Goal: Task Accomplishment & Management: Complete application form

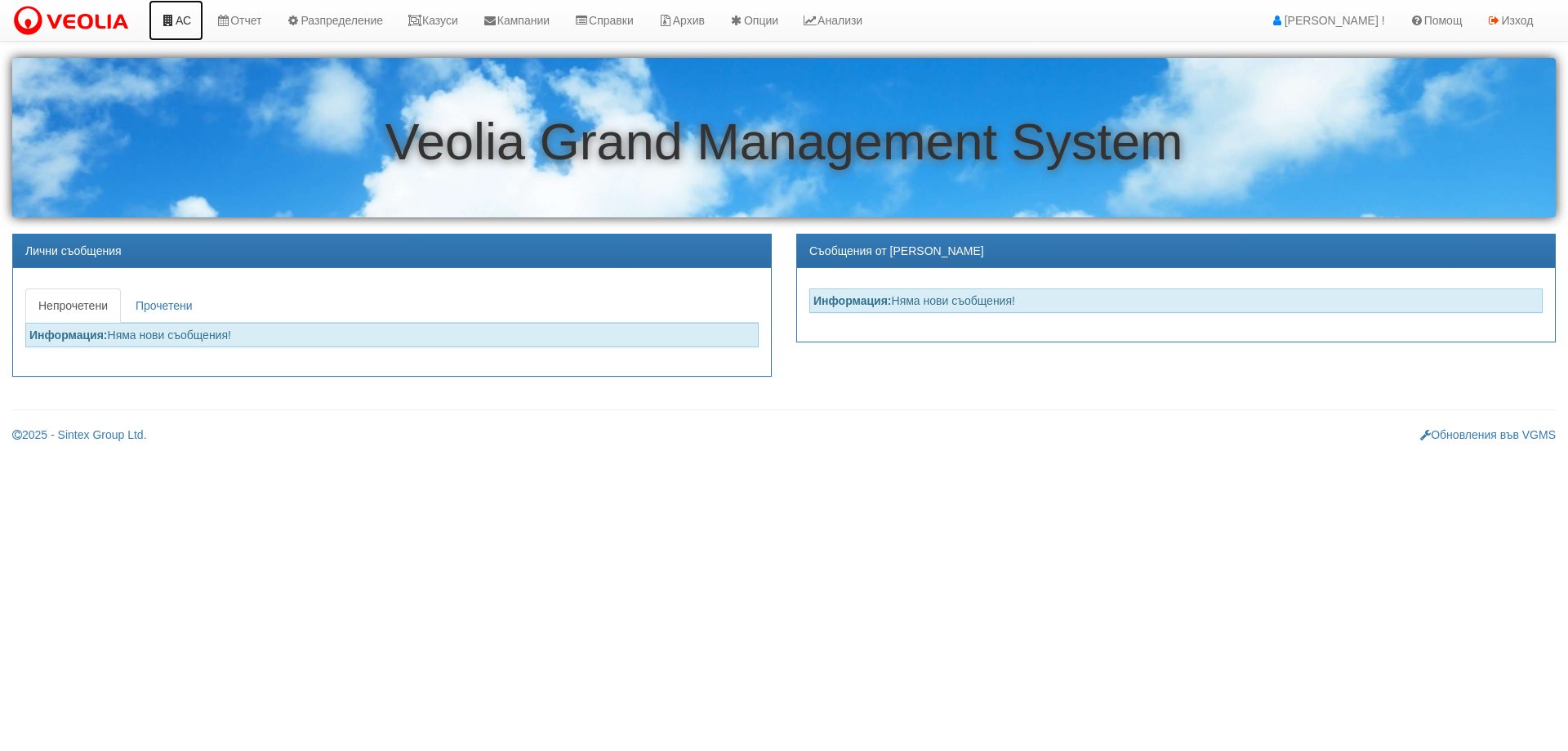
click at [188, 22] on link "АС" at bounding box center [175, 20] width 54 height 41
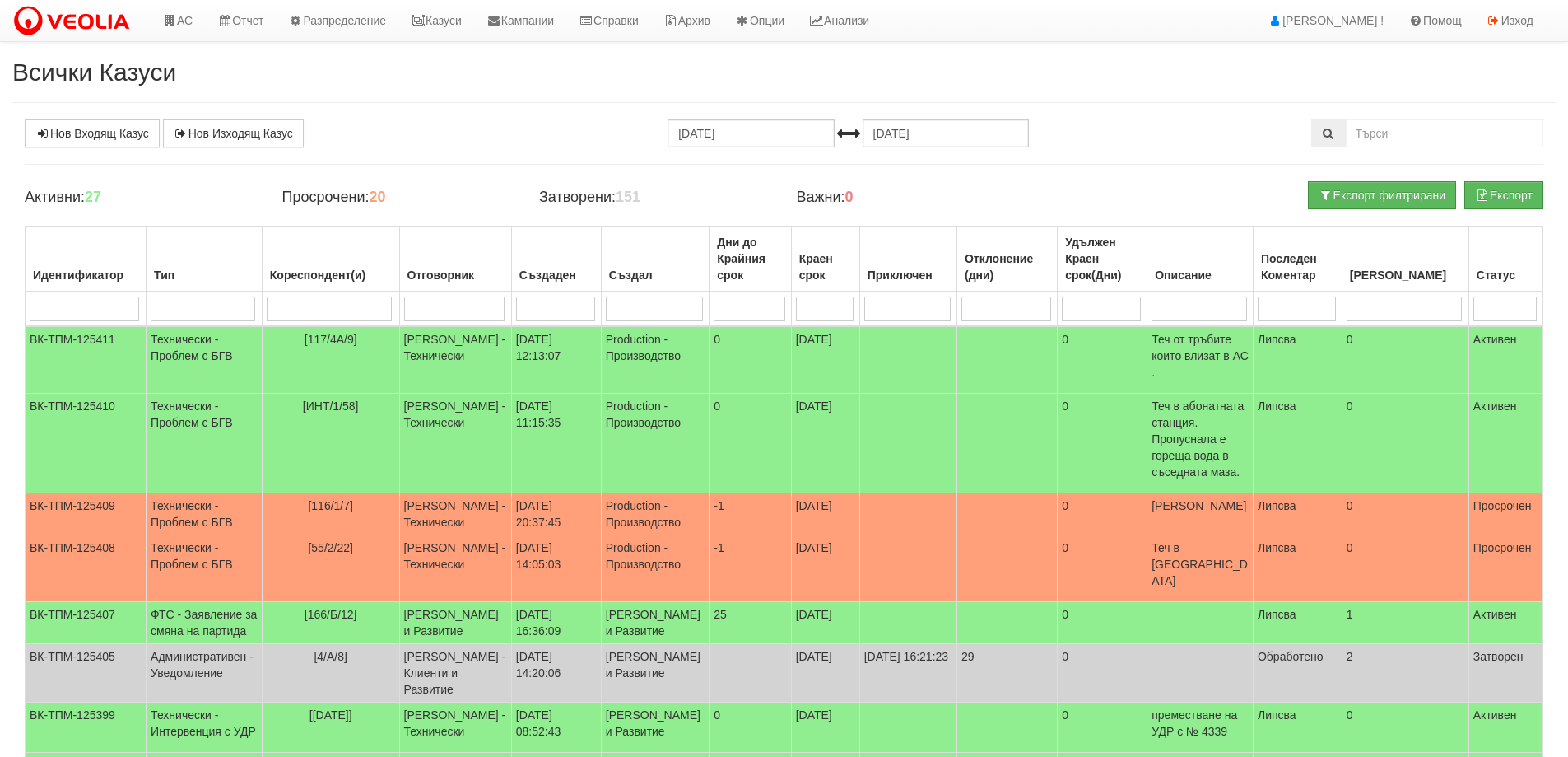
click at [434, 298] on input "search" at bounding box center [455, 308] width 102 height 24
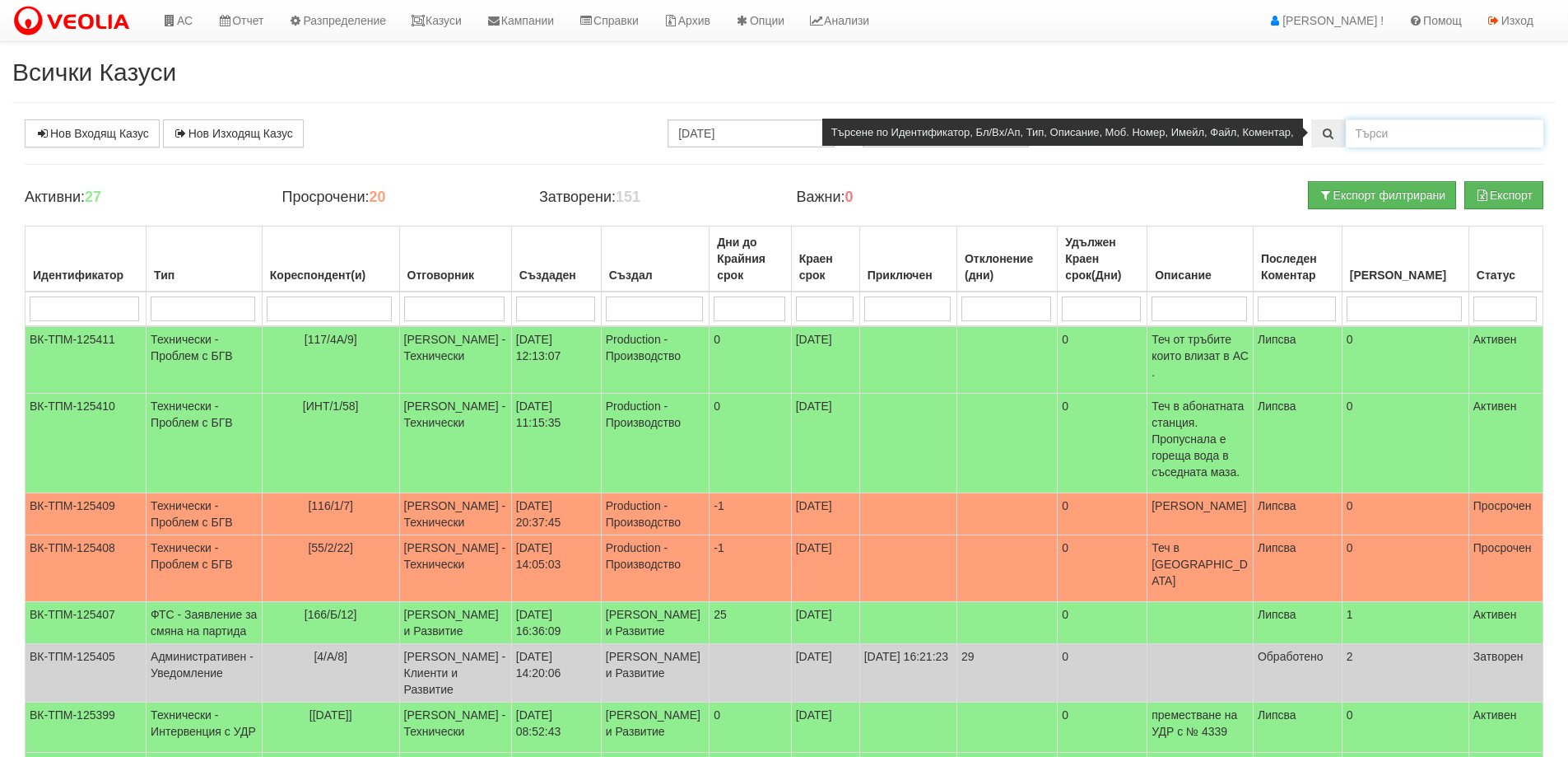
click at [1430, 129] on input "text" at bounding box center [1444, 133] width 197 height 28
type input "80/1/50"
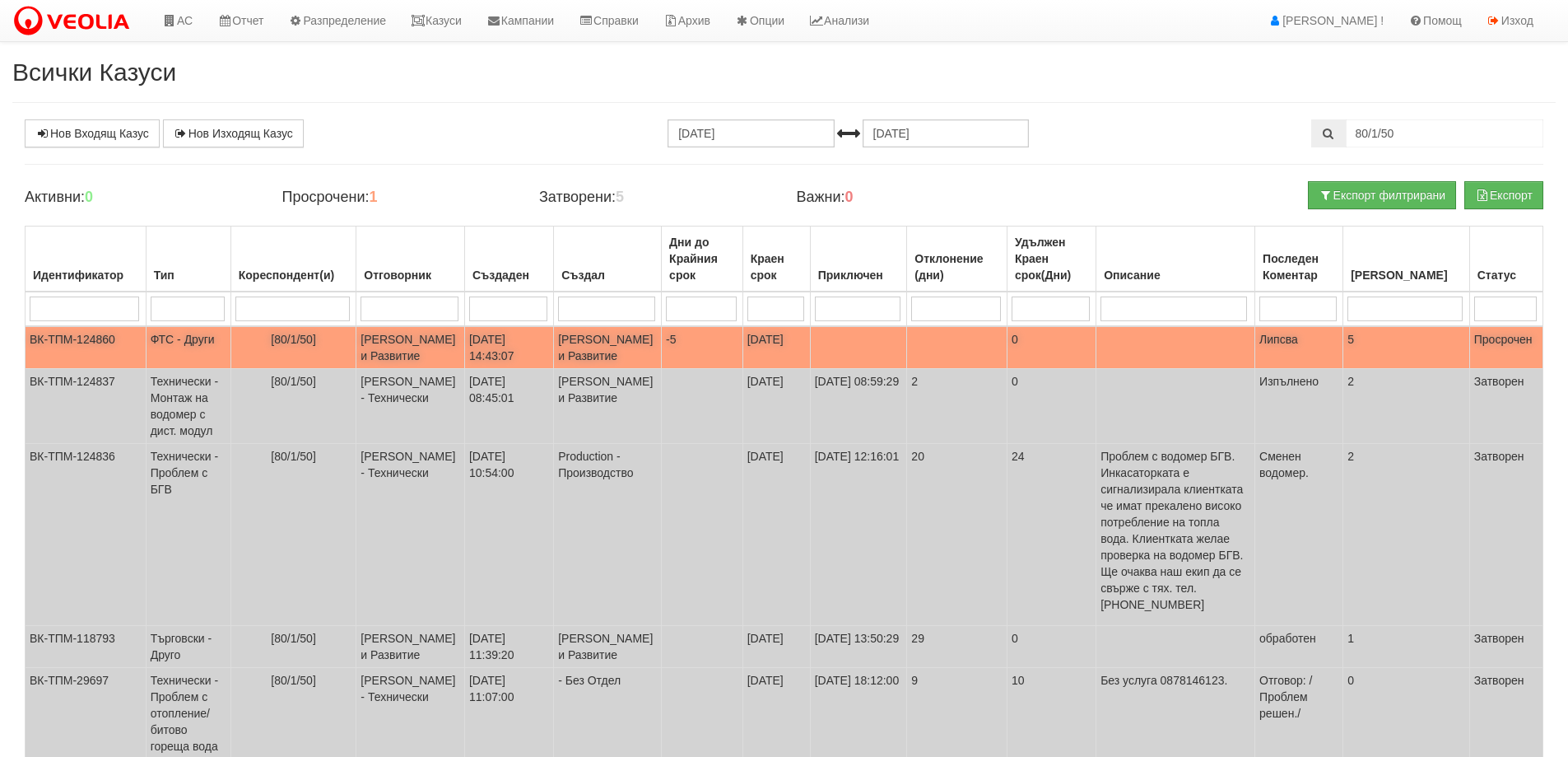
click at [538, 369] on td "05/08/2025 14:43:07" at bounding box center [508, 348] width 89 height 43
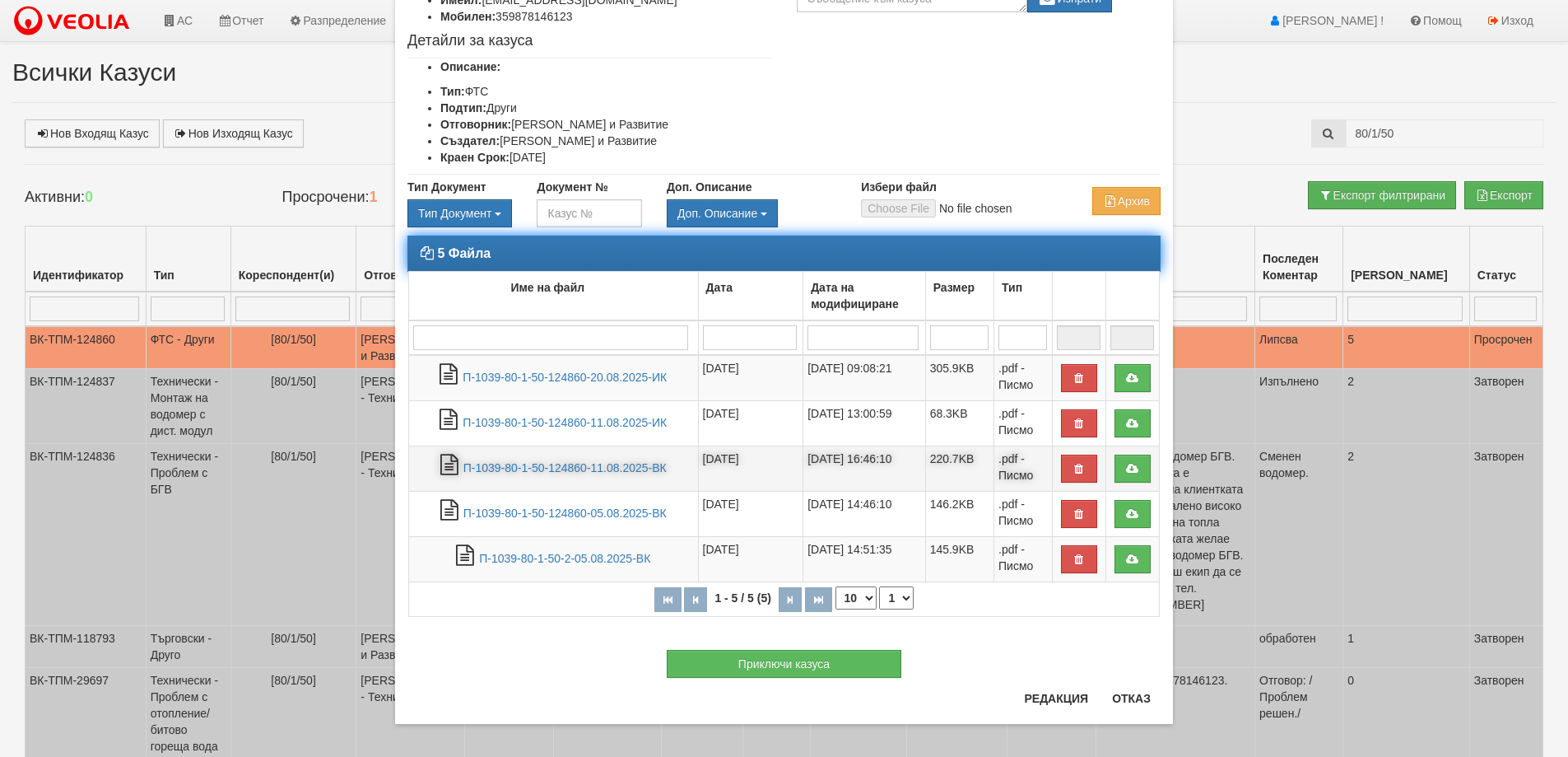
scroll to position [188, 0]
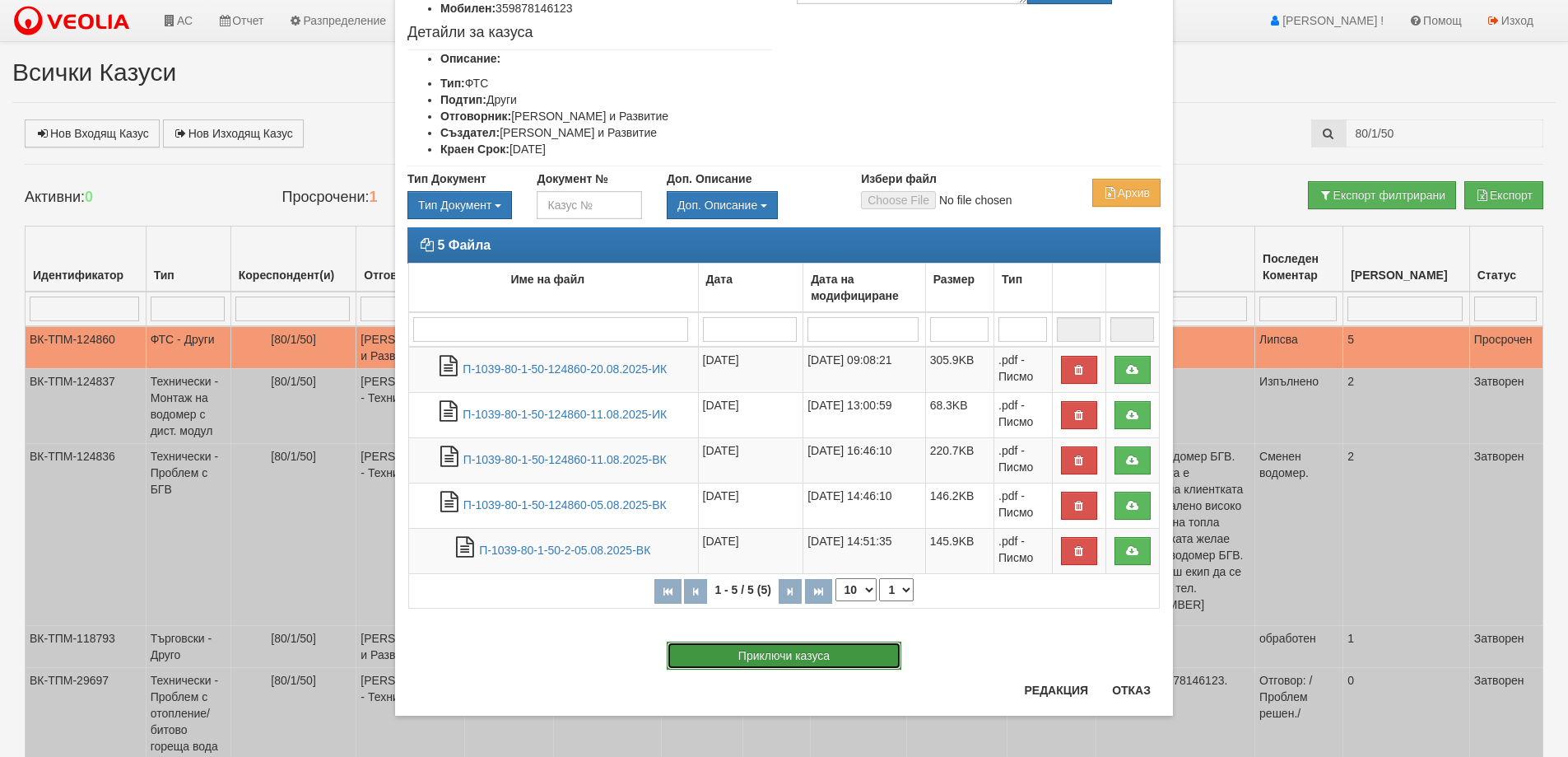
click at [800, 669] on button "Приключи казуса" at bounding box center [784, 655] width 234 height 28
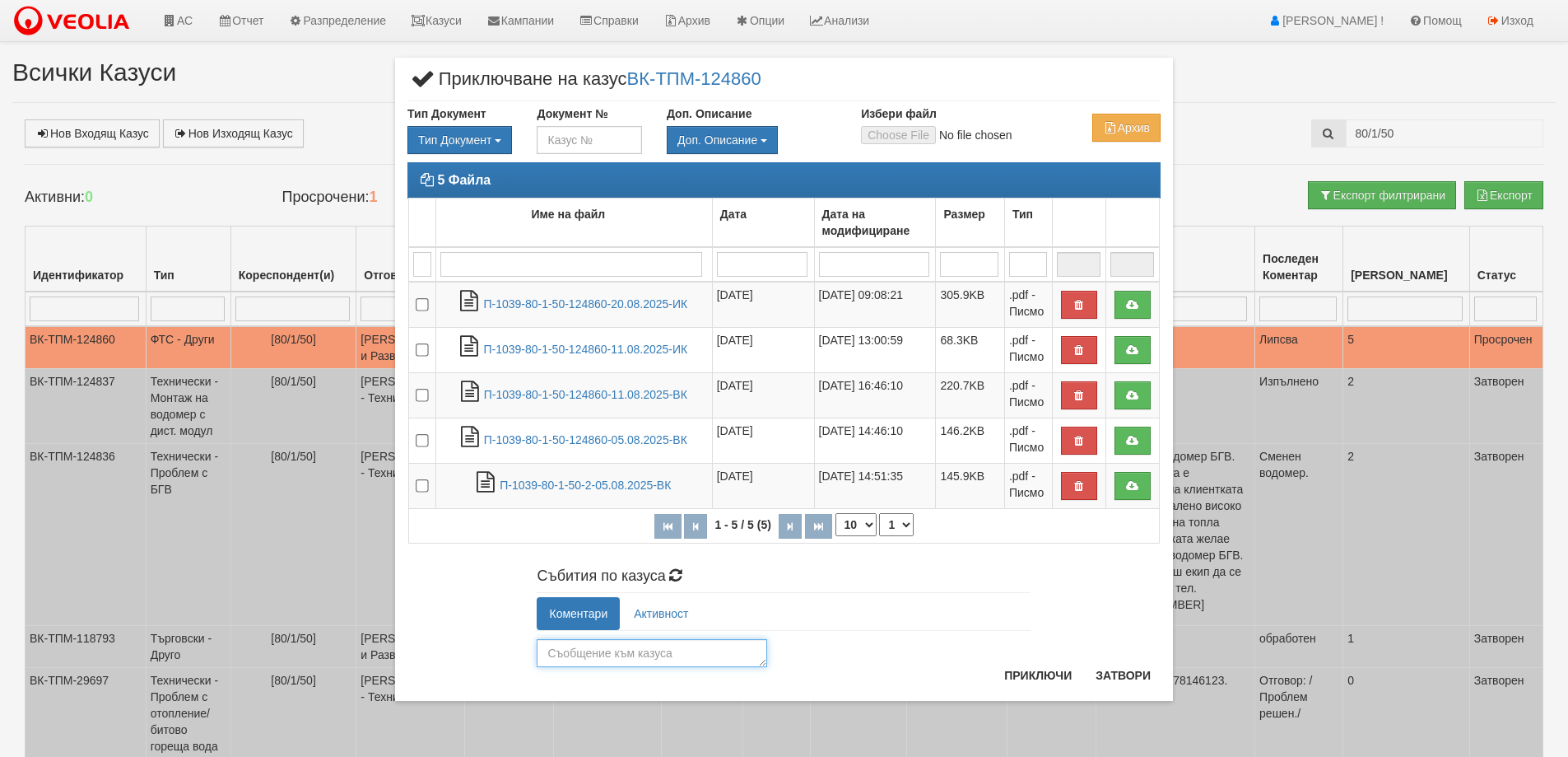
click at [654, 653] on textarea at bounding box center [652, 652] width 230 height 28
type textarea "Изпратени отговори към клиентката."
click at [1036, 669] on button "Приключи" at bounding box center [1037, 675] width 87 height 26
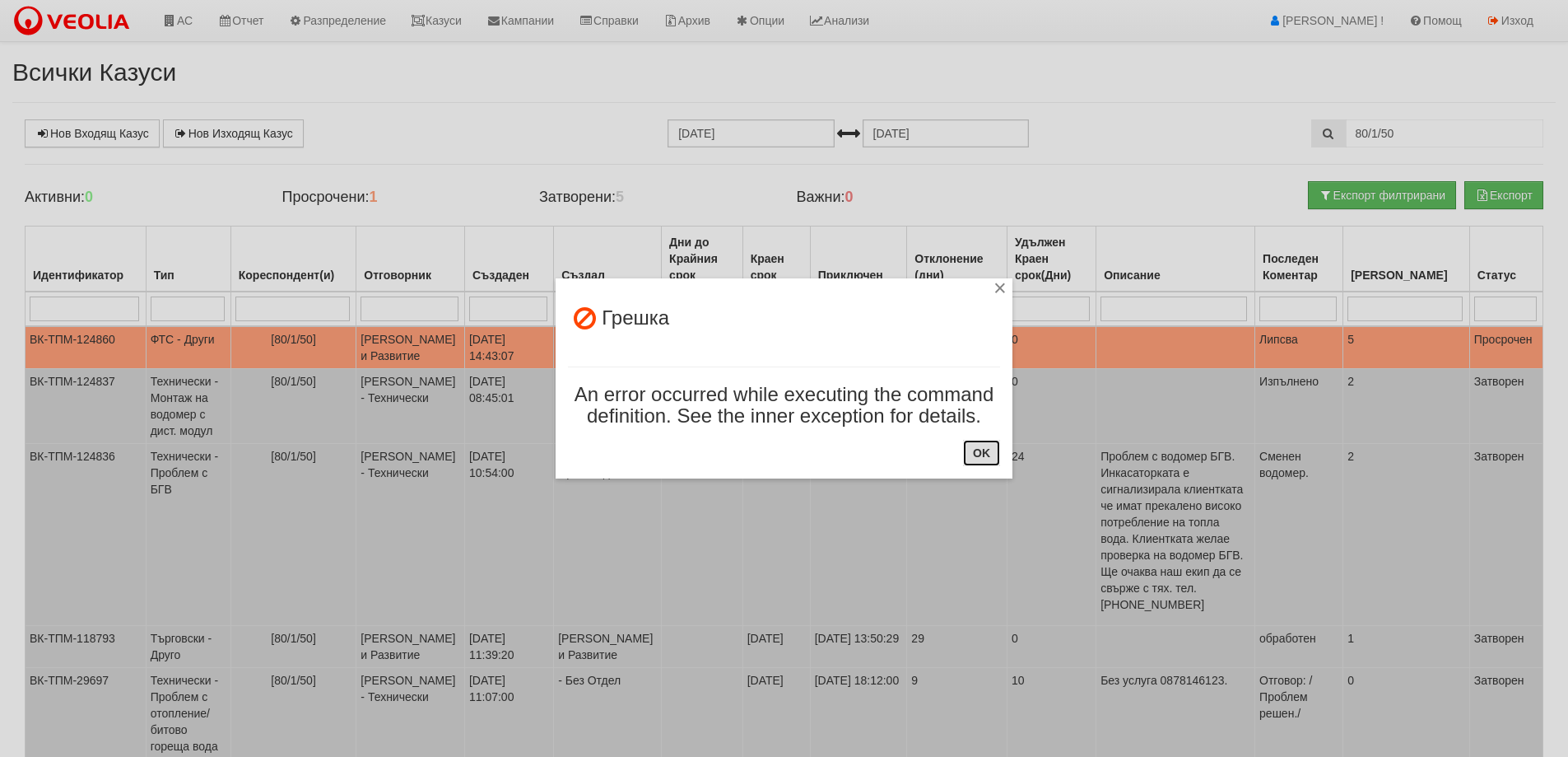
click at [993, 453] on button "OK" at bounding box center [981, 452] width 37 height 26
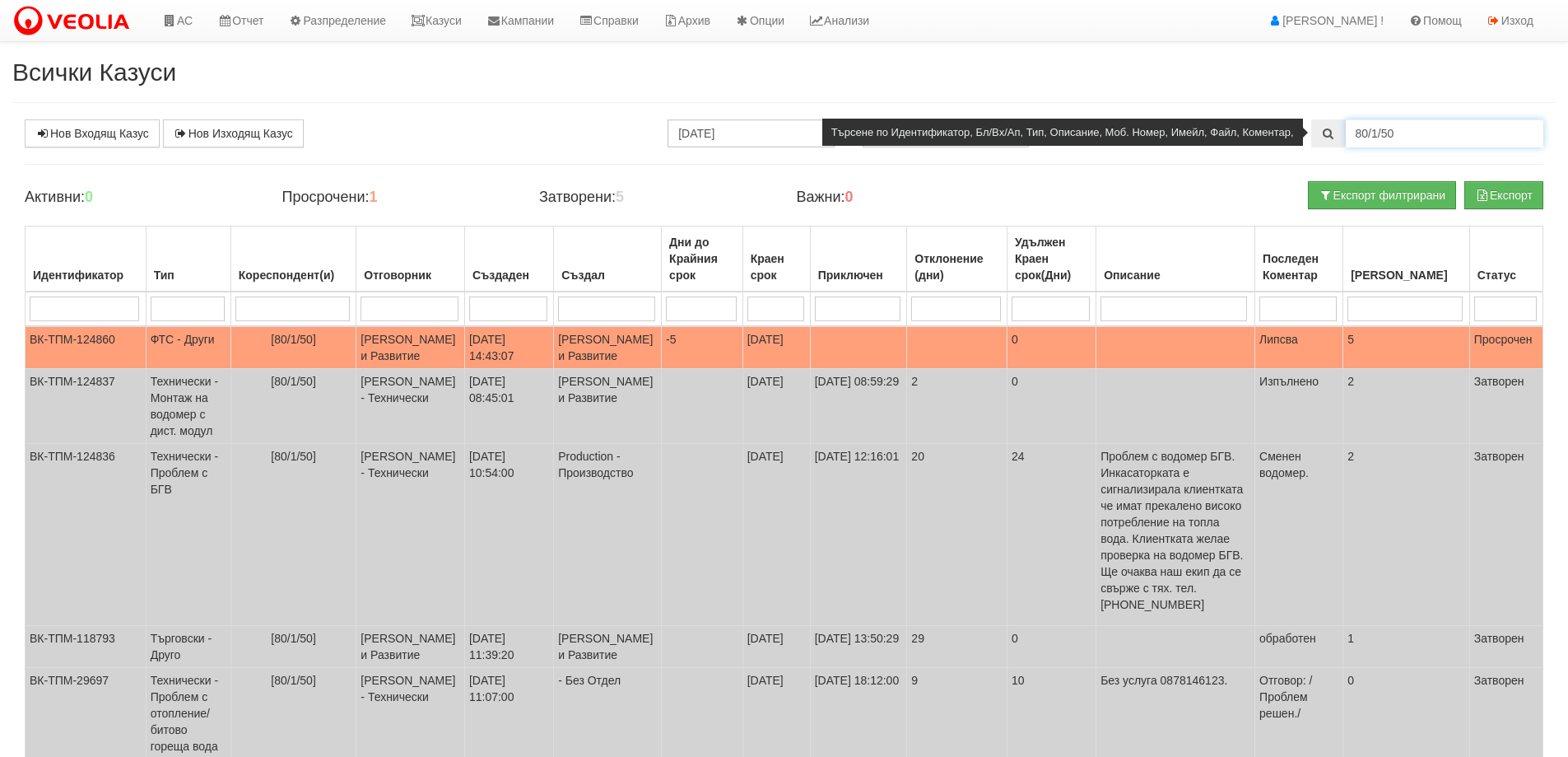
click at [1408, 128] on input "80/1/50" at bounding box center [1444, 133] width 197 height 28
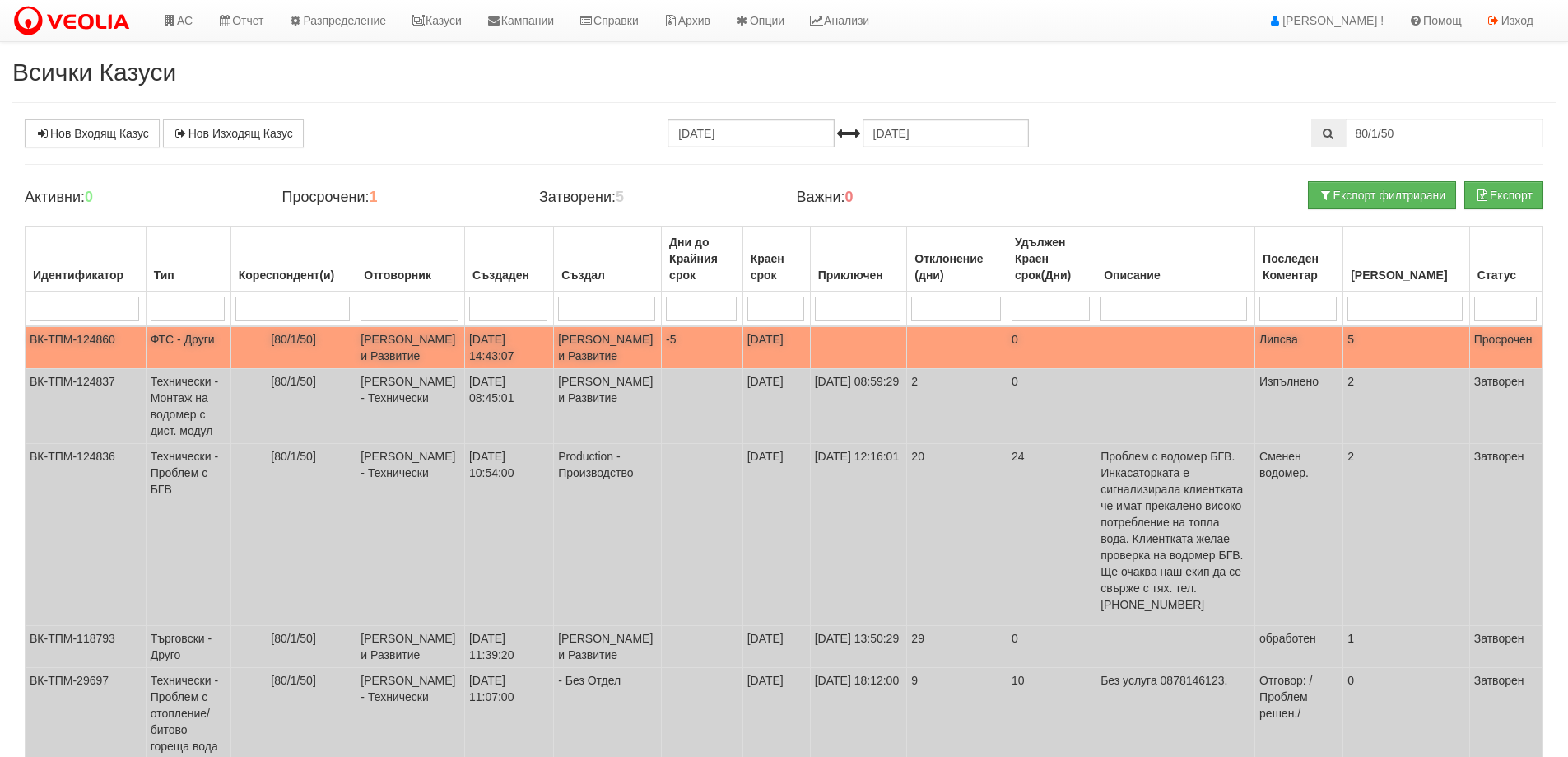
click at [699, 352] on td "-5" at bounding box center [702, 348] width 81 height 43
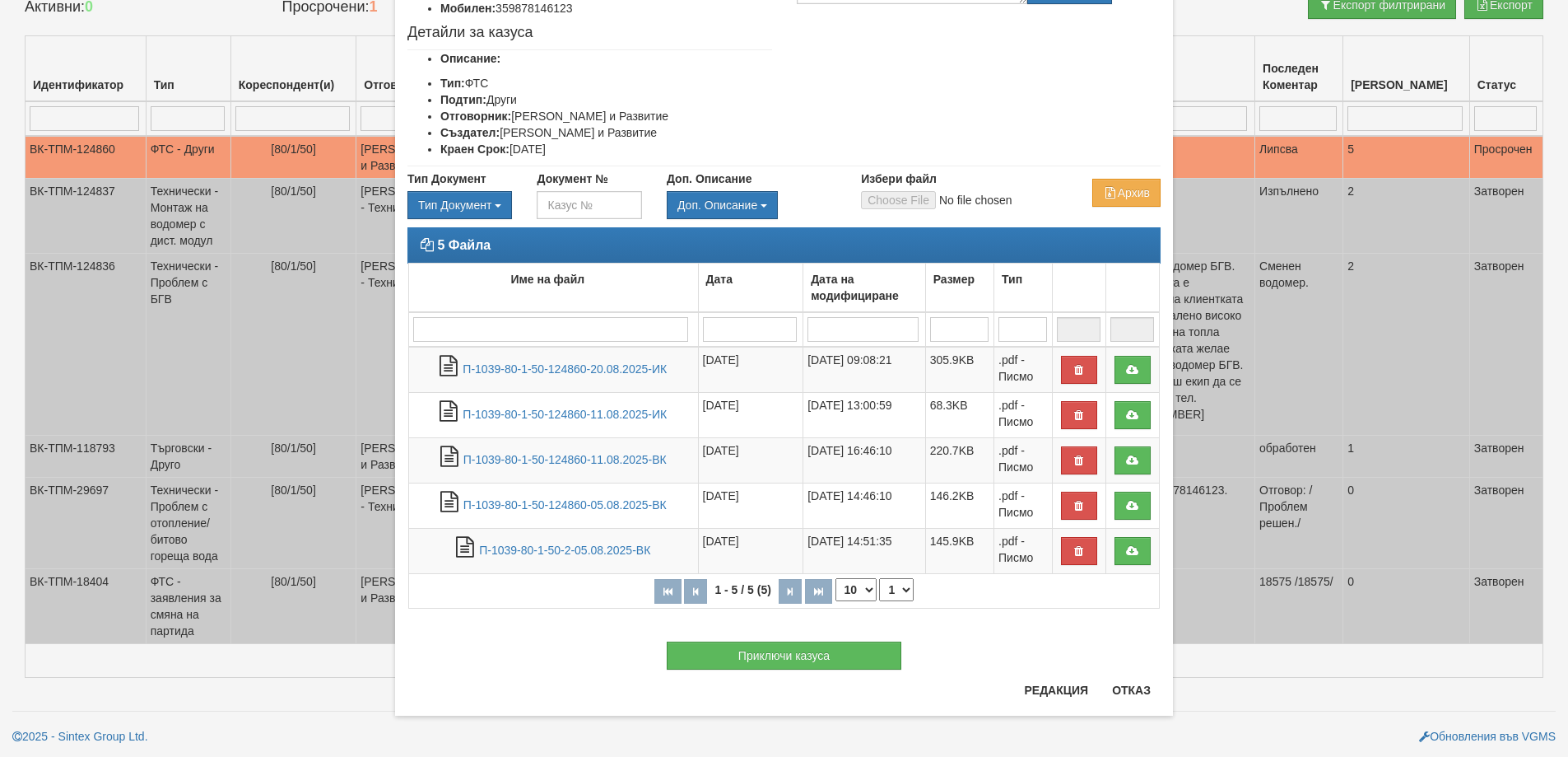
scroll to position [223, 0]
click at [836, 669] on button "Приключи казуса" at bounding box center [784, 655] width 234 height 28
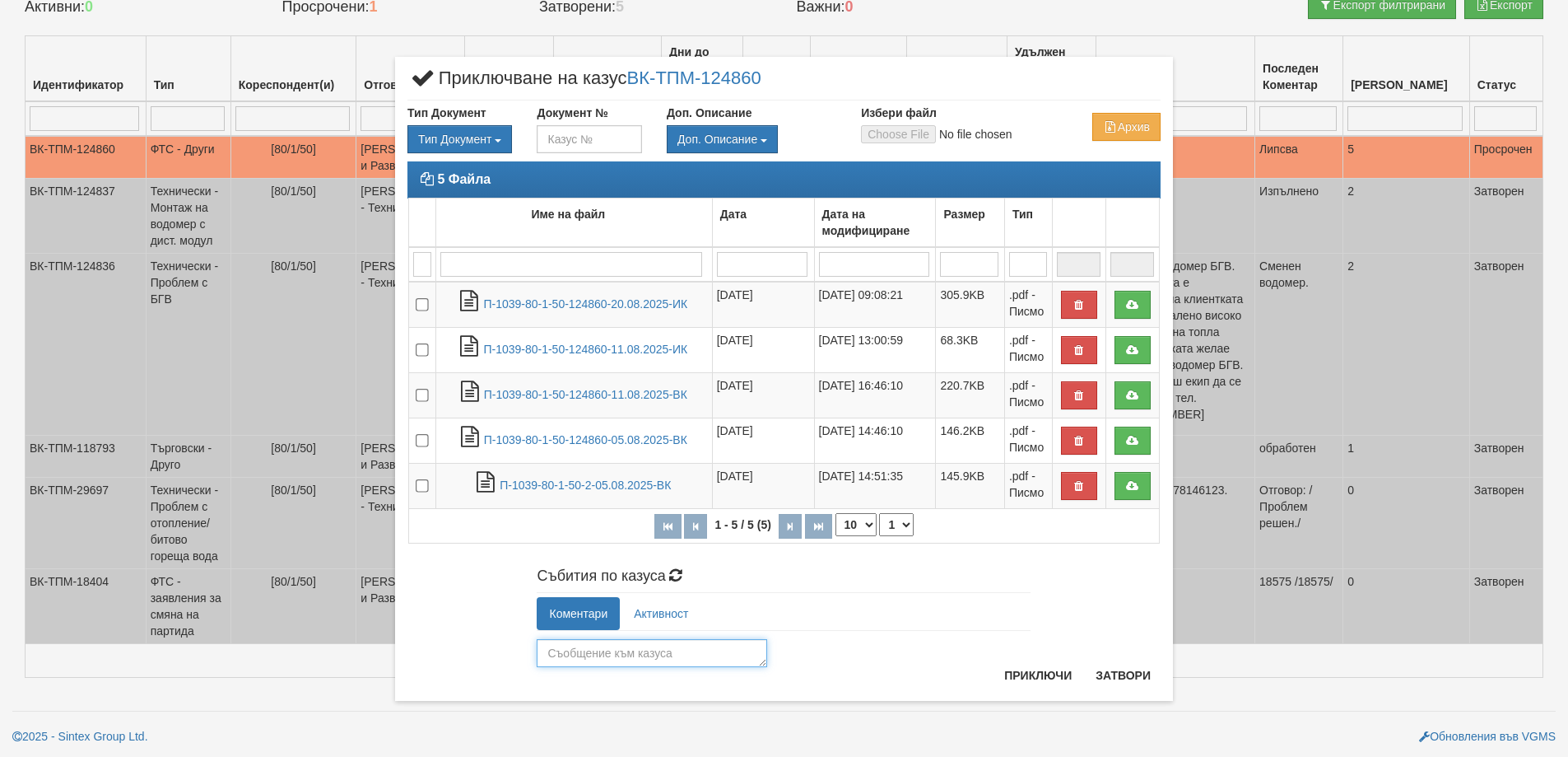
click at [722, 655] on textarea at bounding box center [652, 652] width 230 height 28
type textarea "Изпратени отговори"
click at [1022, 666] on div "Изпратени отговори Изпрати" at bounding box center [784, 649] width 494 height 36
click at [1022, 673] on button "Приключи" at bounding box center [1037, 675] width 87 height 26
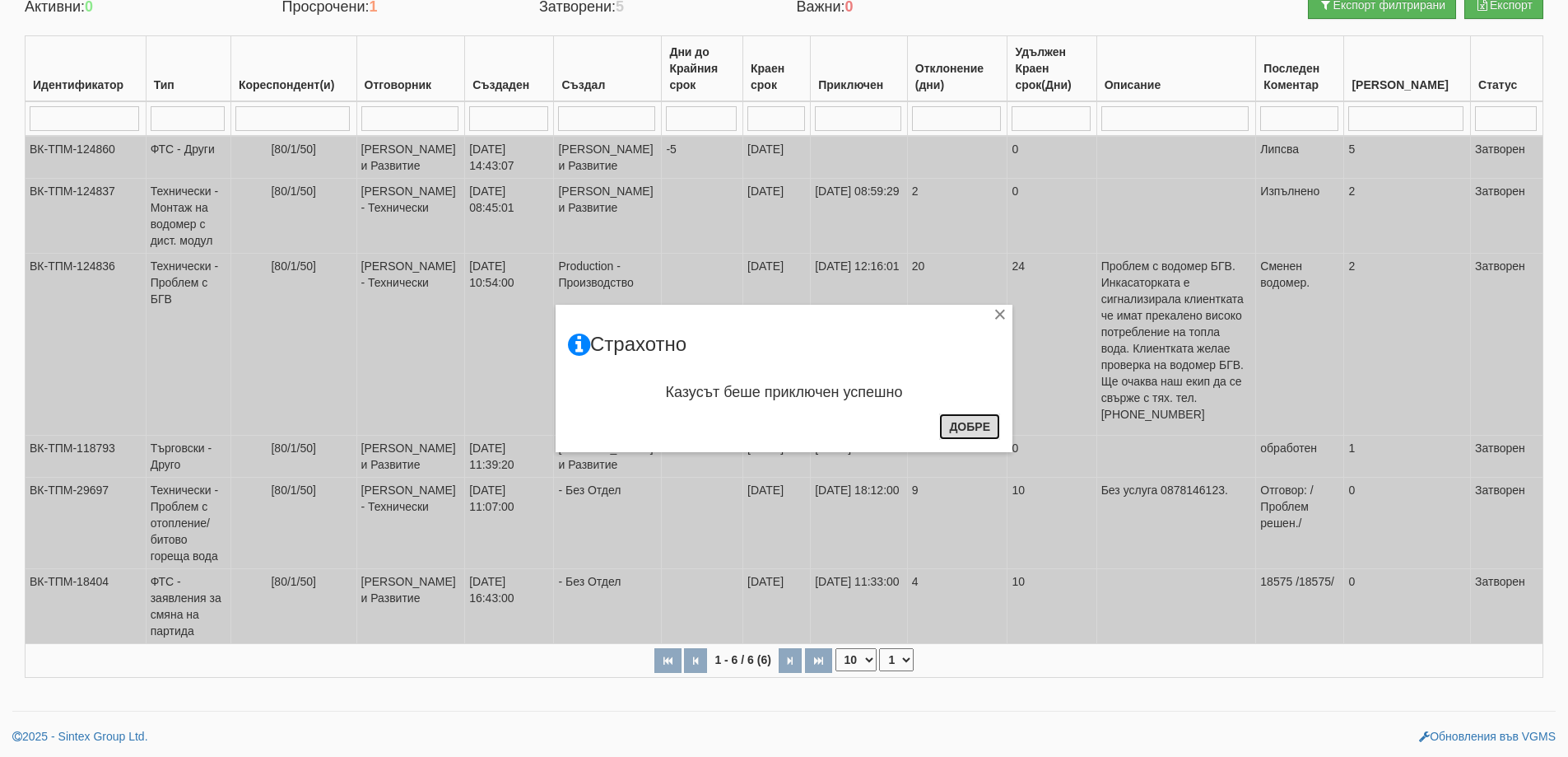
click at [983, 422] on button "Добре" at bounding box center [970, 426] width 61 height 26
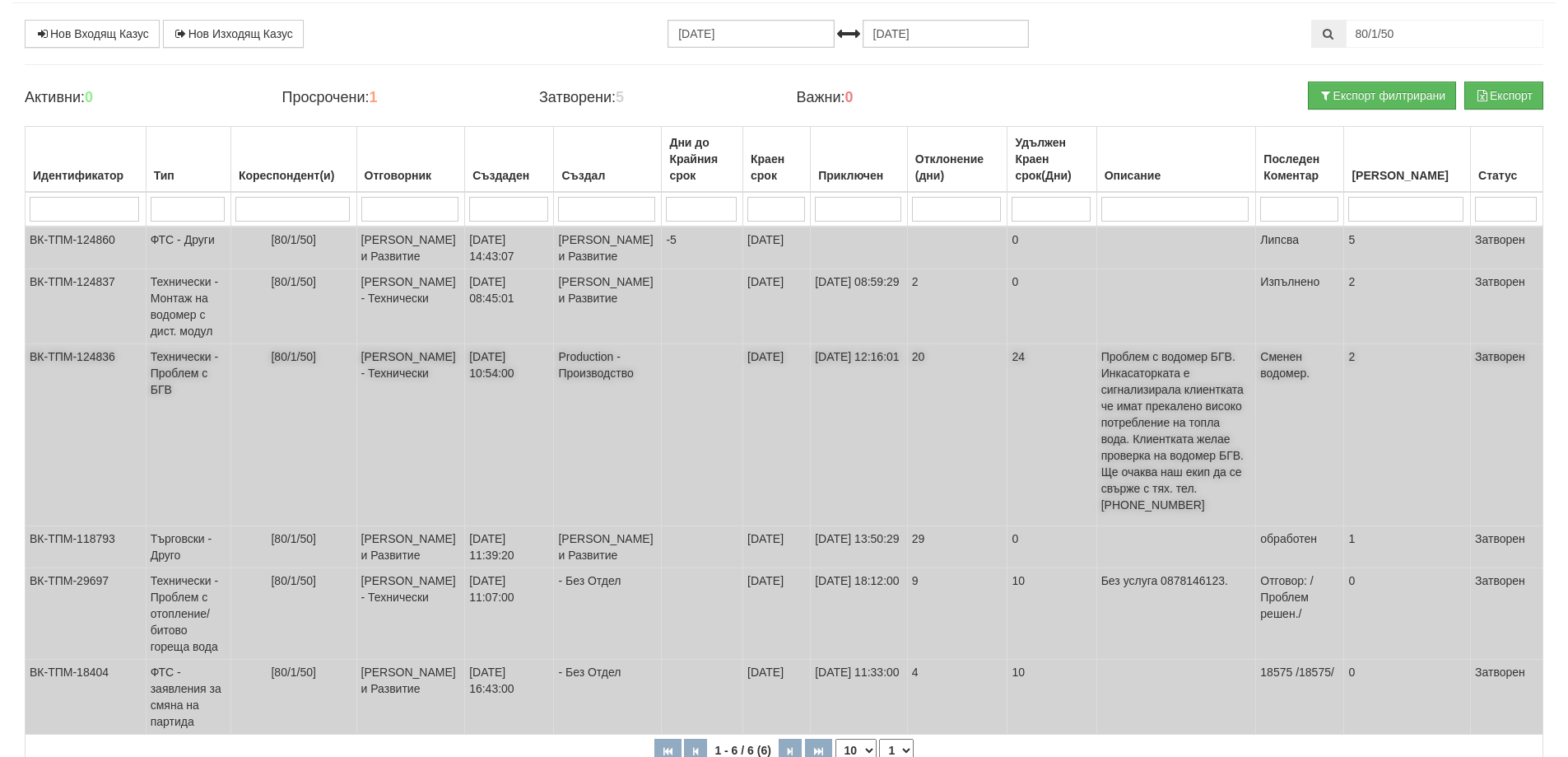
scroll to position [0, 0]
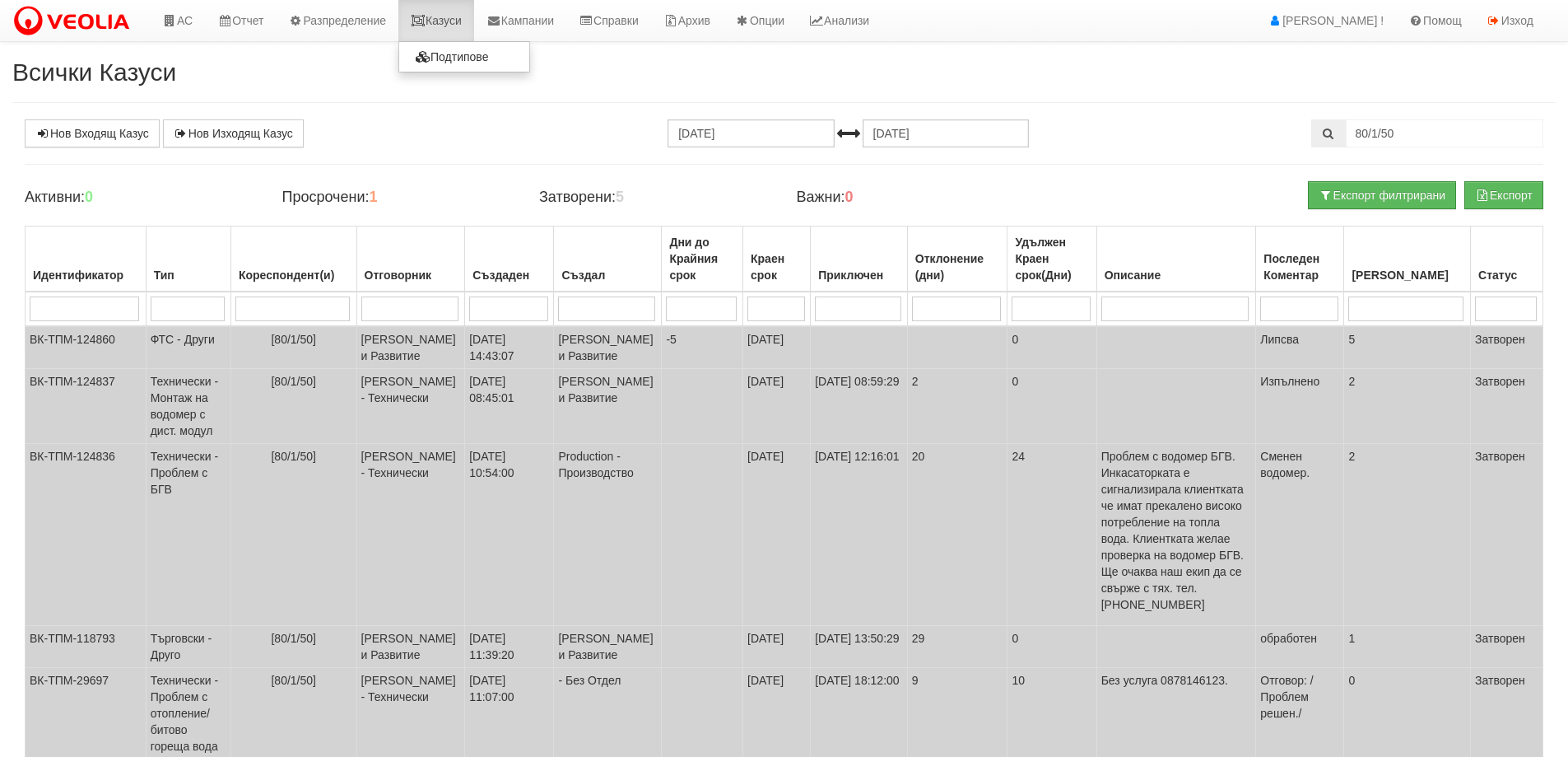
click at [435, 14] on link "Казуси" at bounding box center [436, 21] width 76 height 41
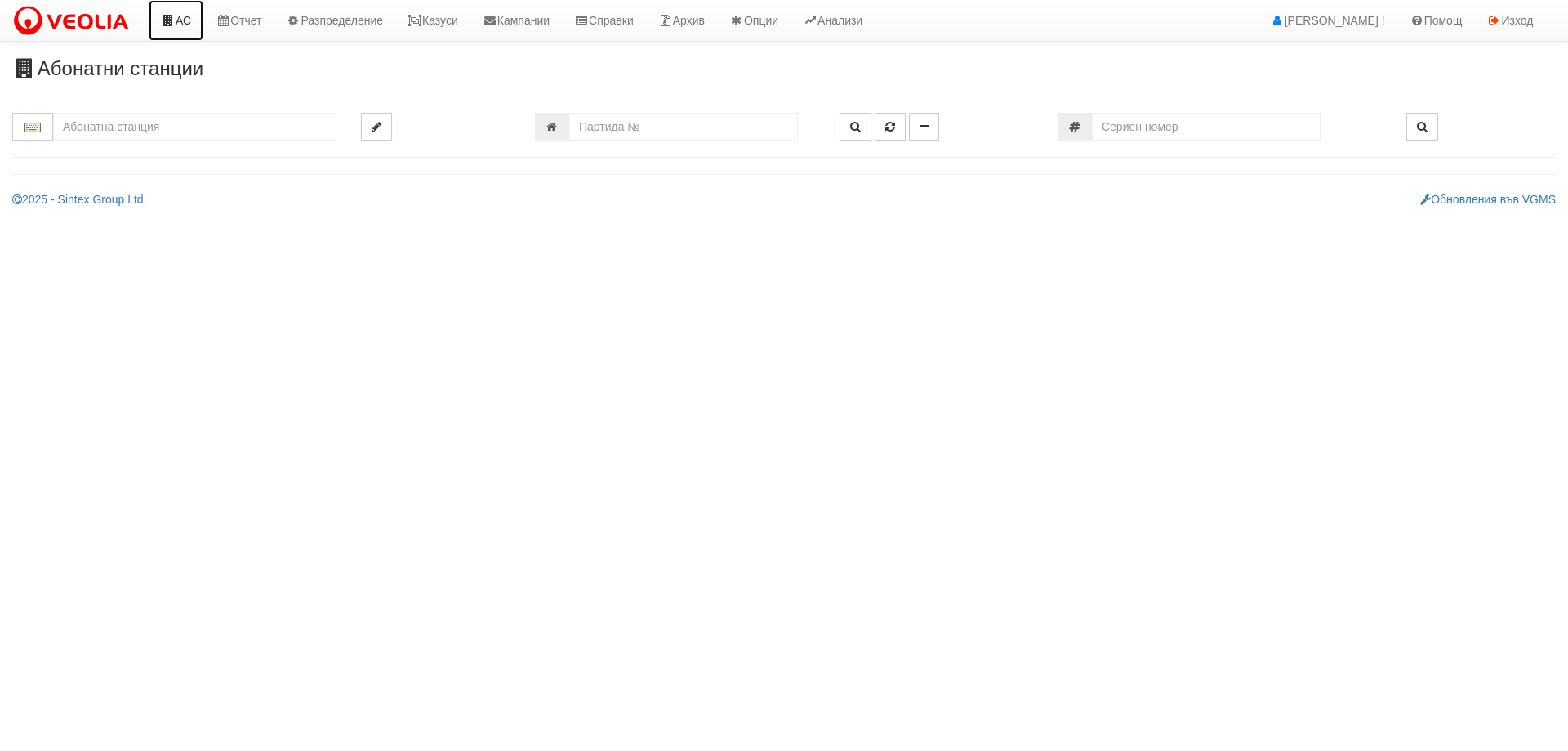
click at [176, 26] on link "АС" at bounding box center [175, 20] width 54 height 41
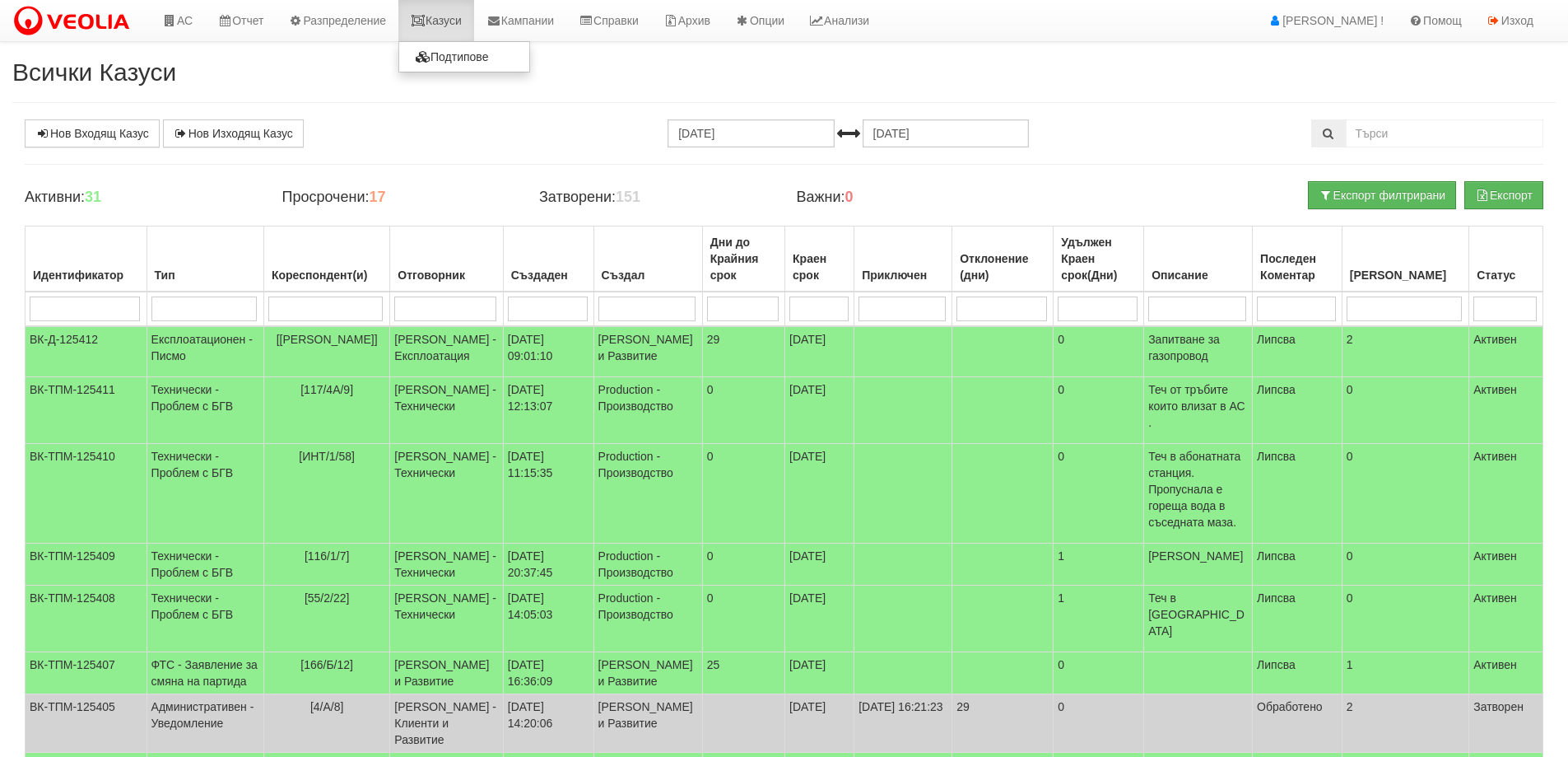
click at [426, 20] on icon at bounding box center [418, 21] width 15 height 12
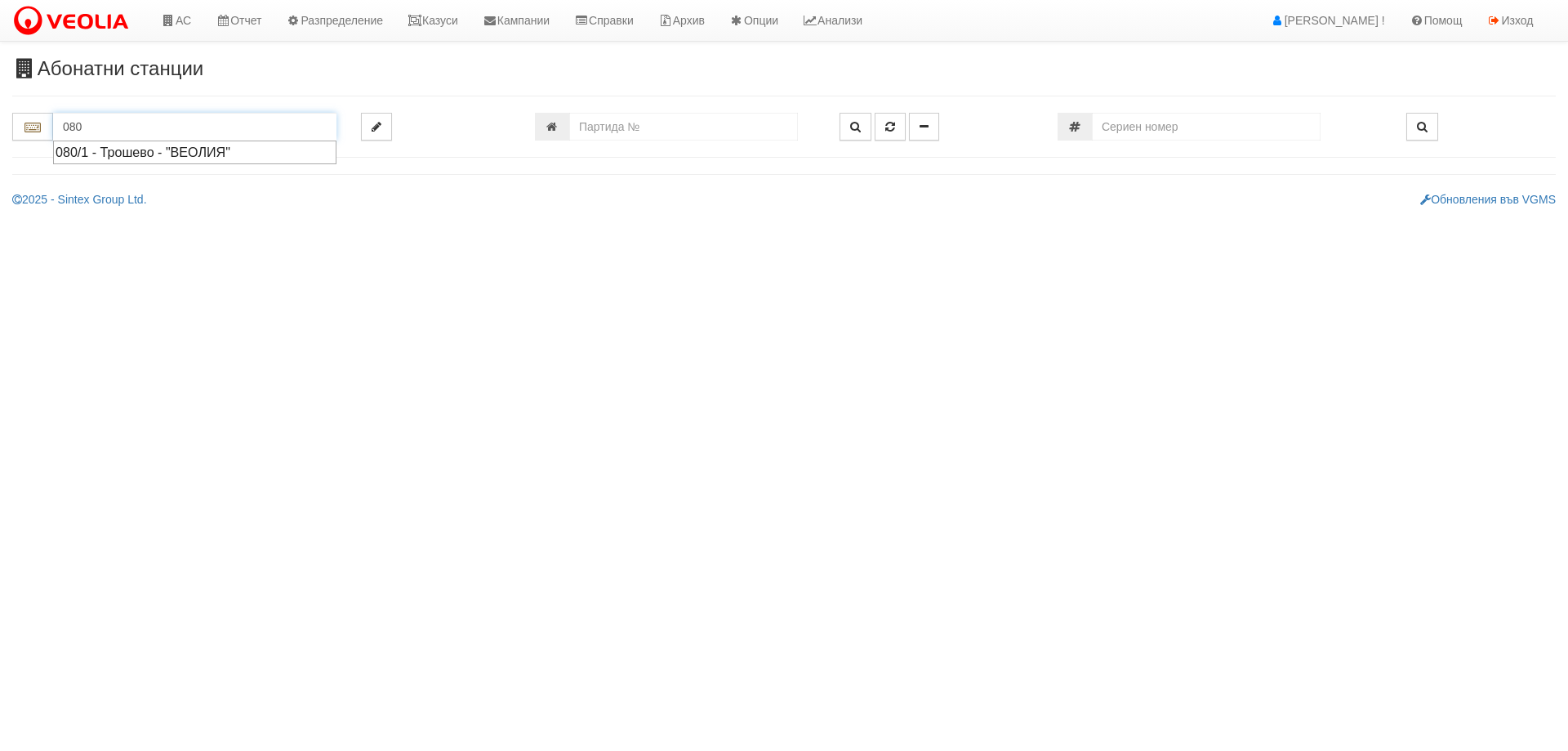
click at [229, 156] on div "080/1 - Трошево - "ВЕОЛИЯ"" at bounding box center [194, 152] width 278 height 18
type input "080/1 - Трошево - "ВЕОЛИЯ""
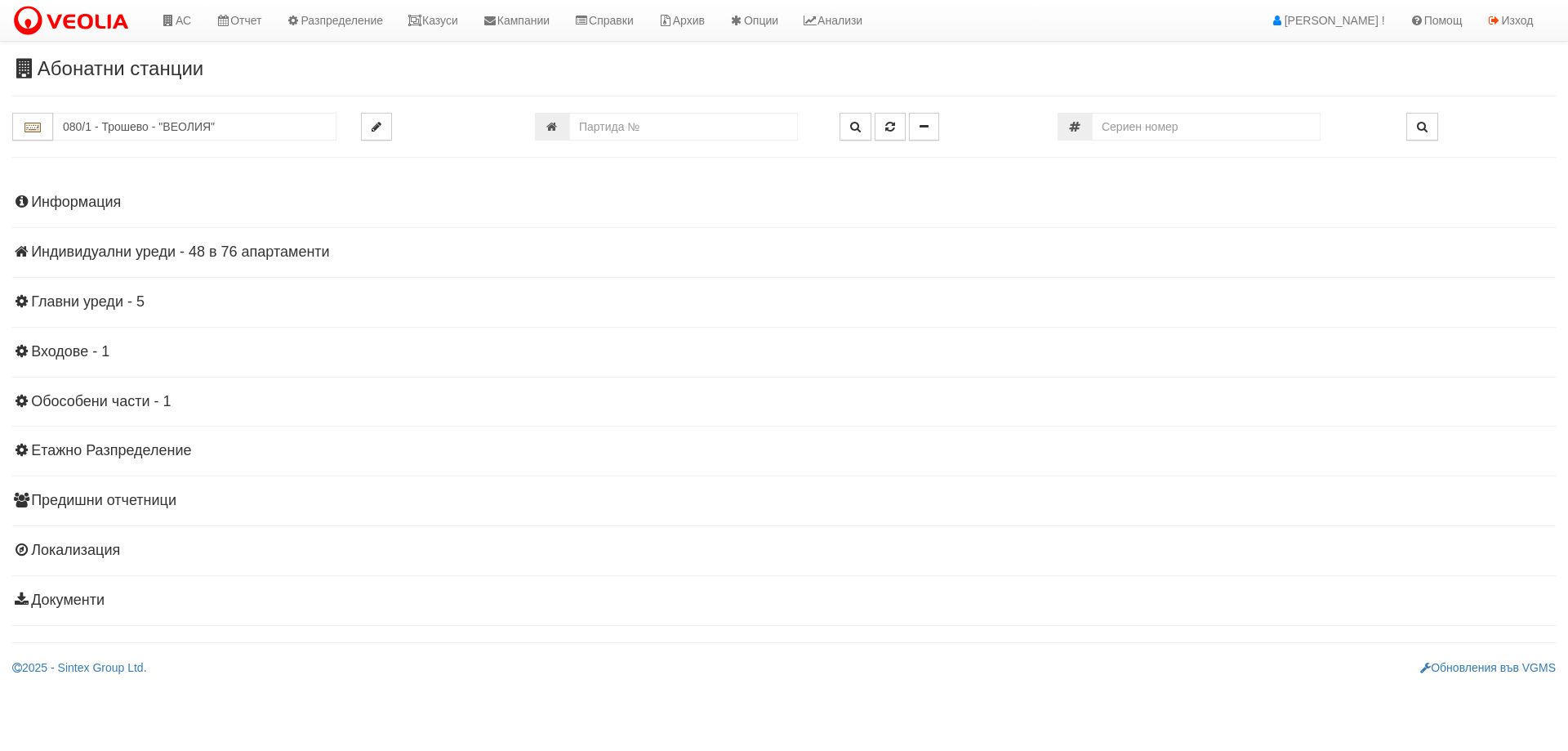
click at [227, 247] on h4 "Индивидуални уреди - 48 в 76 апартаменти" at bounding box center [784, 252] width 1543 height 16
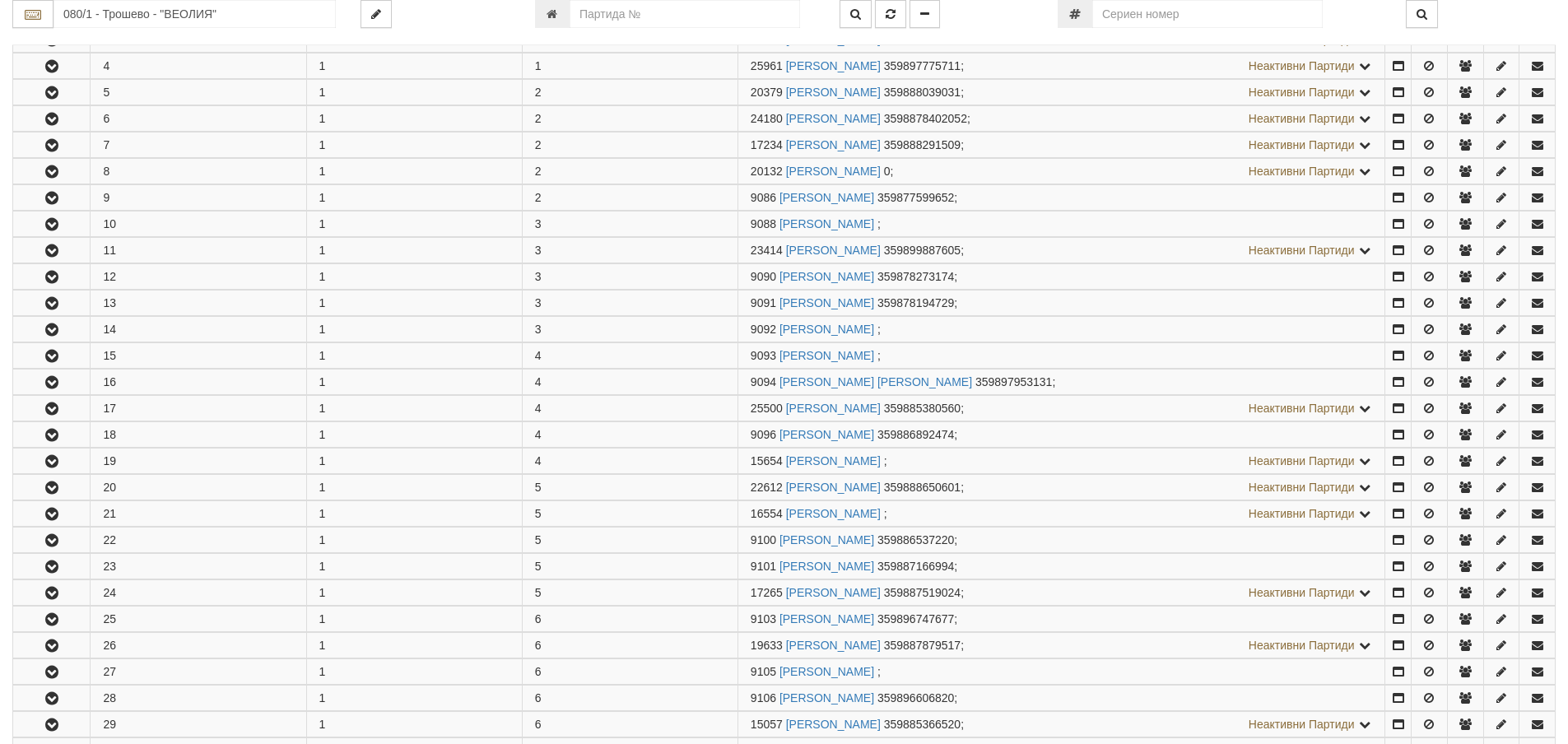
scroll to position [411, 0]
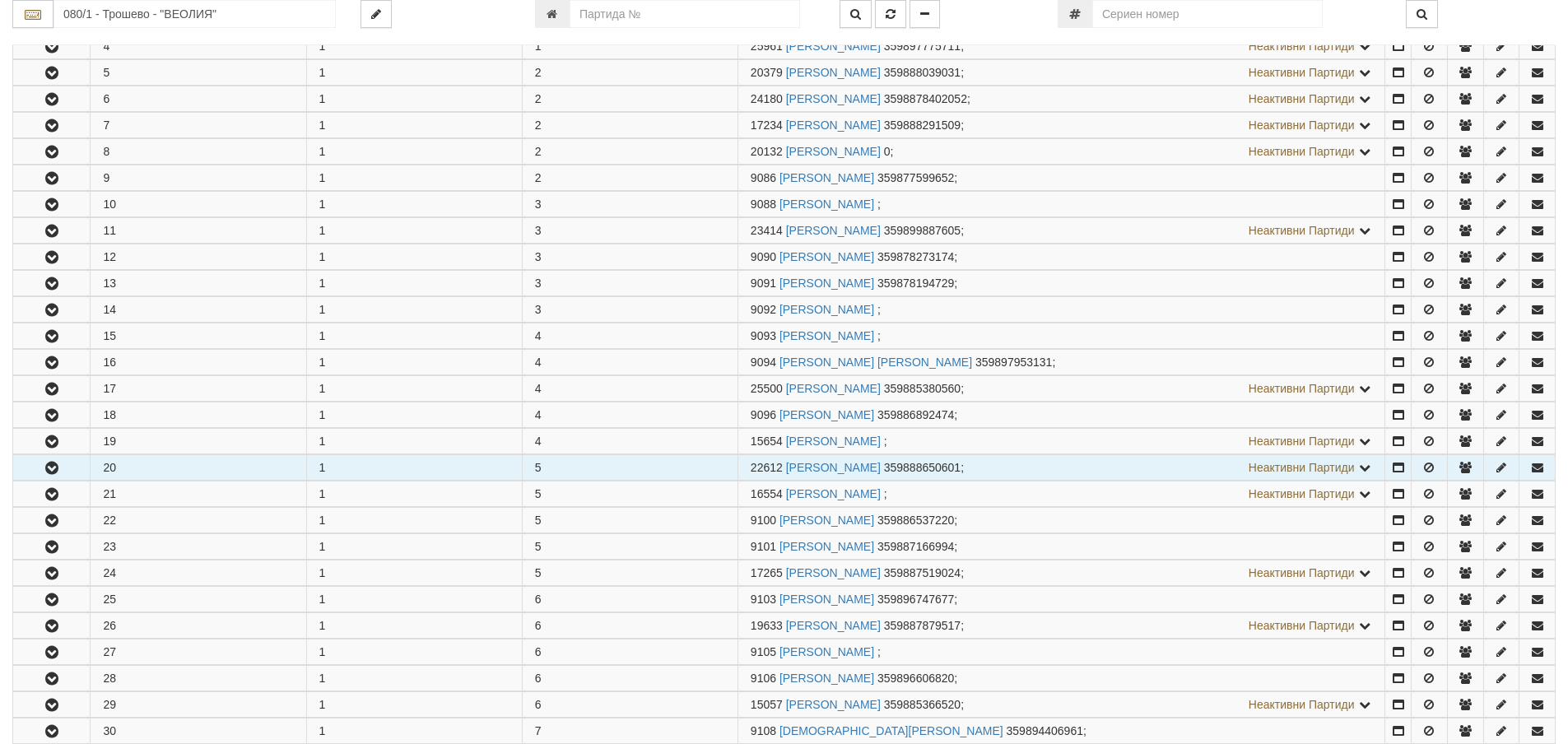
click at [47, 475] on icon "button" at bounding box center [52, 469] width 20 height 12
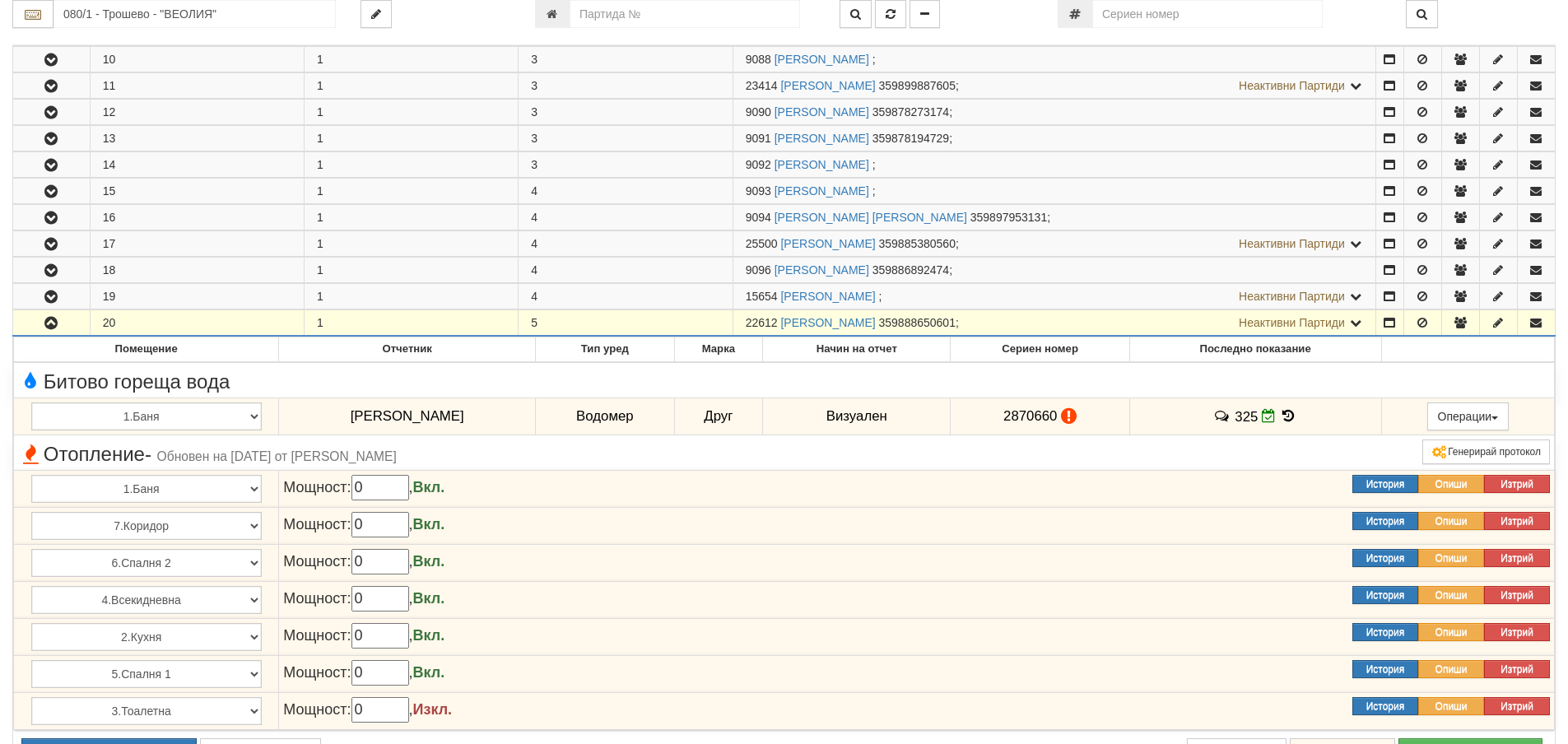
scroll to position [576, 0]
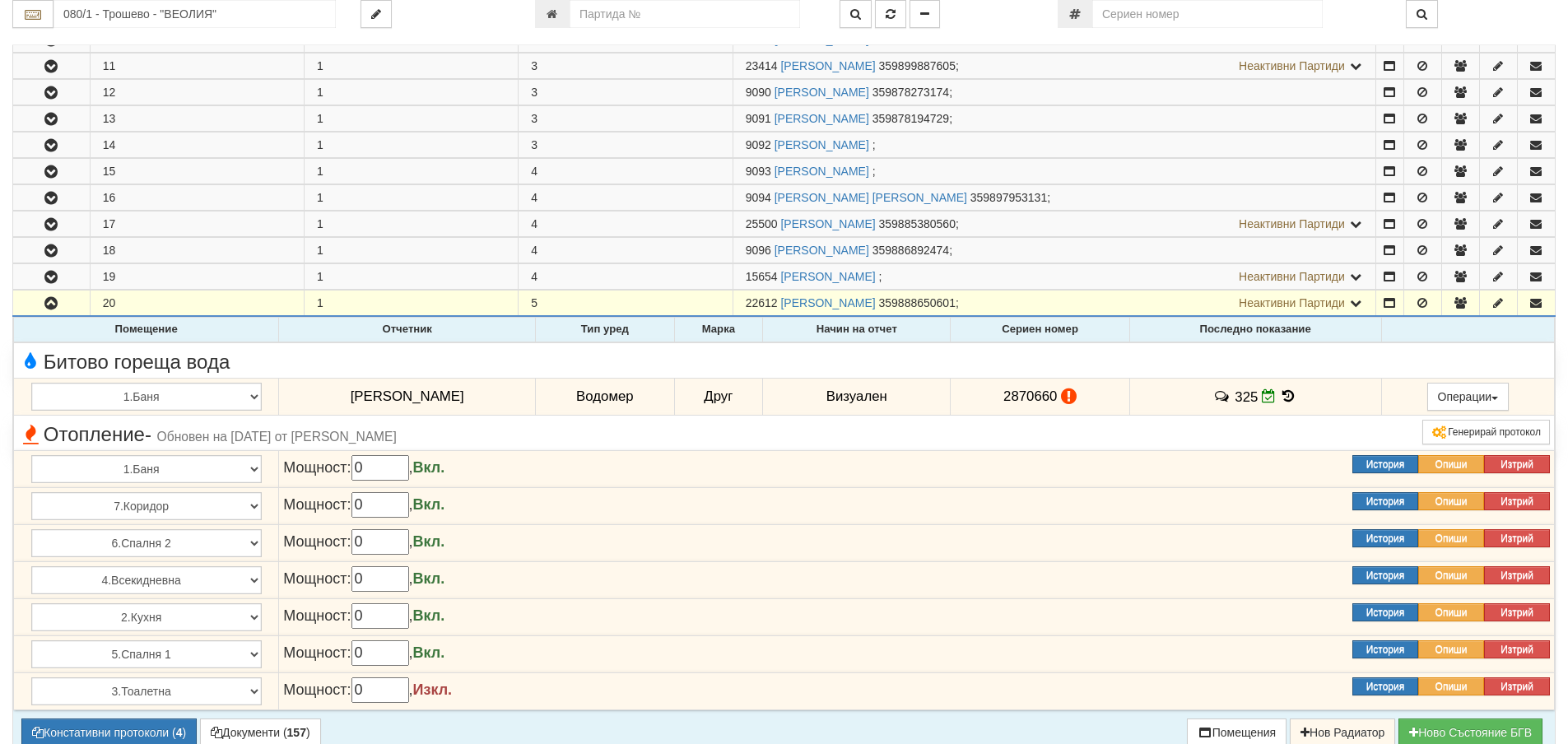
click at [1292, 393] on icon at bounding box center [1289, 396] width 19 height 14
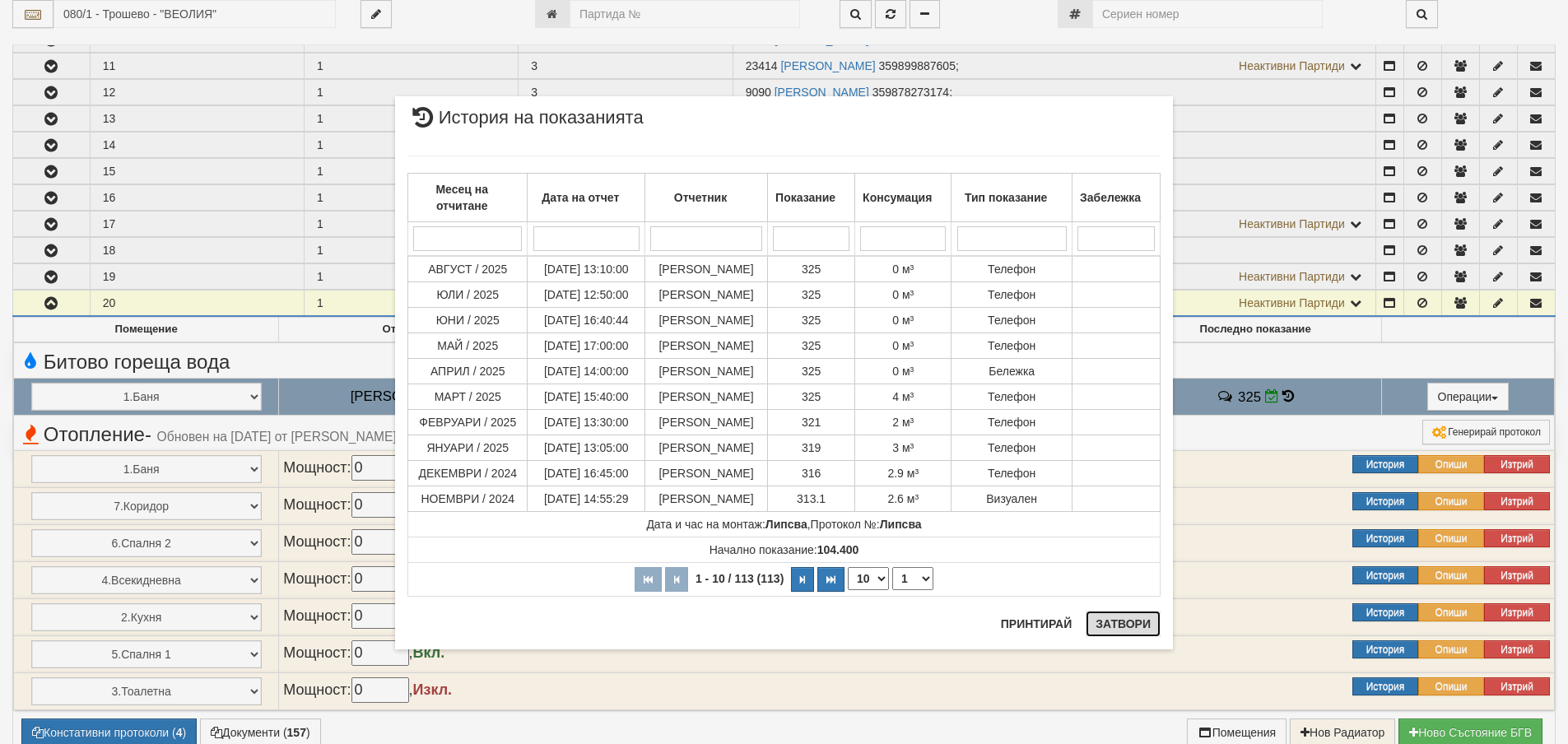
click at [1101, 630] on button "Затвори" at bounding box center [1123, 623] width 75 height 26
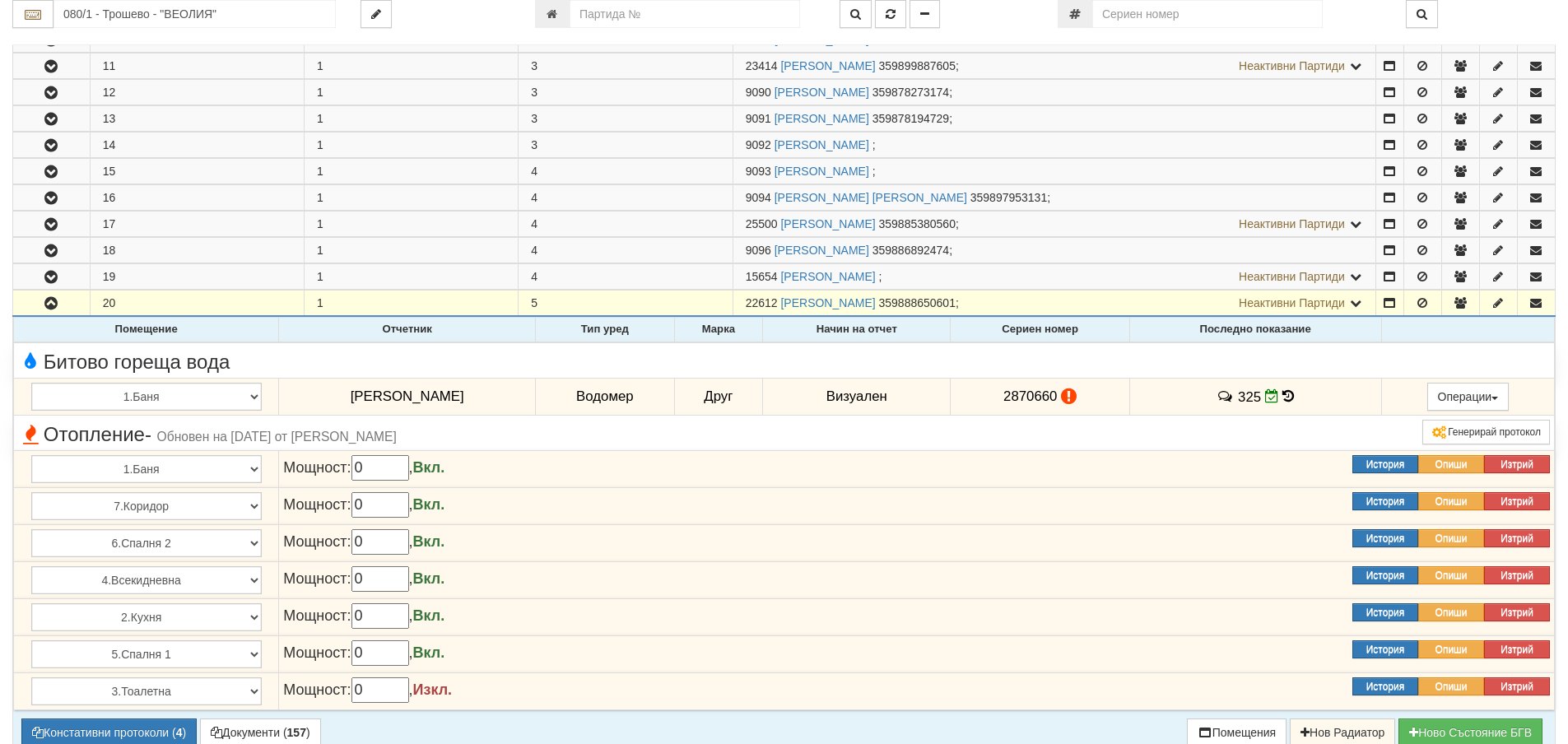
click at [1288, 397] on icon at bounding box center [1288, 396] width 12 height 14
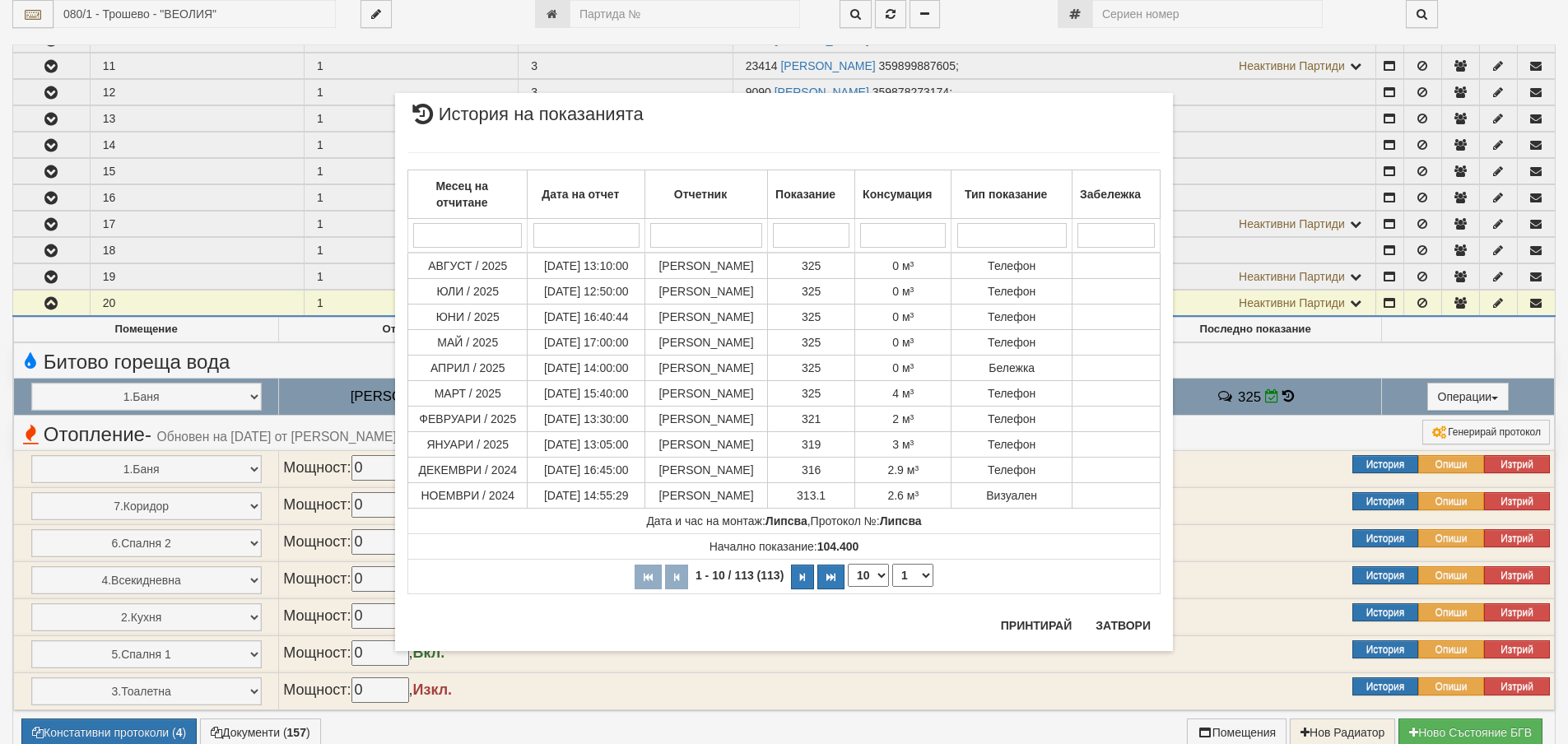
click at [876, 579] on select "10 20 30 40" at bounding box center [868, 575] width 41 height 23
select select "40"
click at [847, 587] on select "10 20 30 40" at bounding box center [868, 575] width 41 height 23
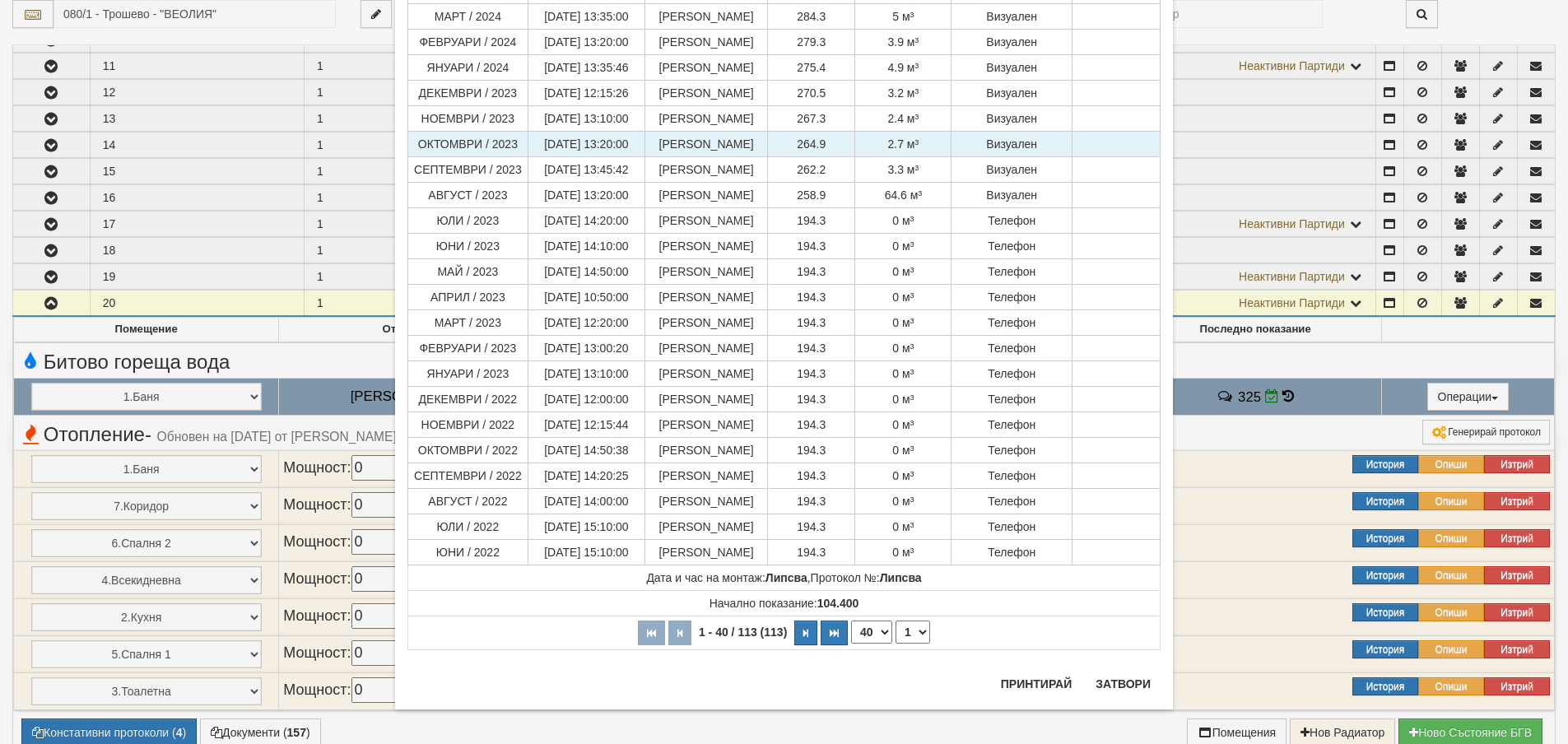
scroll to position [663, 0]
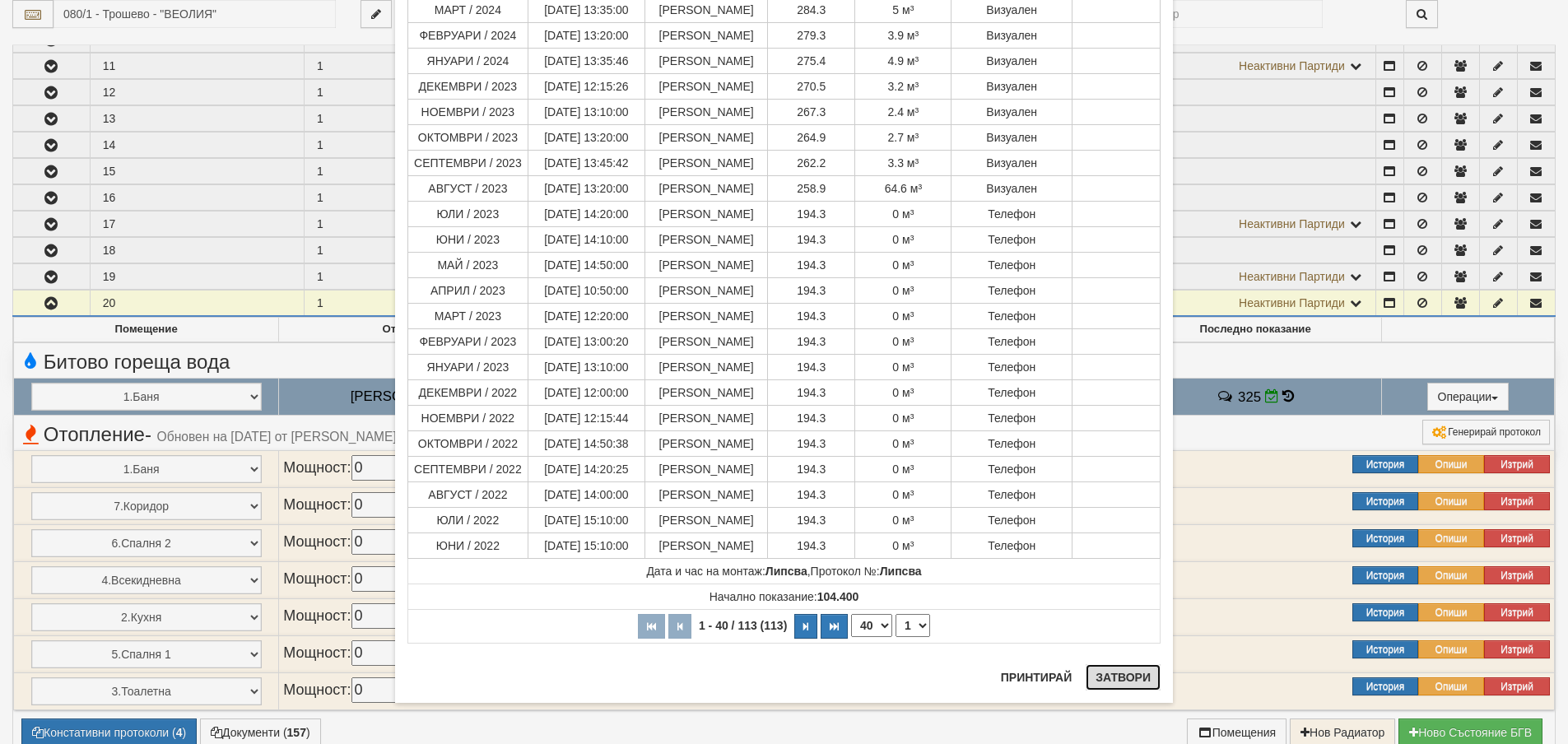
click at [1103, 678] on button "Затвори" at bounding box center [1123, 677] width 75 height 26
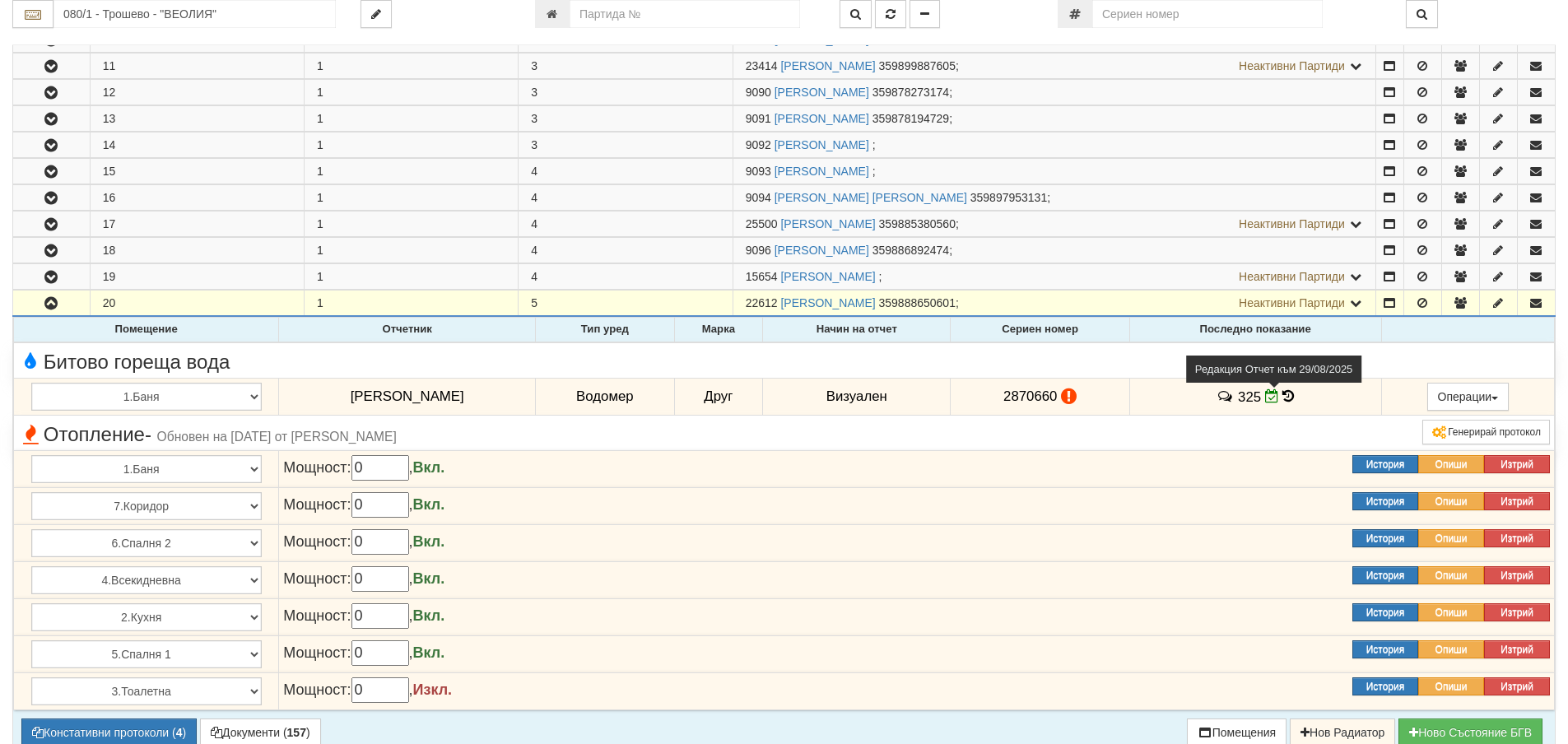
click at [1266, 398] on icon at bounding box center [1272, 396] width 14 height 14
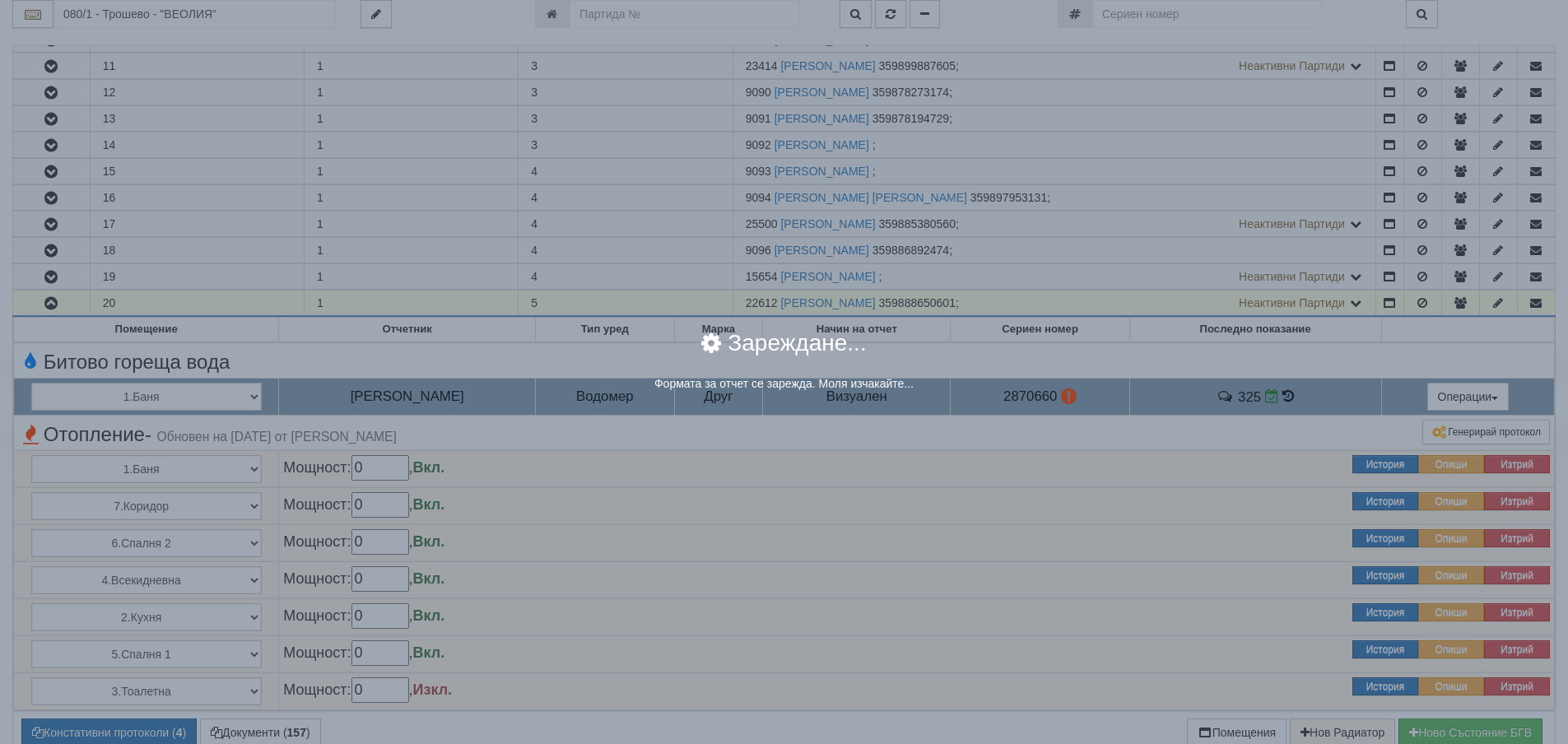
select select "8ac75930-9bfd-e511-80be-8d5a1dced85a"
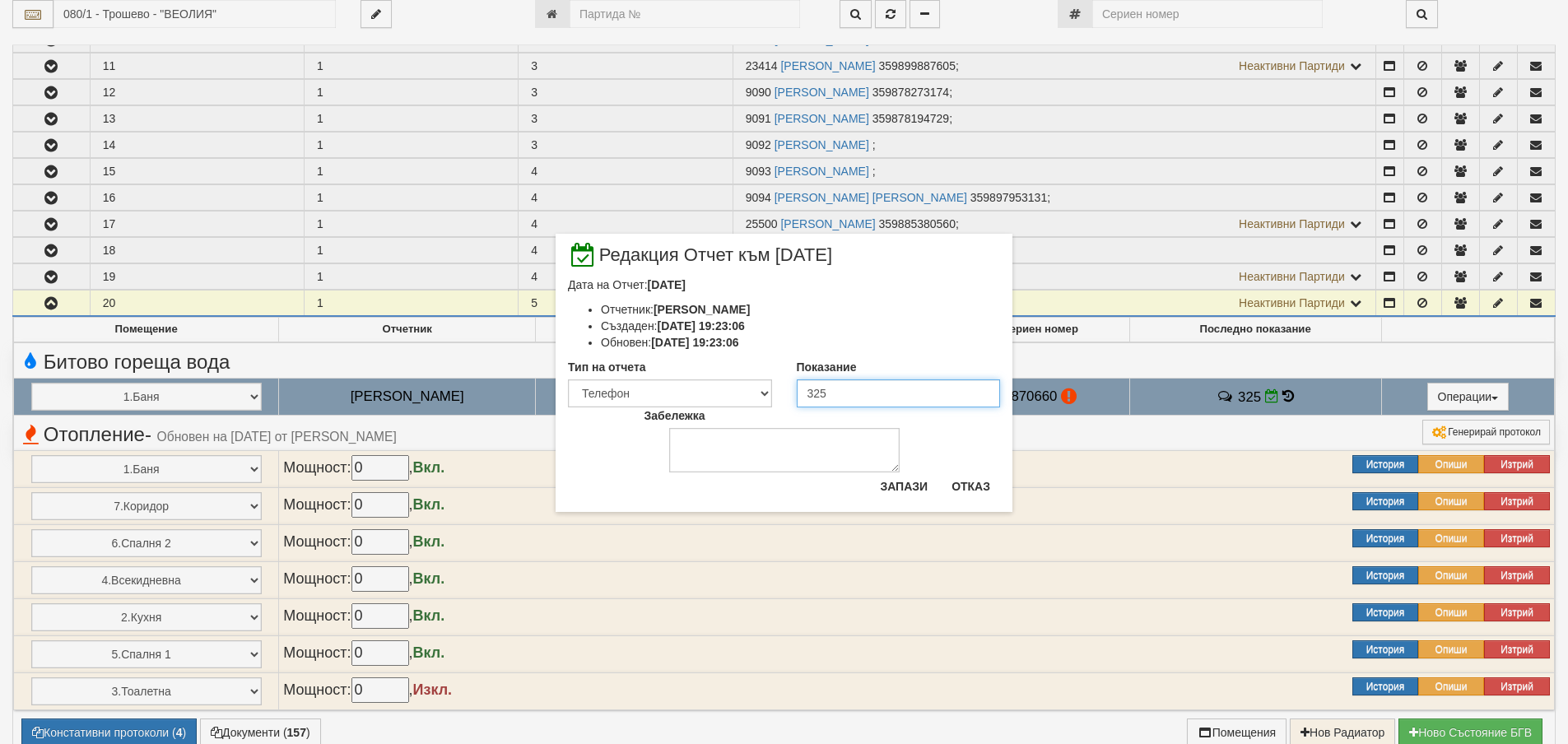
click at [820, 393] on input "325" at bounding box center [898, 393] width 204 height 28
type input "335"
click at [840, 454] on textarea "Забележка" at bounding box center [784, 450] width 230 height 45
type textarea "09.09.2025"
click at [887, 488] on button "Запази" at bounding box center [903, 486] width 67 height 26
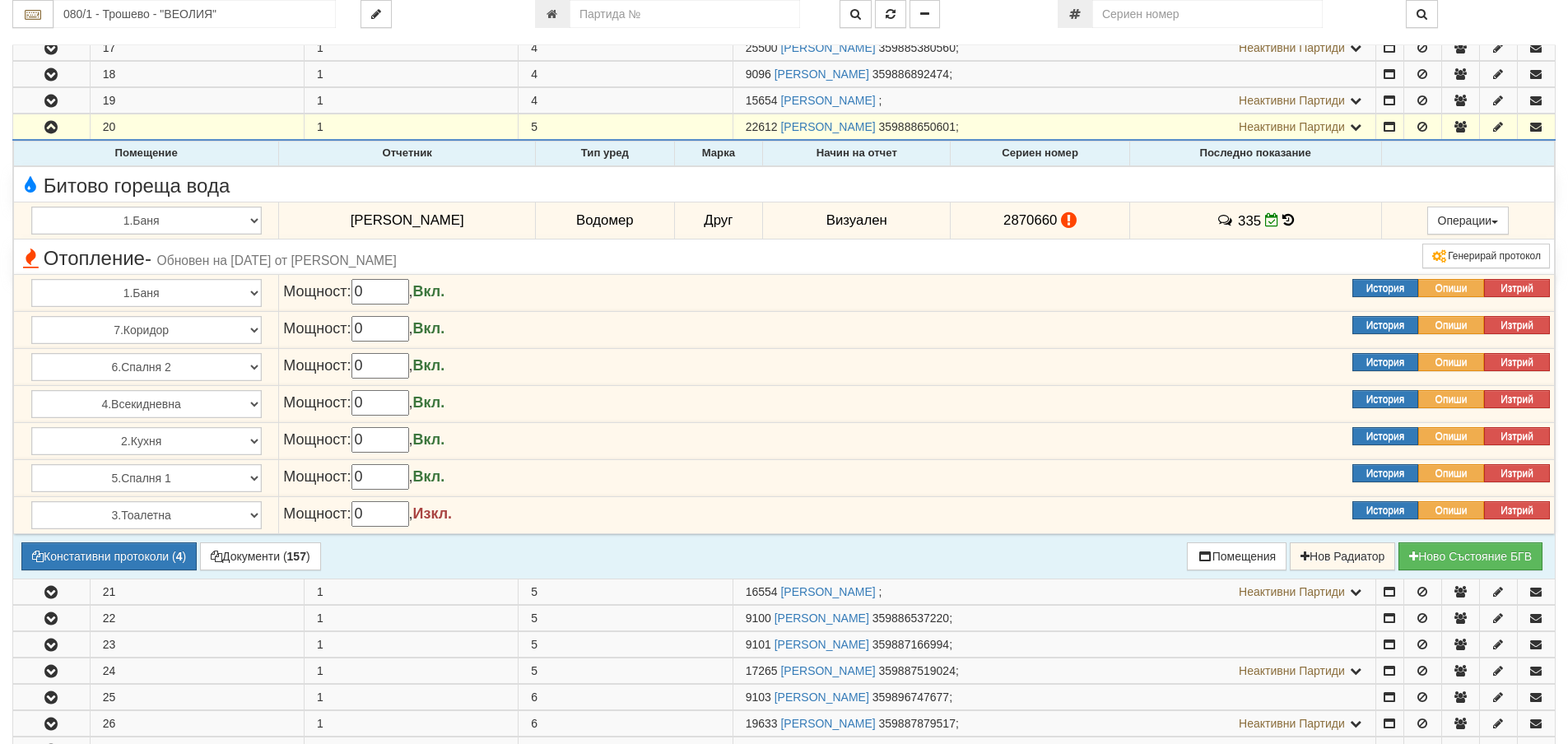
scroll to position [905, 0]
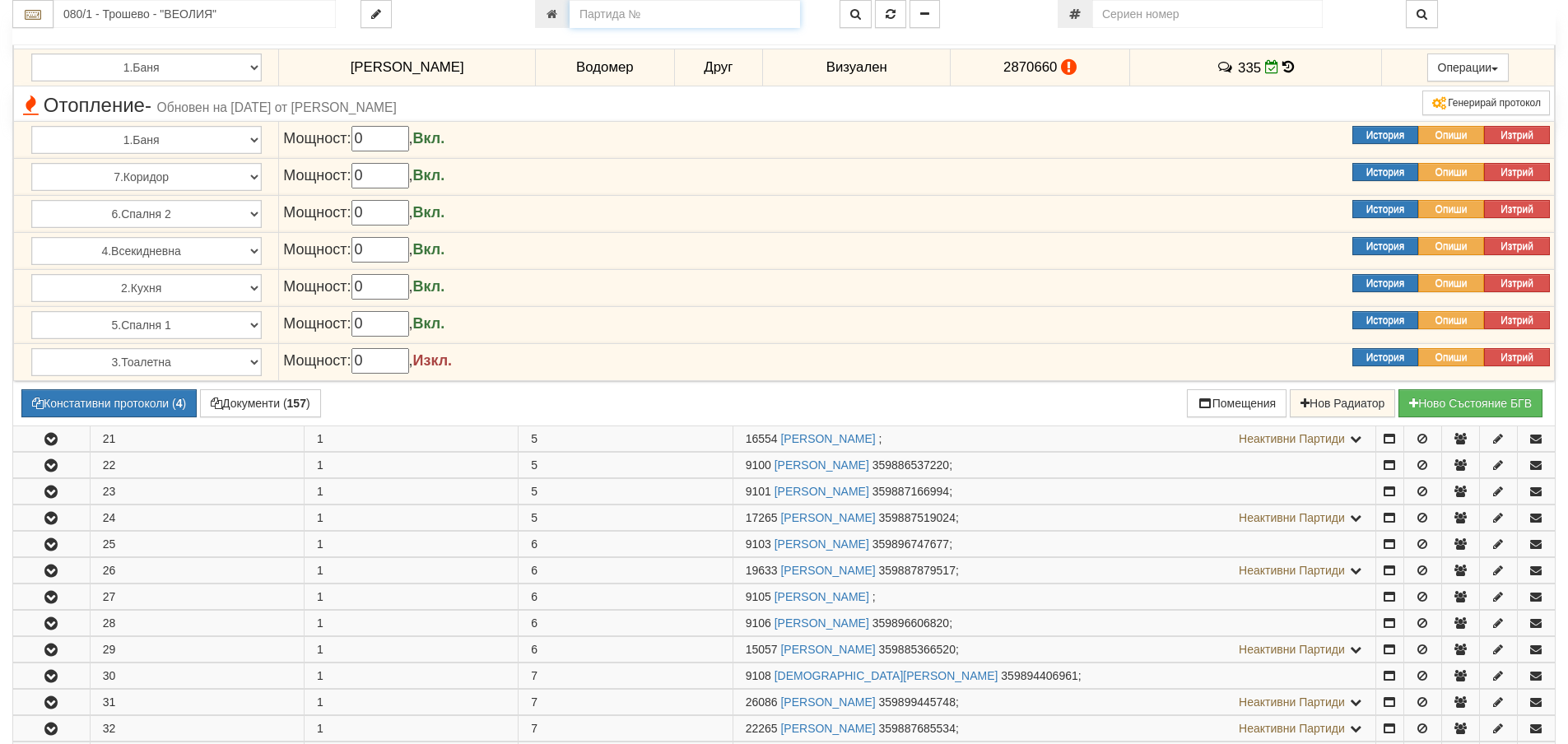
click at [650, 9] on input "number" at bounding box center [684, 14] width 230 height 28
type input "3071"
type input "111/4 - "[PERSON_NAME] [GEOGRAPHIC_DATA] " ЕАД"
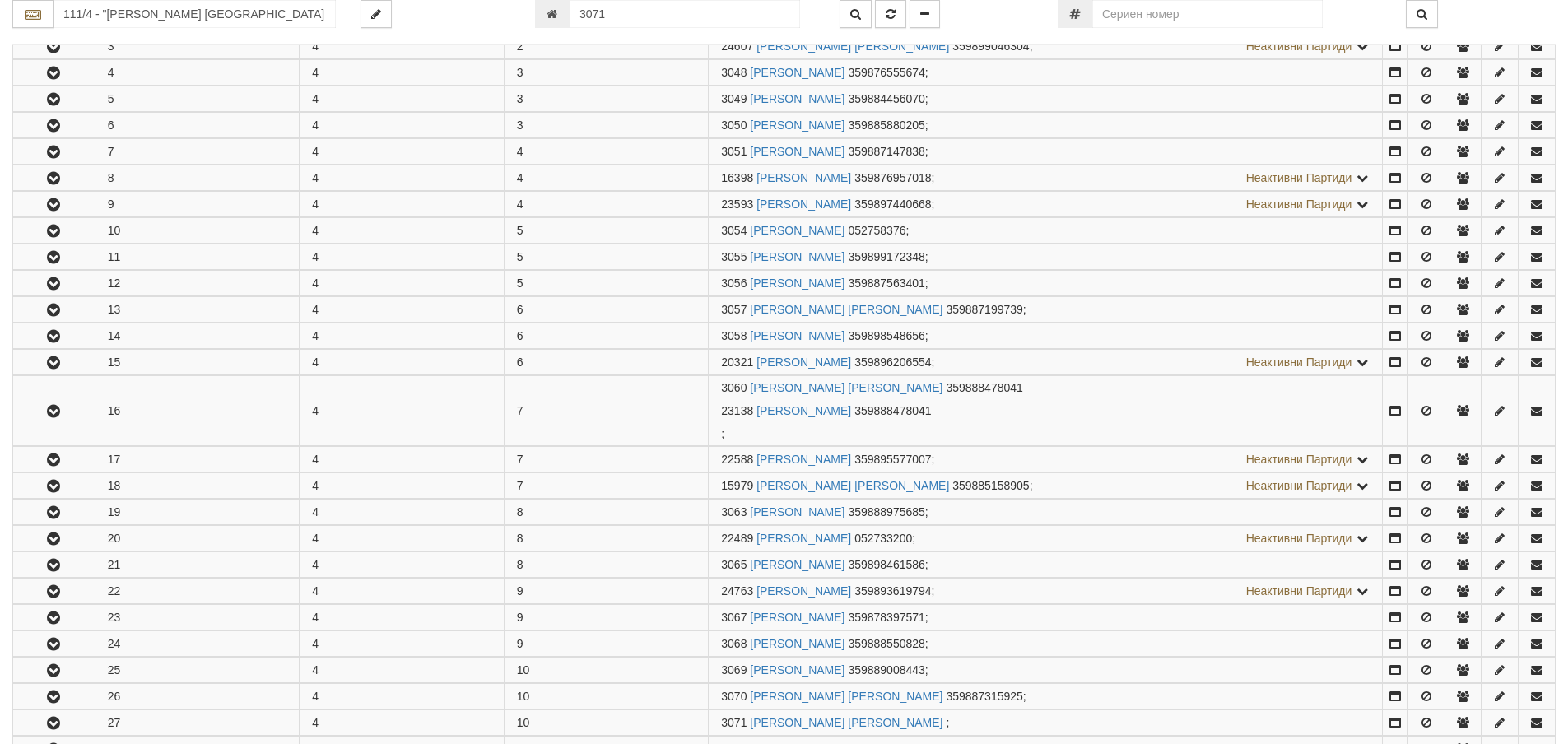
scroll to position [936, 0]
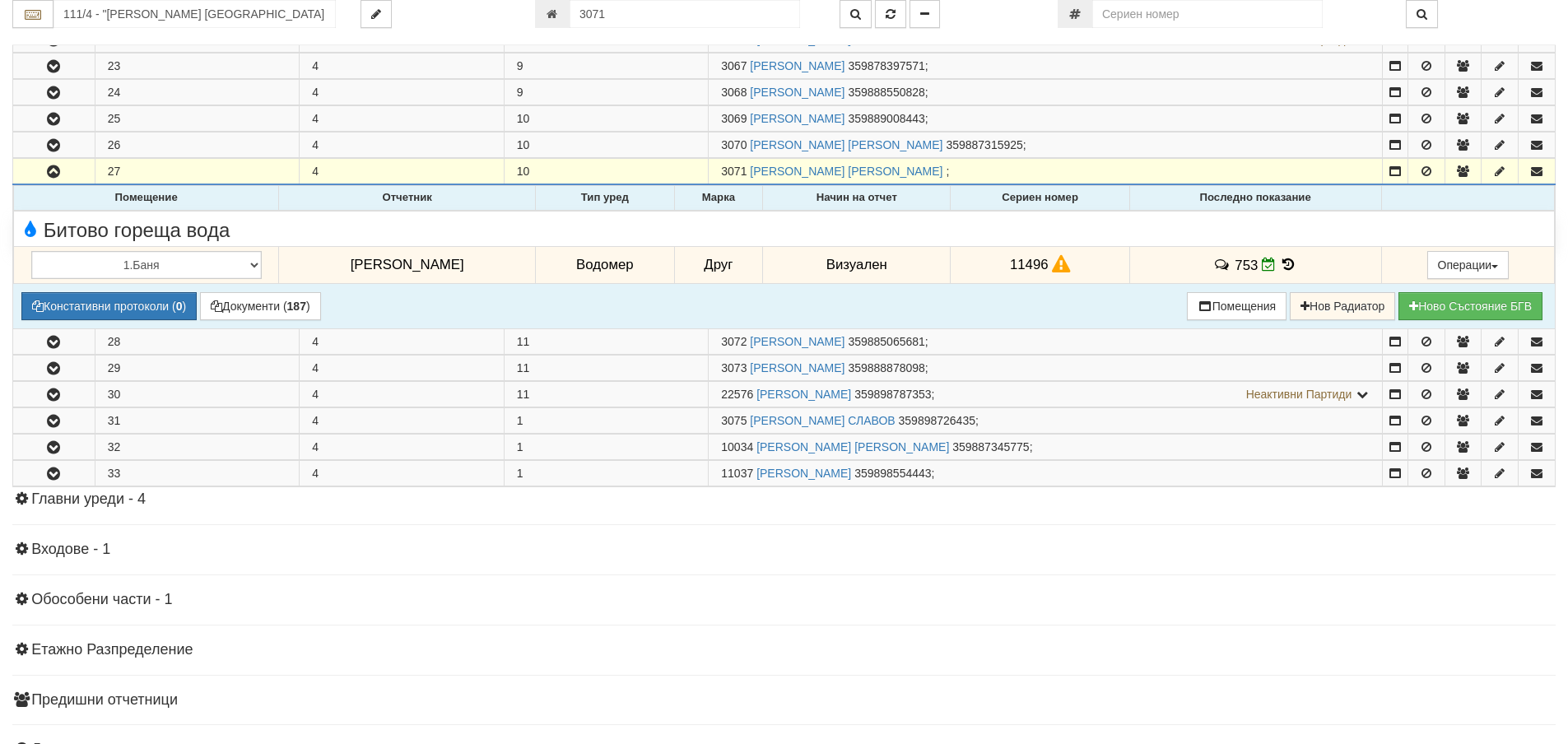
click at [1280, 269] on icon at bounding box center [1289, 265] width 19 height 14
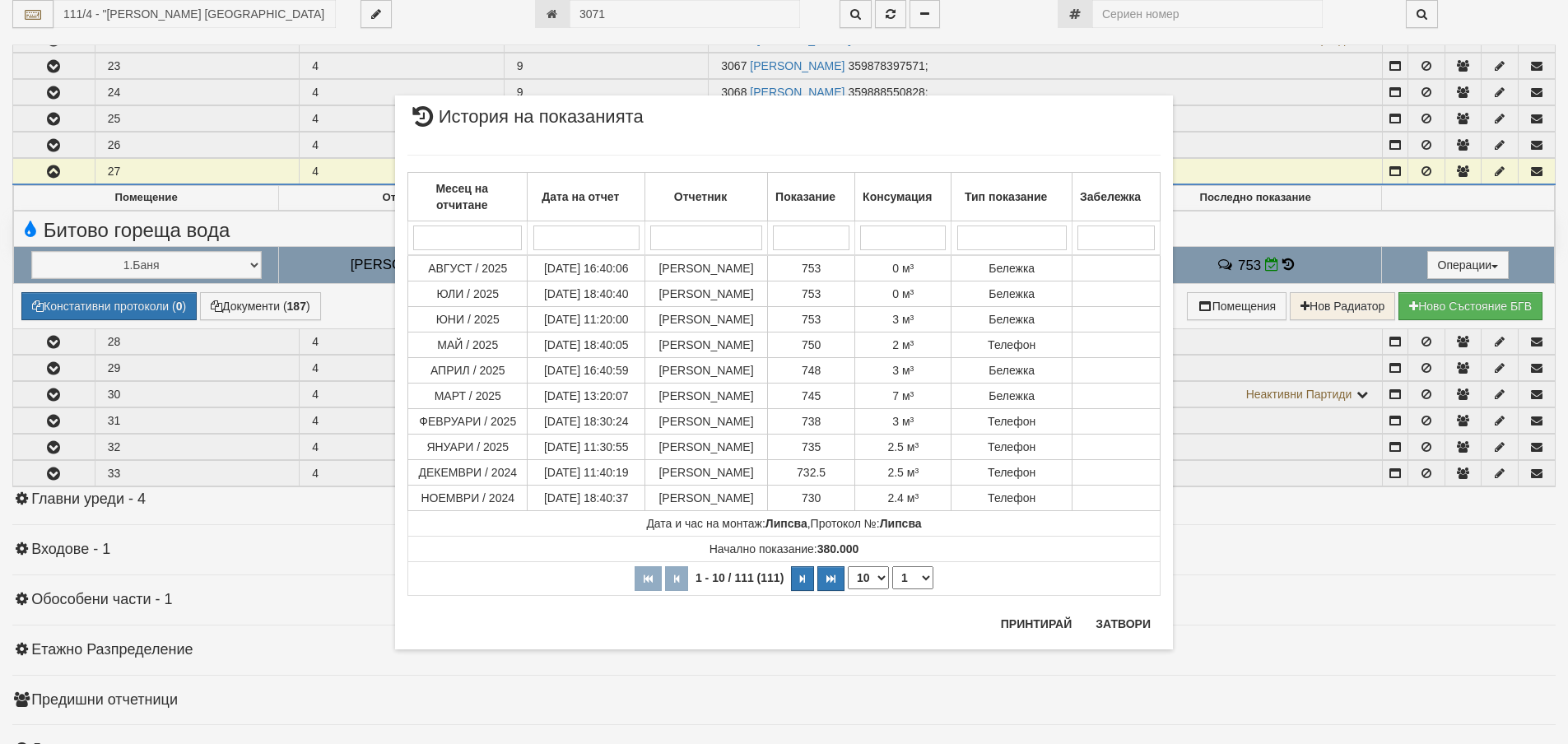
click at [869, 579] on select "10 20 30 40" at bounding box center [868, 578] width 41 height 23
select select "30"
click at [847, 590] on select "10 20 30 40" at bounding box center [868, 578] width 41 height 23
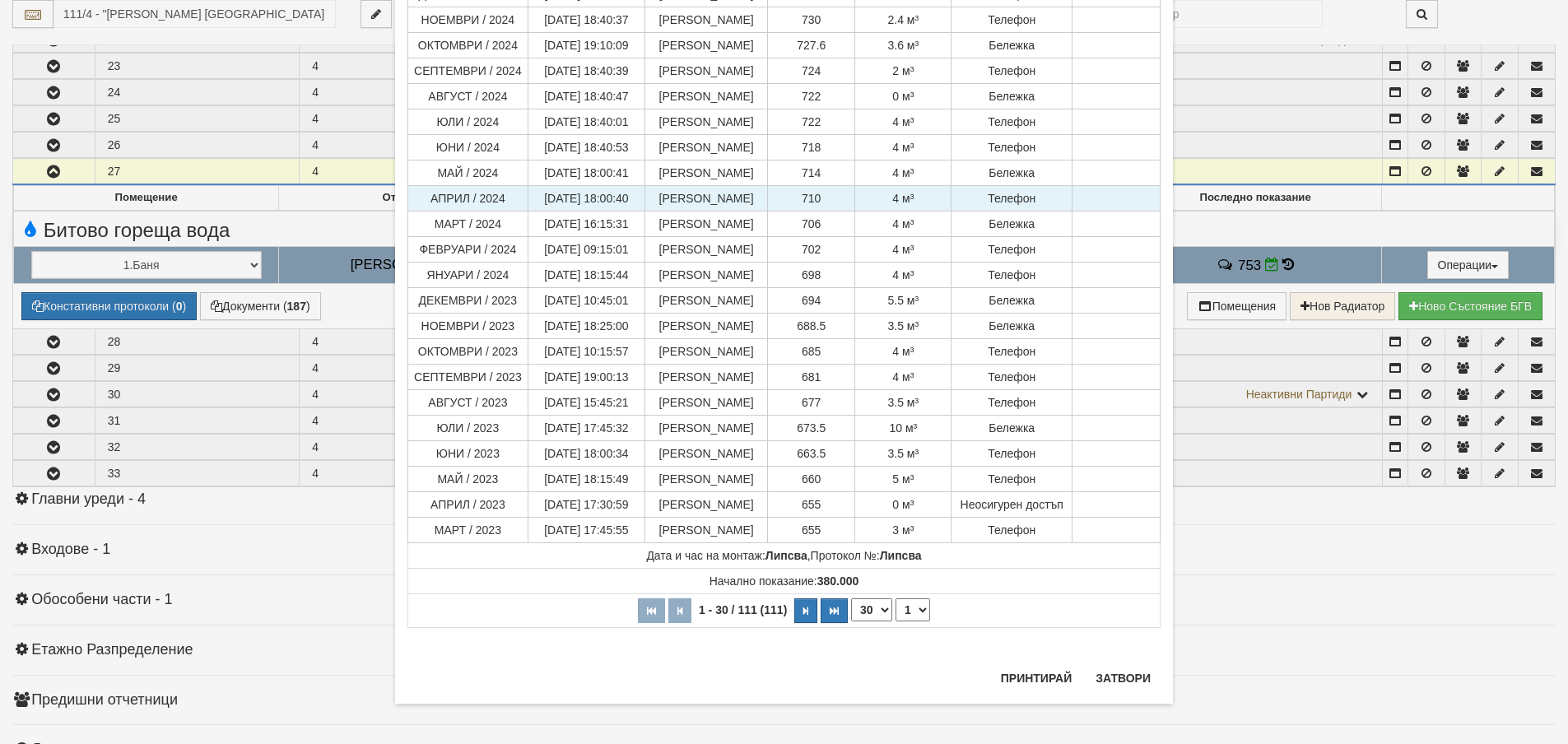
scroll to position [425, 0]
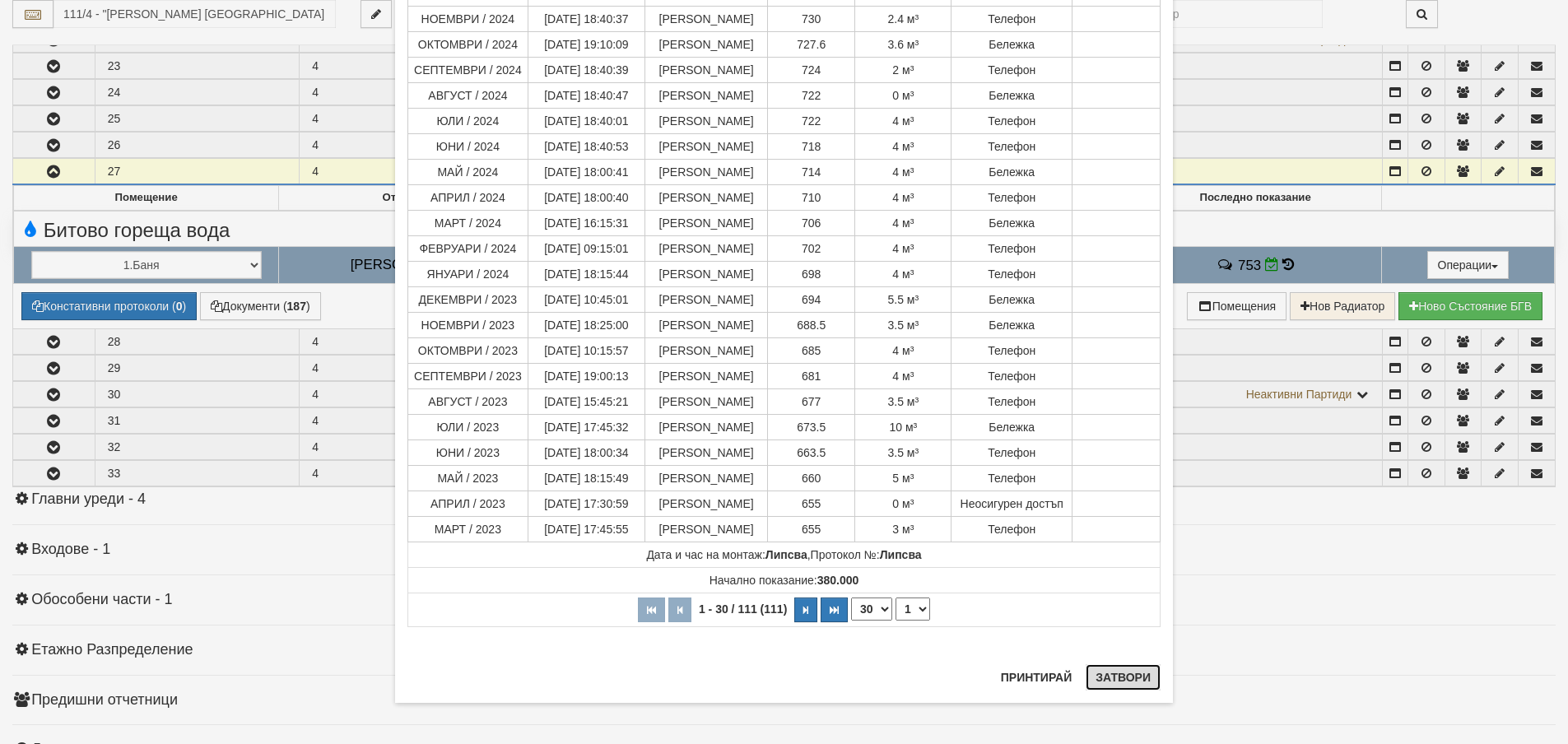
drag, startPoint x: 1103, startPoint y: 678, endPoint x: 1094, endPoint y: 658, distance: 21.9
click at [1103, 673] on button "Затвори" at bounding box center [1123, 677] width 75 height 26
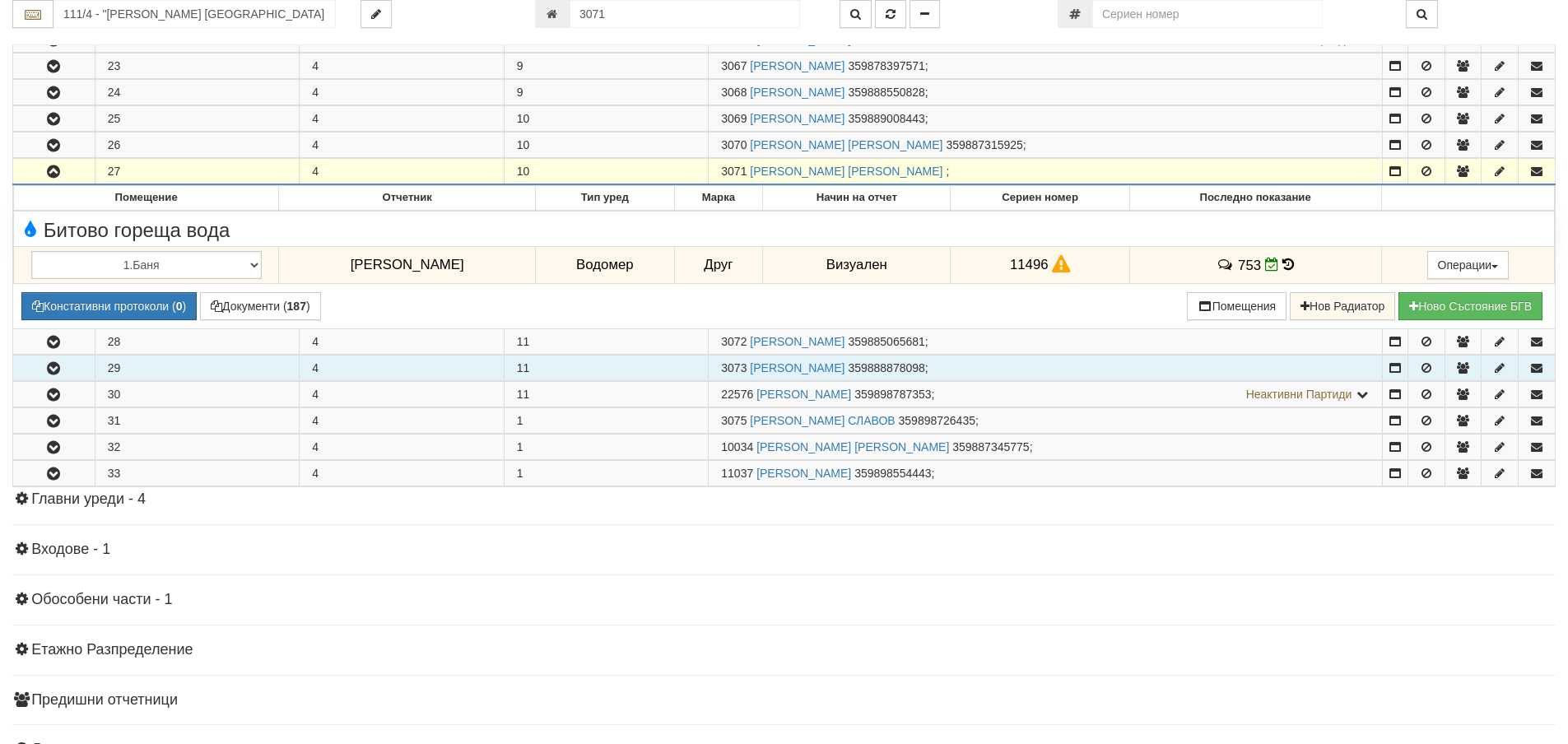
click at [77, 375] on button "button" at bounding box center [53, 367] width 81 height 24
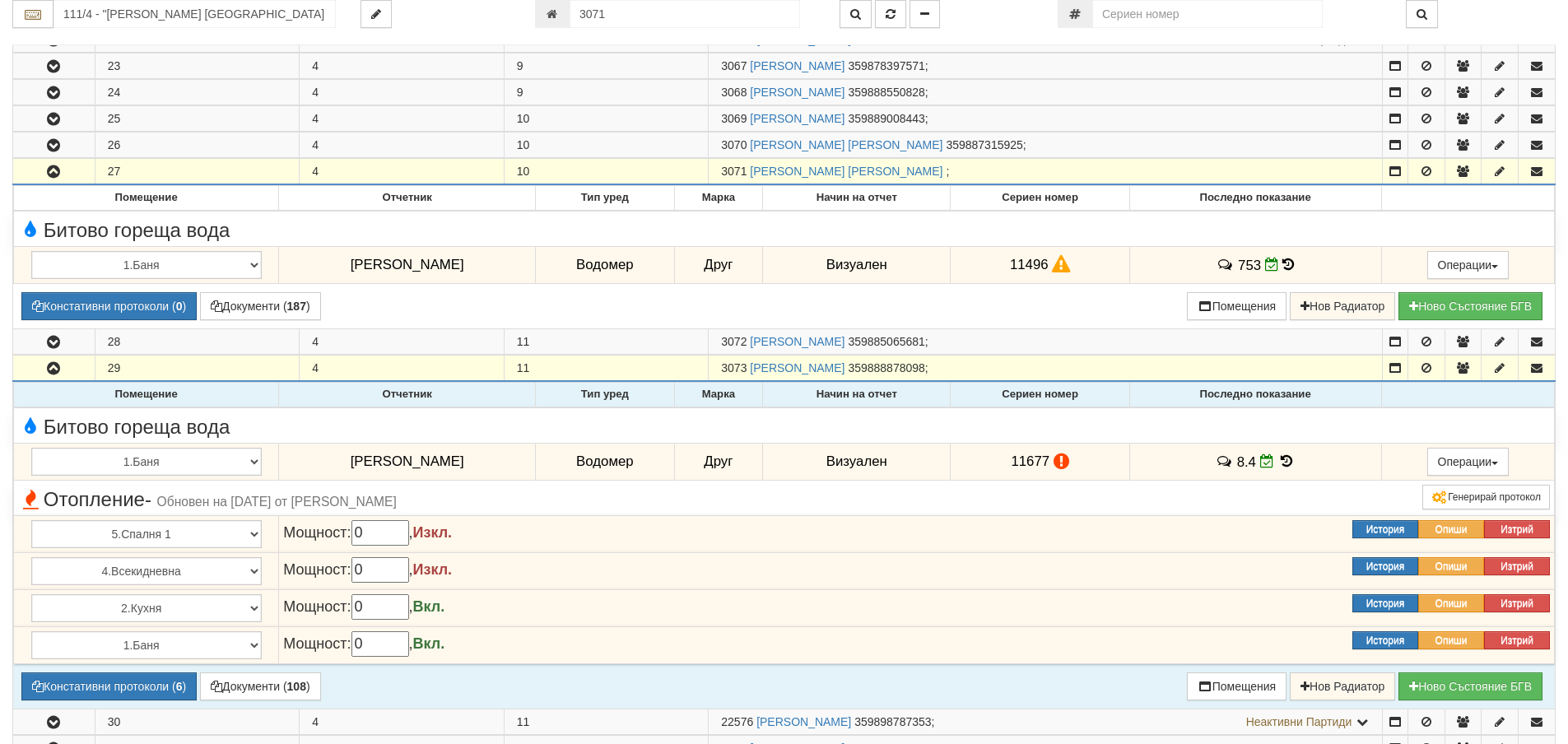
click at [1278, 464] on icon at bounding box center [1286, 461] width 19 height 14
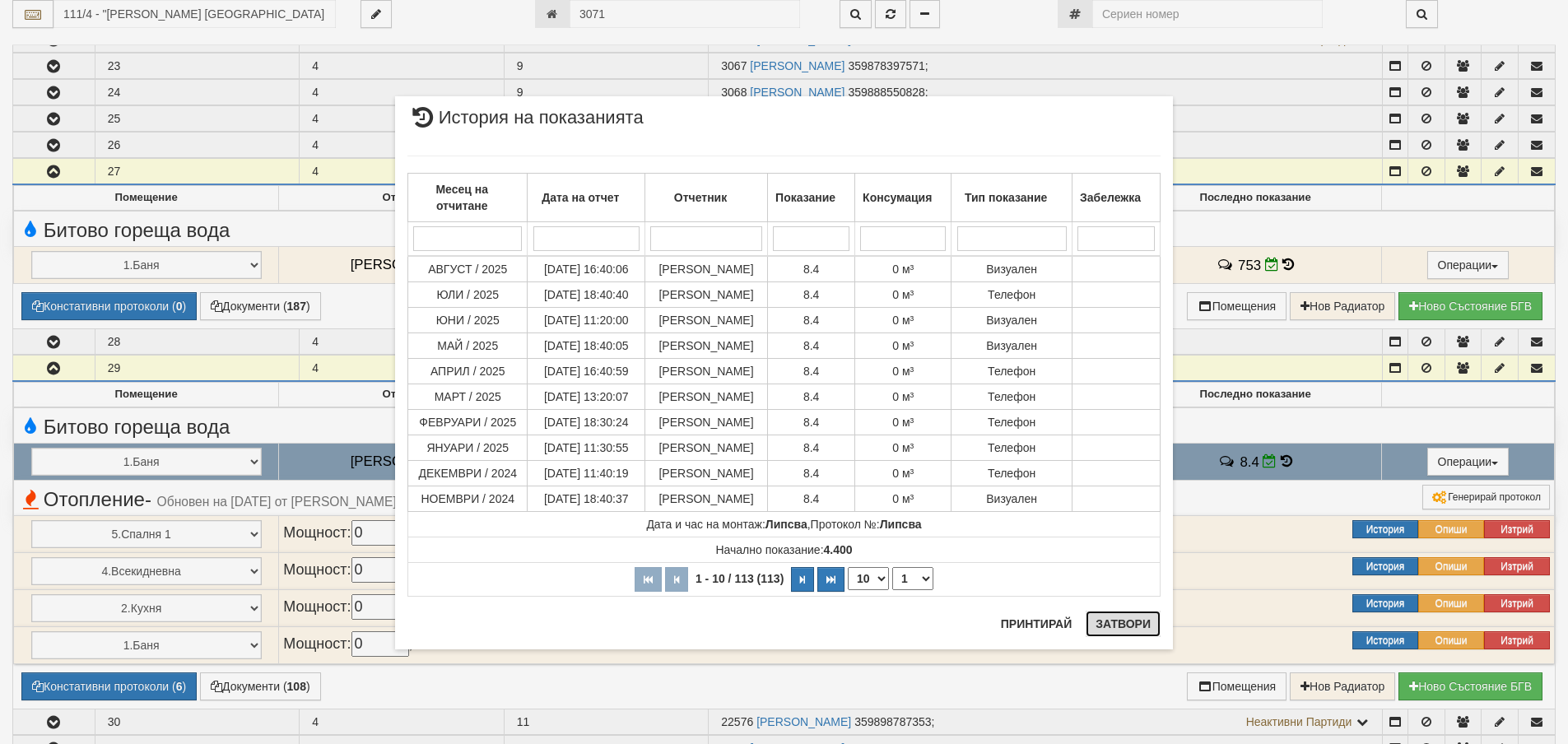
click at [1108, 627] on button "Затвори" at bounding box center [1123, 623] width 75 height 26
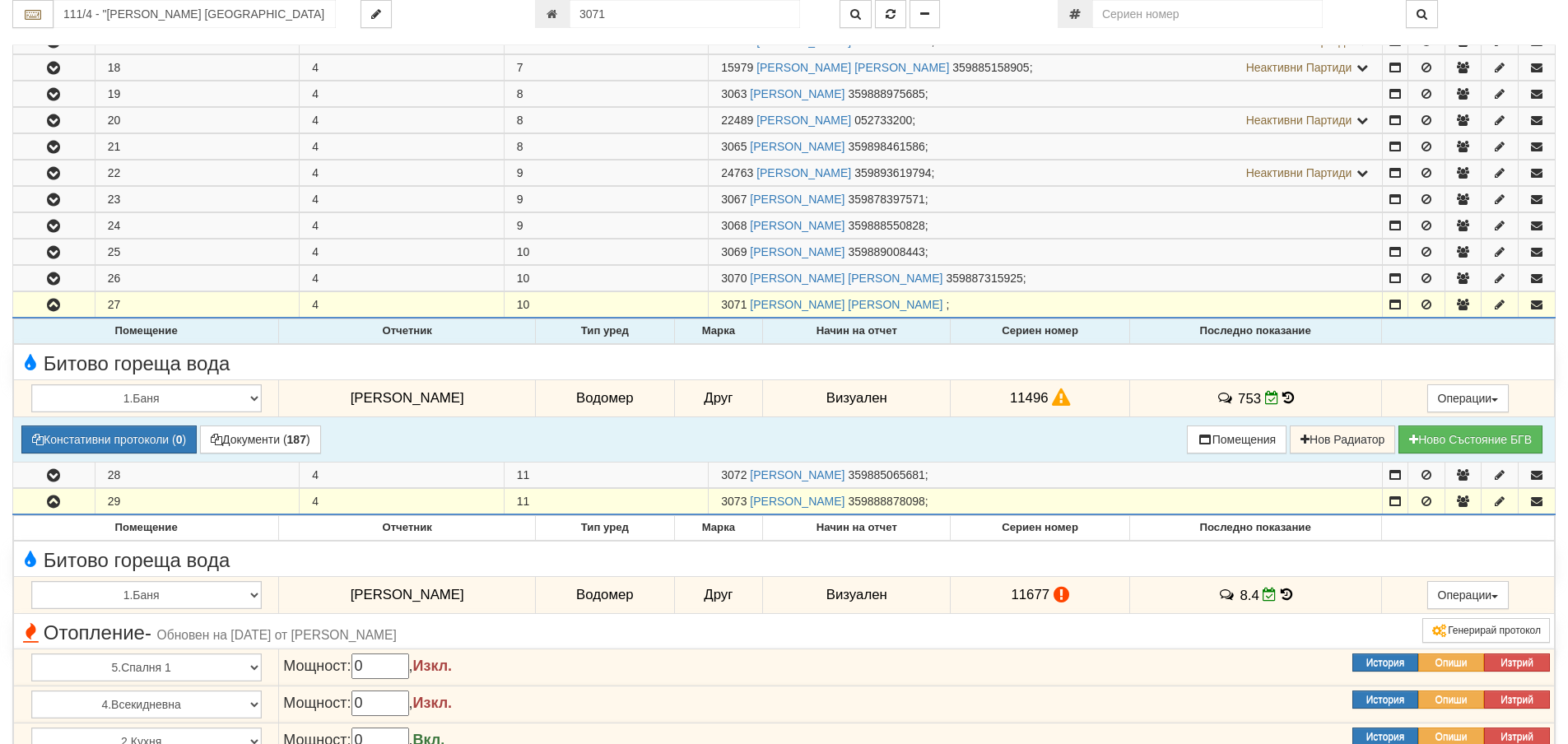
scroll to position [772, 0]
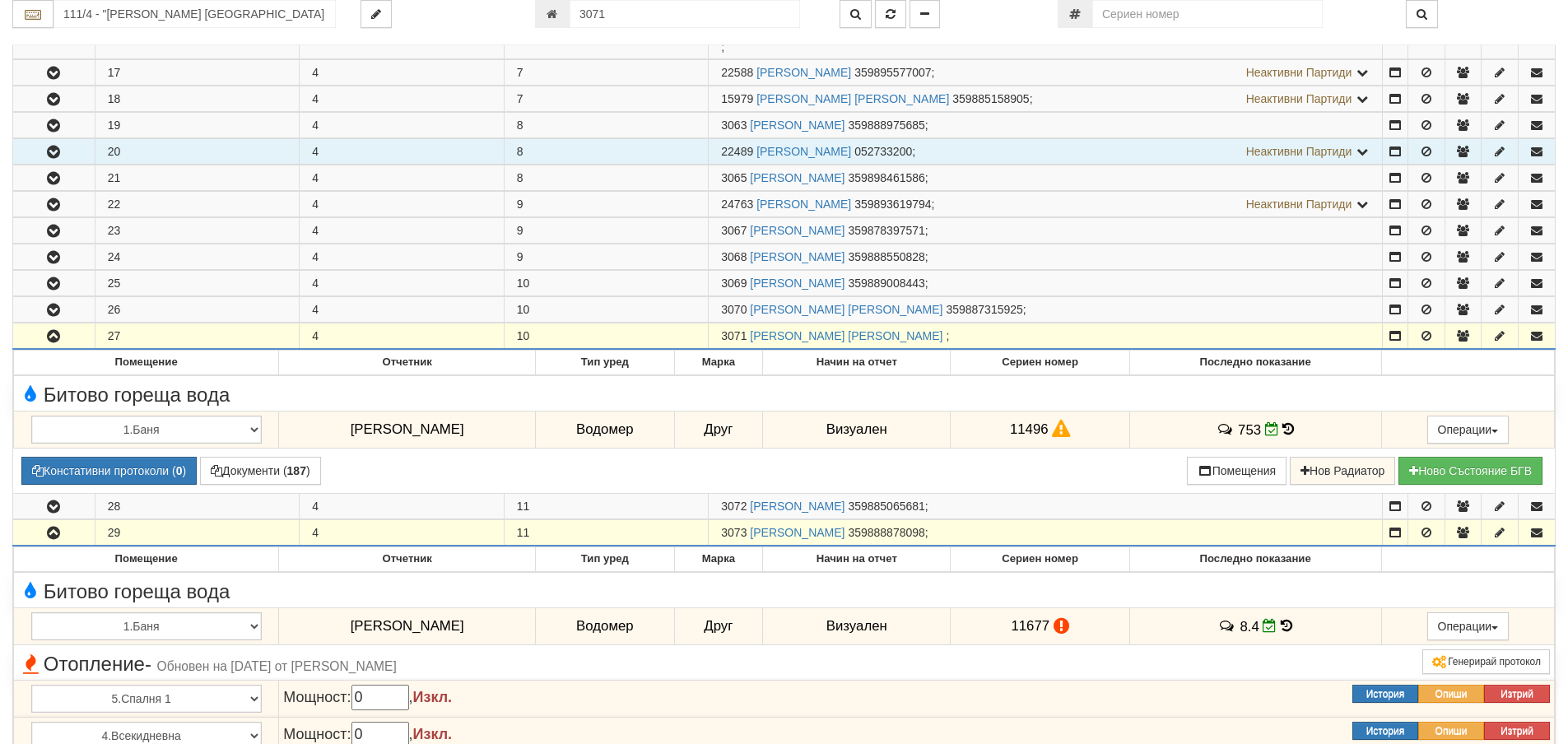
click at [71, 146] on button "button" at bounding box center [53, 150] width 81 height 24
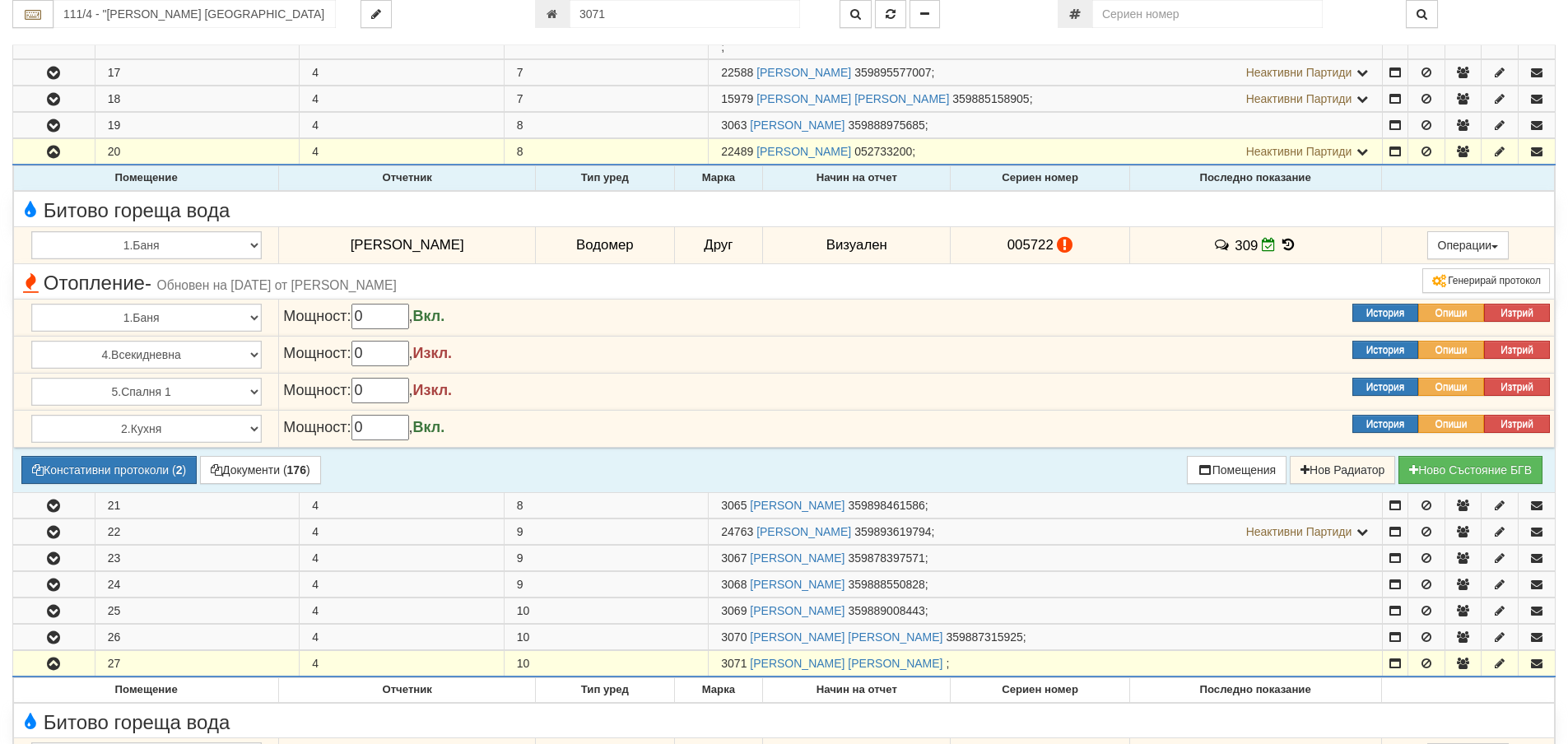
click at [1282, 244] on icon at bounding box center [1289, 245] width 19 height 14
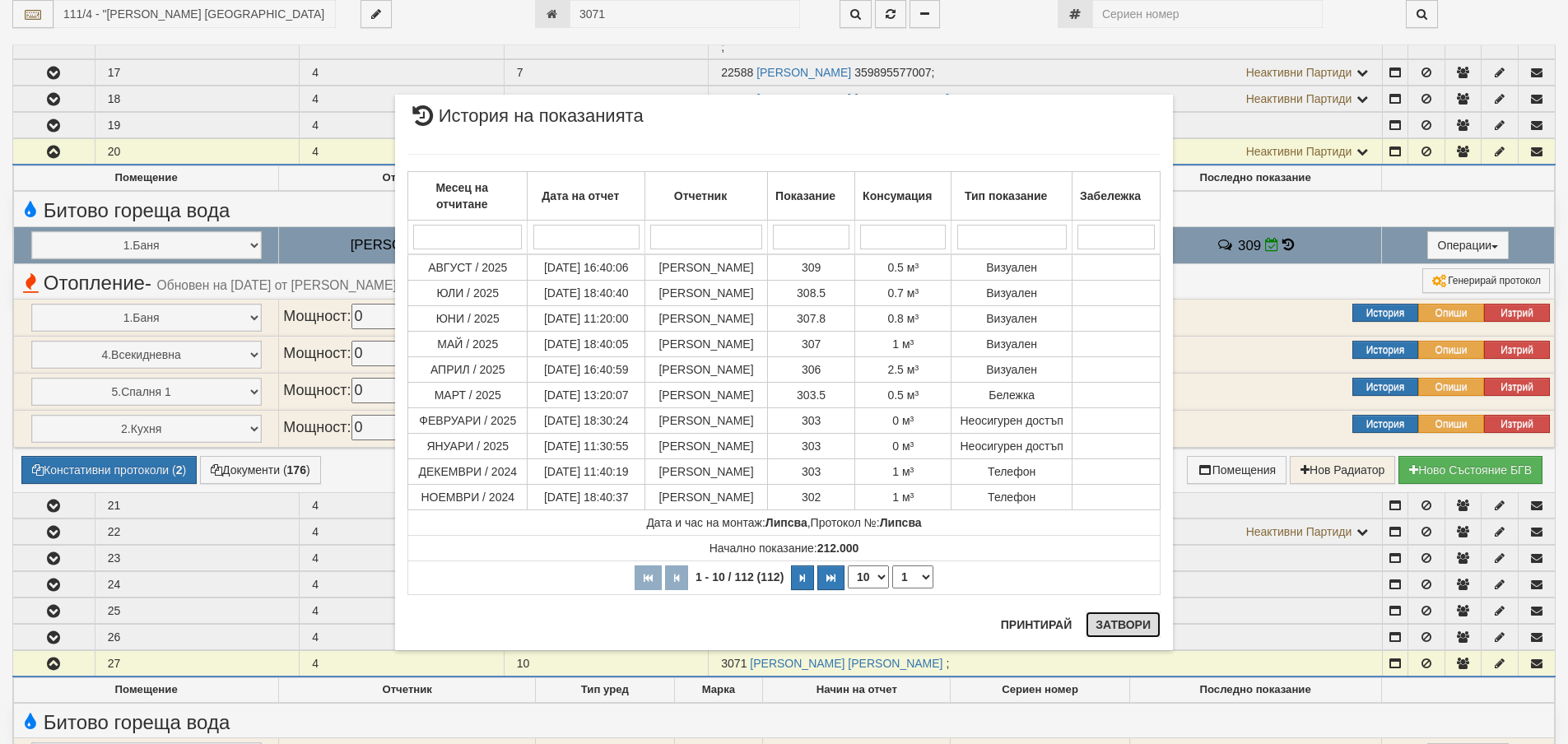
click at [1119, 628] on button "Затвори" at bounding box center [1123, 624] width 75 height 26
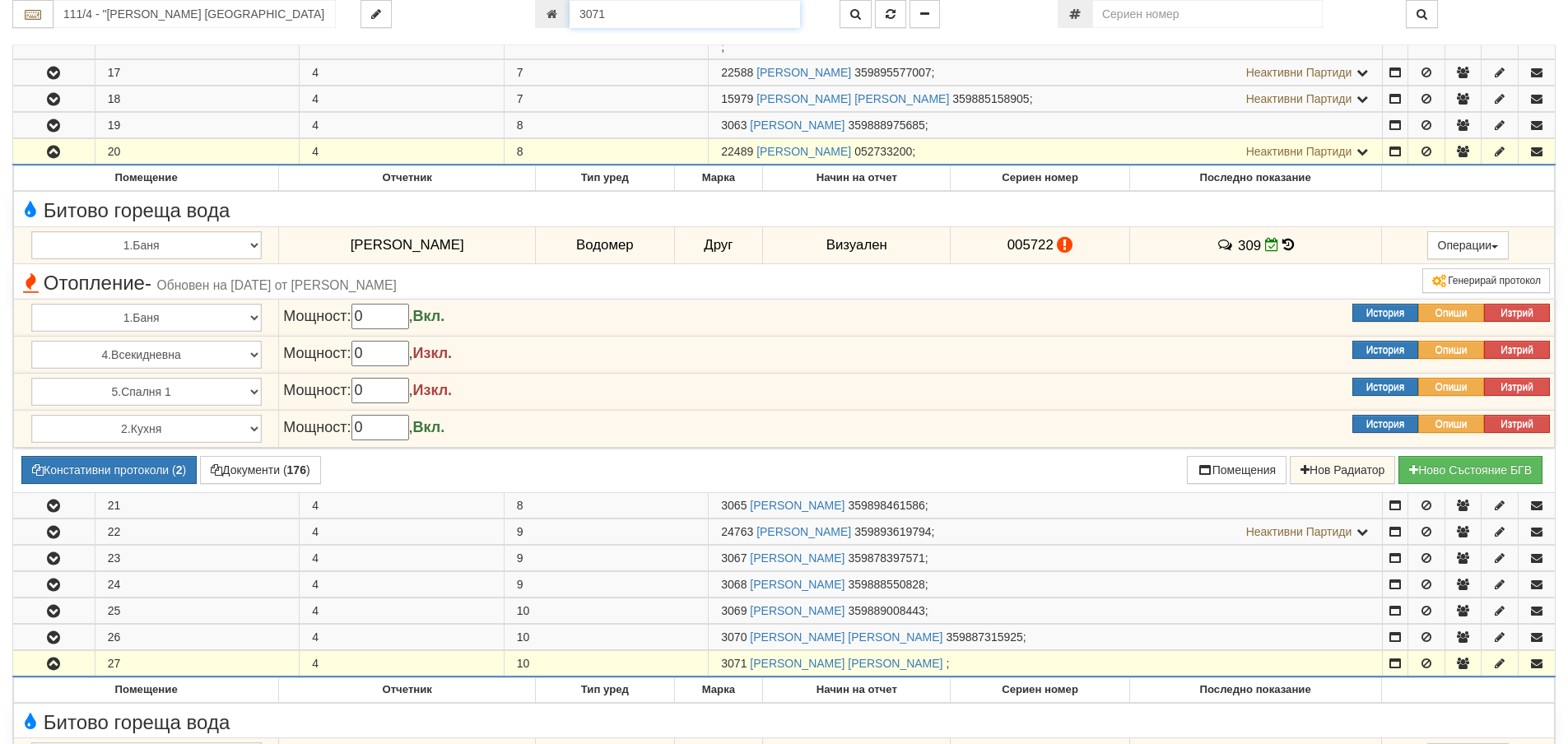
click at [616, 17] on input "3071" at bounding box center [684, 14] width 230 height 28
click at [627, 7] on input "3071" at bounding box center [684, 14] width 230 height 28
type input "6796"
type input "138/7 - "ВЕОЛИЯ ЕНЕРДЖИ ВАРНА " ЕАД"
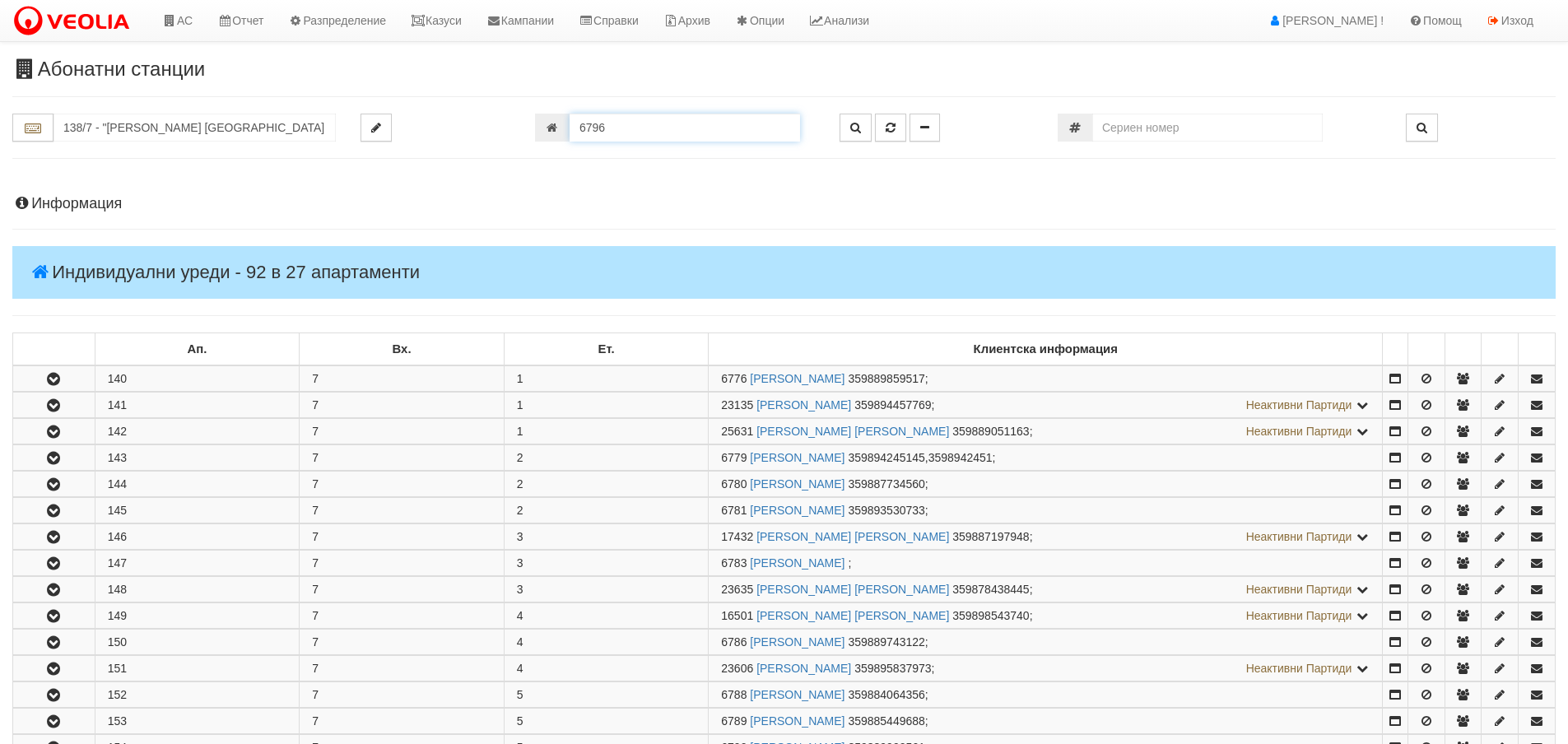
scroll to position [734, 0]
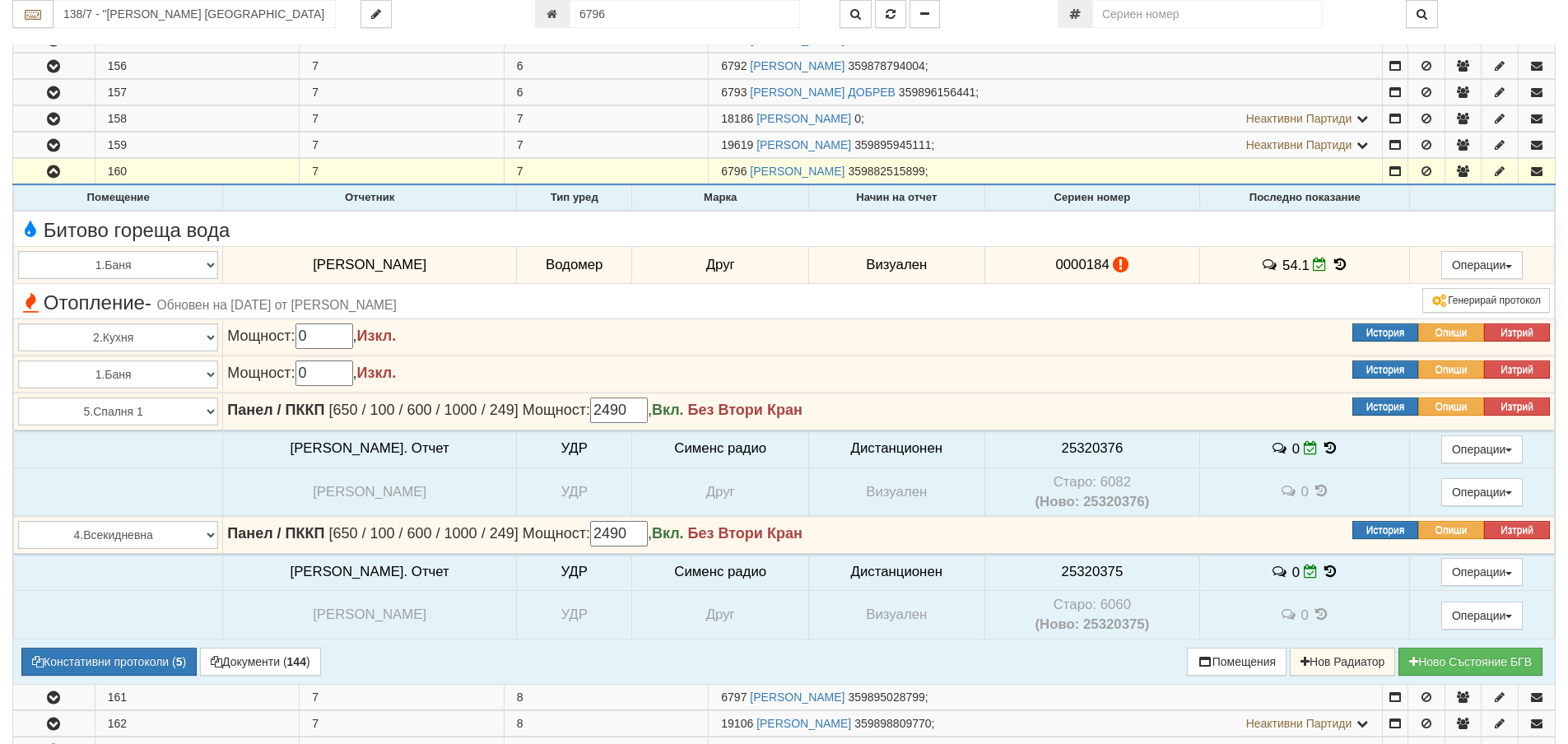
click at [1331, 260] on icon at bounding box center [1340, 265] width 19 height 14
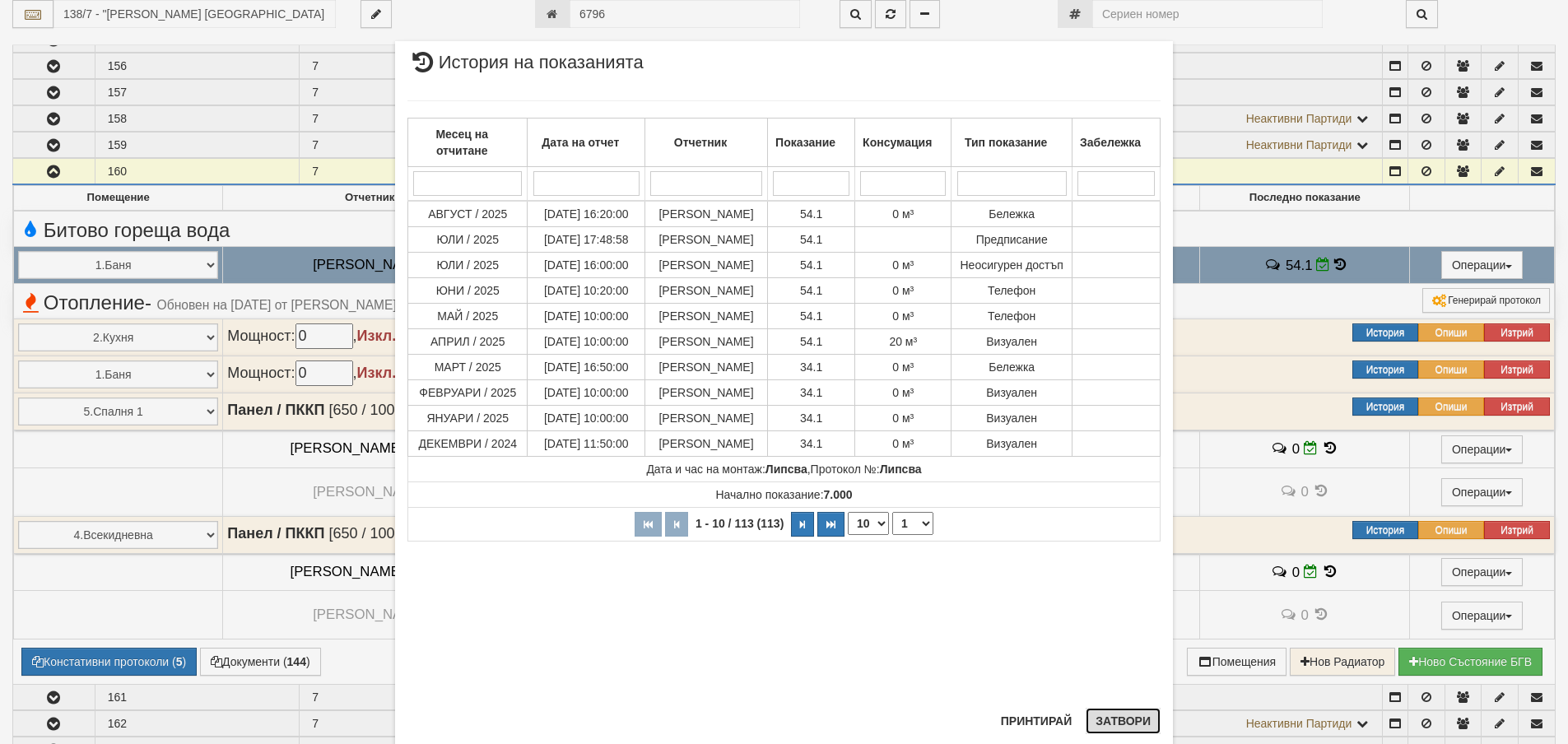
click at [1149, 721] on button "Затвори" at bounding box center [1123, 721] width 75 height 26
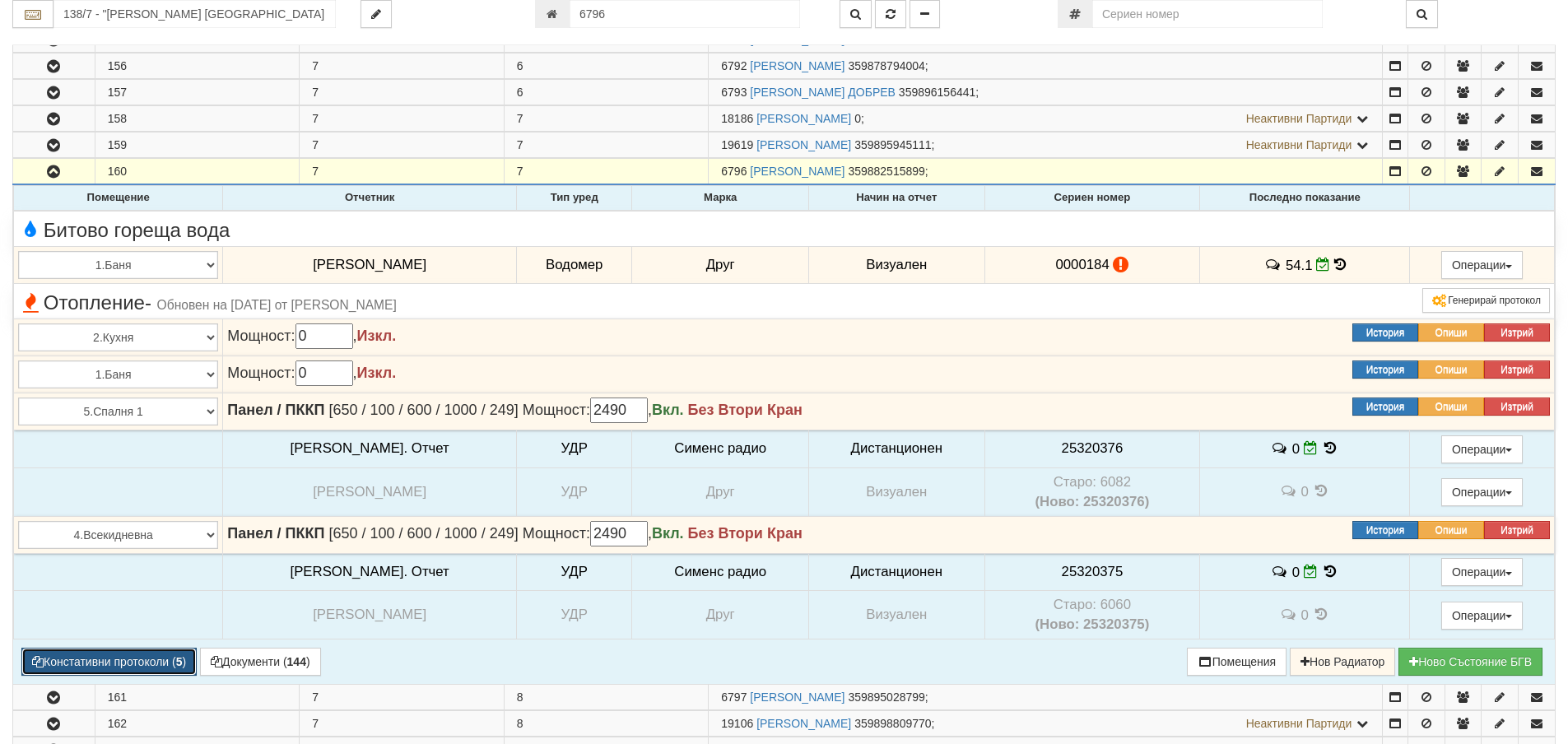
drag, startPoint x: 157, startPoint y: 666, endPoint x: 179, endPoint y: 631, distance: 41.3
click at [157, 665] on button "Констативни протоколи ( 5 )" at bounding box center [109, 661] width 176 height 28
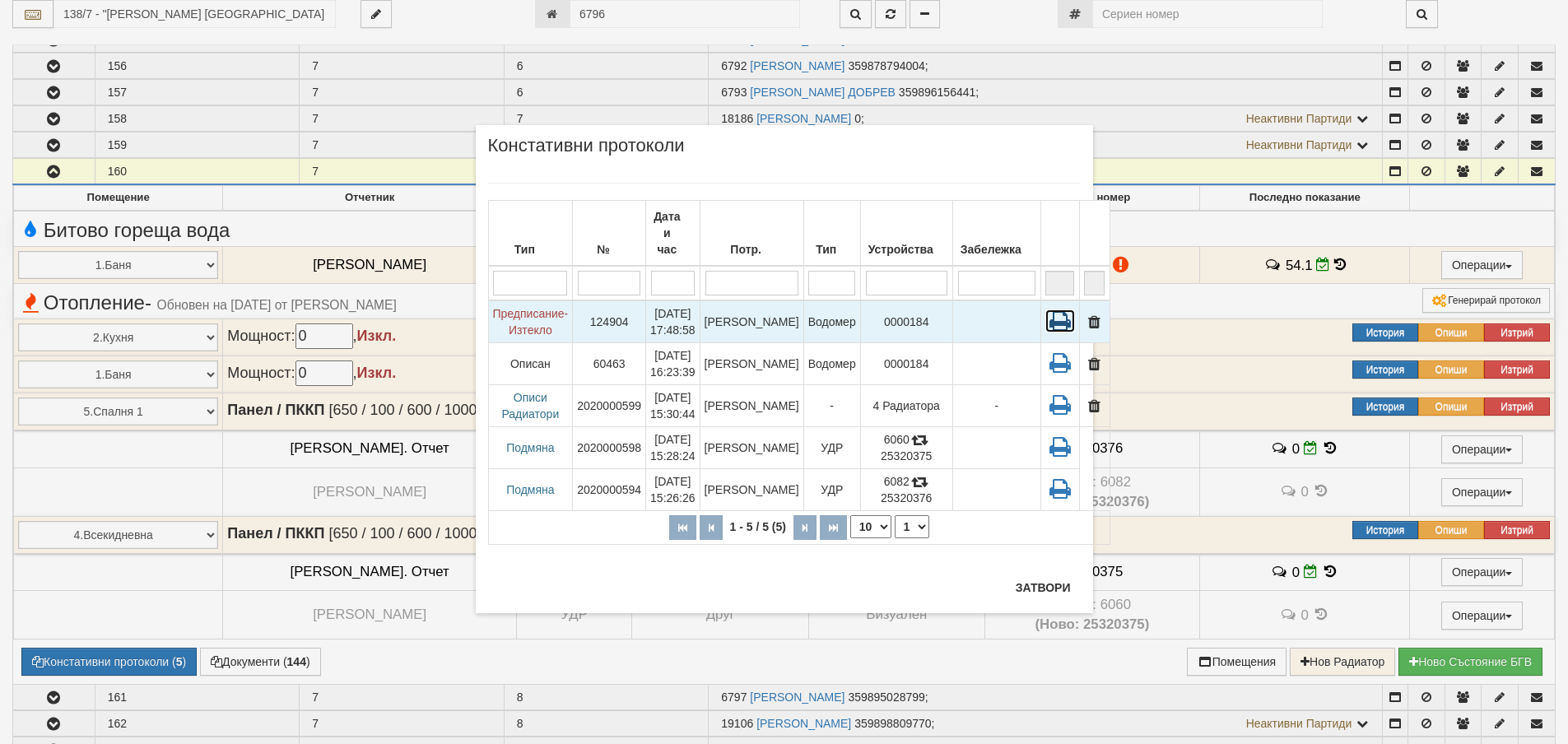
click at [1046, 310] on icon at bounding box center [1060, 321] width 29 height 23
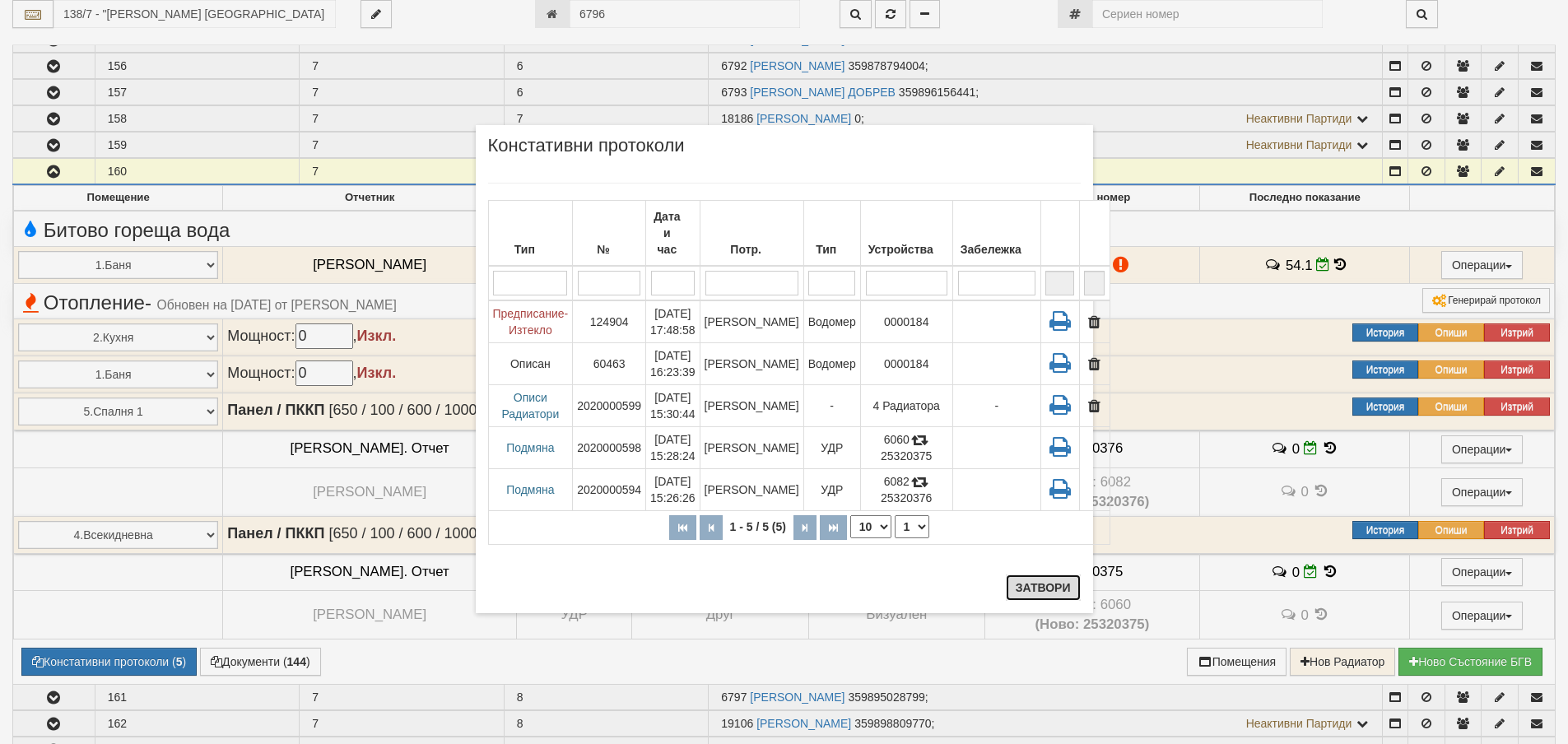
click at [1041, 583] on button "Затвори" at bounding box center [1043, 587] width 75 height 26
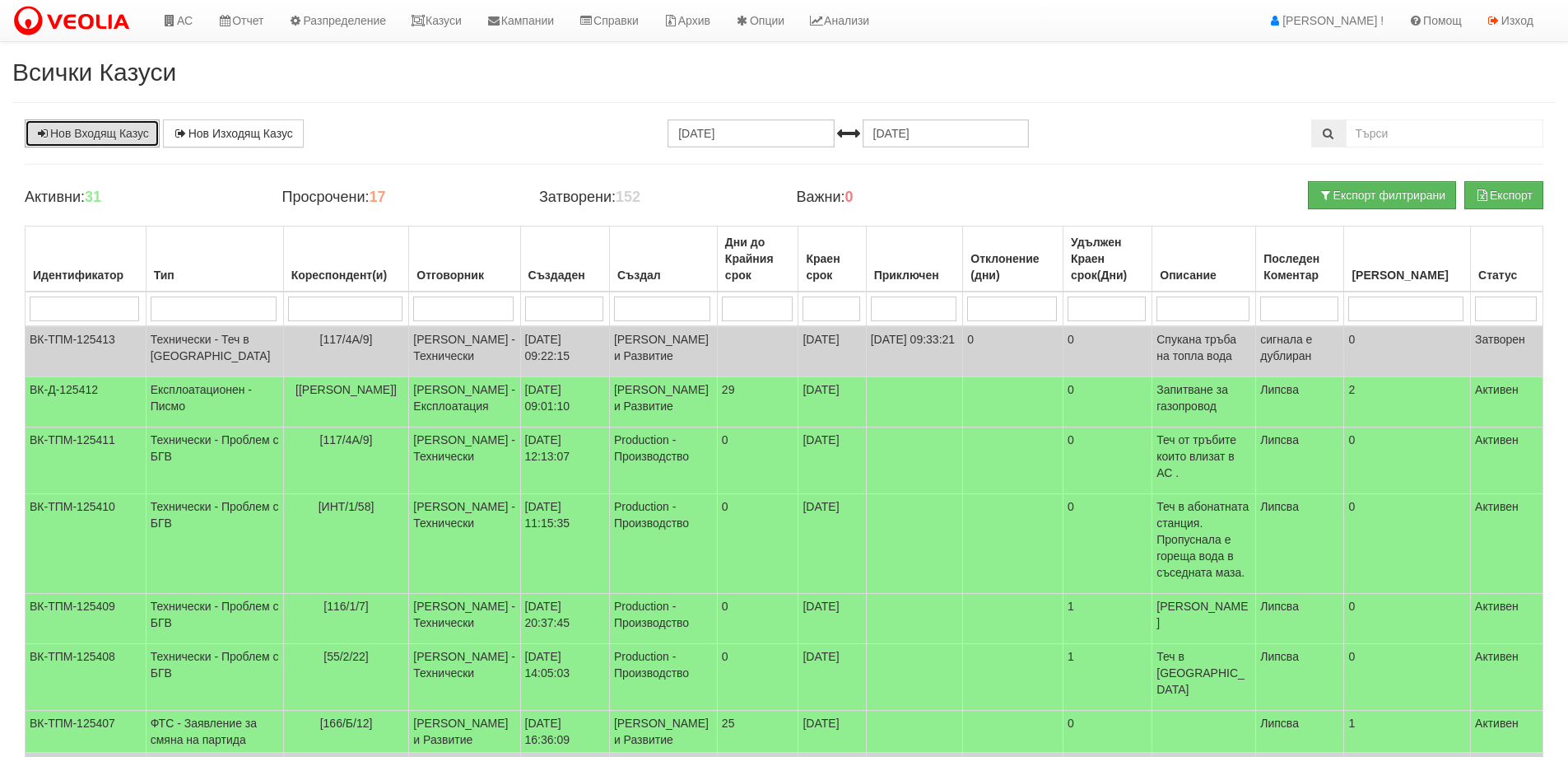
click at [132, 144] on link "Нов Входящ Казус" at bounding box center [92, 133] width 135 height 28
click at [448, 9] on link "Казуси" at bounding box center [436, 21] width 76 height 41
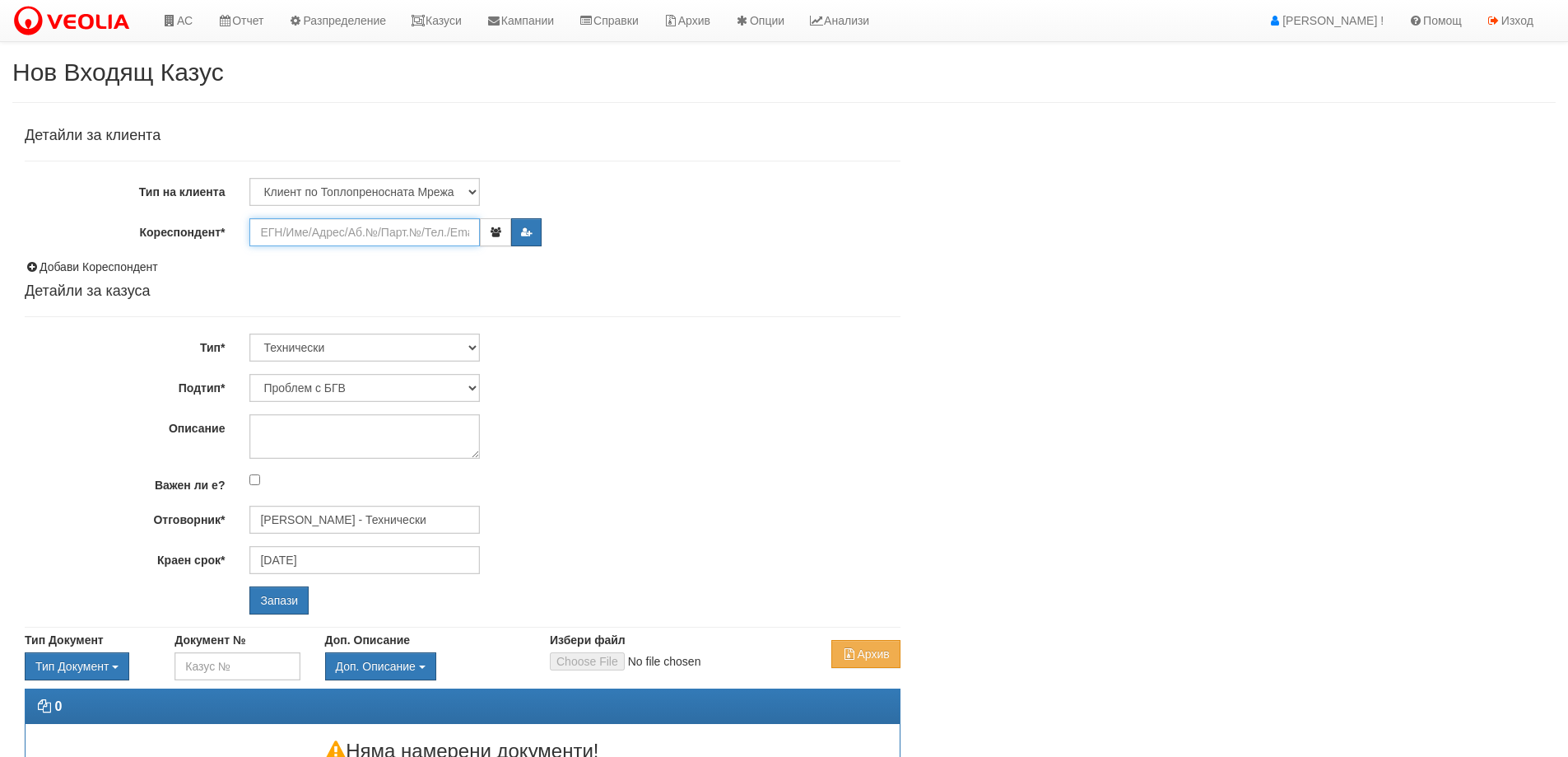
click at [400, 240] on input "Кореспондент*" at bounding box center [364, 231] width 230 height 28
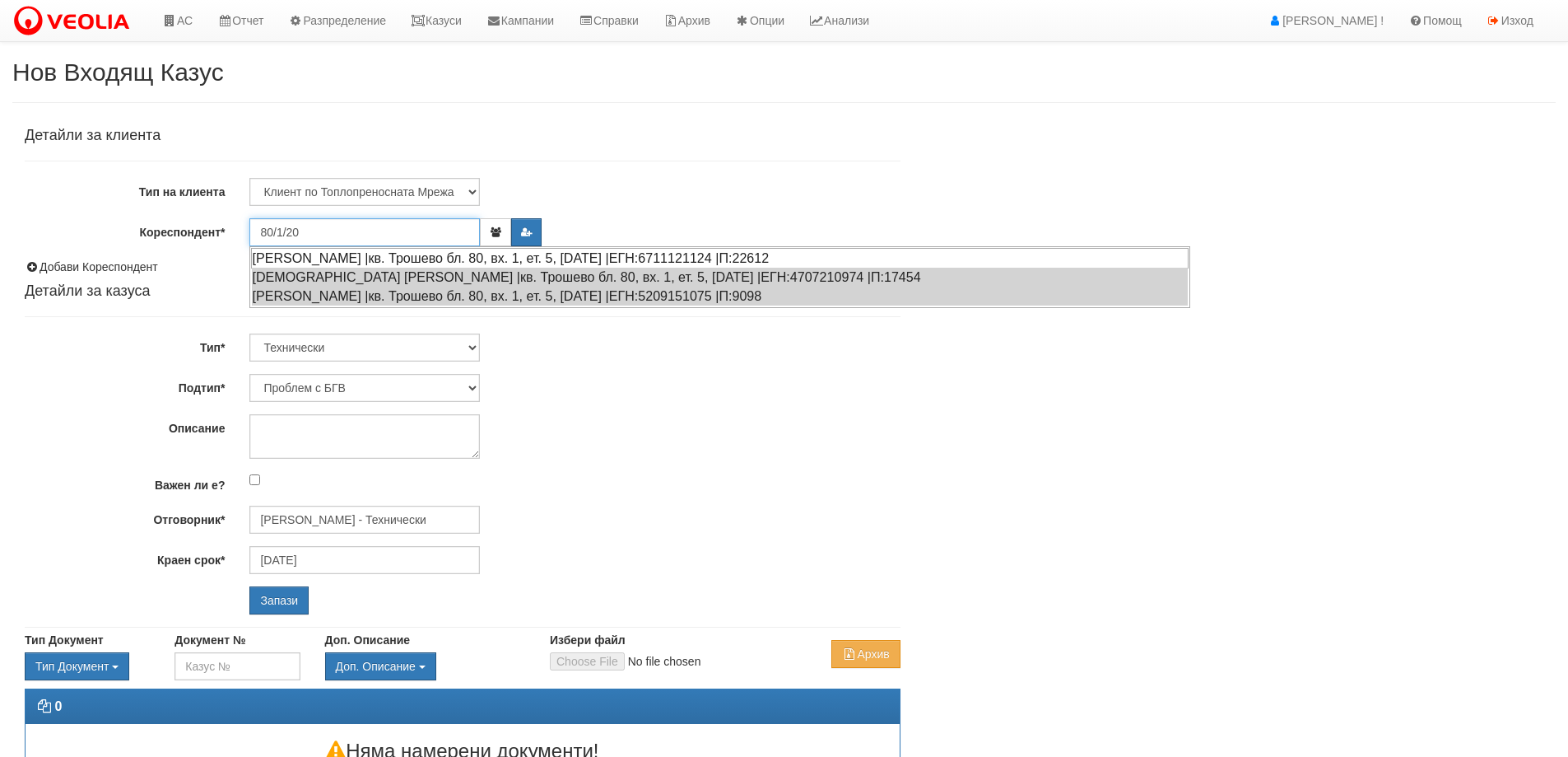
click at [412, 254] on div "[PERSON_NAME] |кв. Трошево бл. 80, вх. 1, ет. 5, [DATE] |ЕГН:6711121124 |П:22612" at bounding box center [720, 258] width 937 height 21
type input "[PERSON_NAME]"
type input "[PERSON_NAME] - Технически"
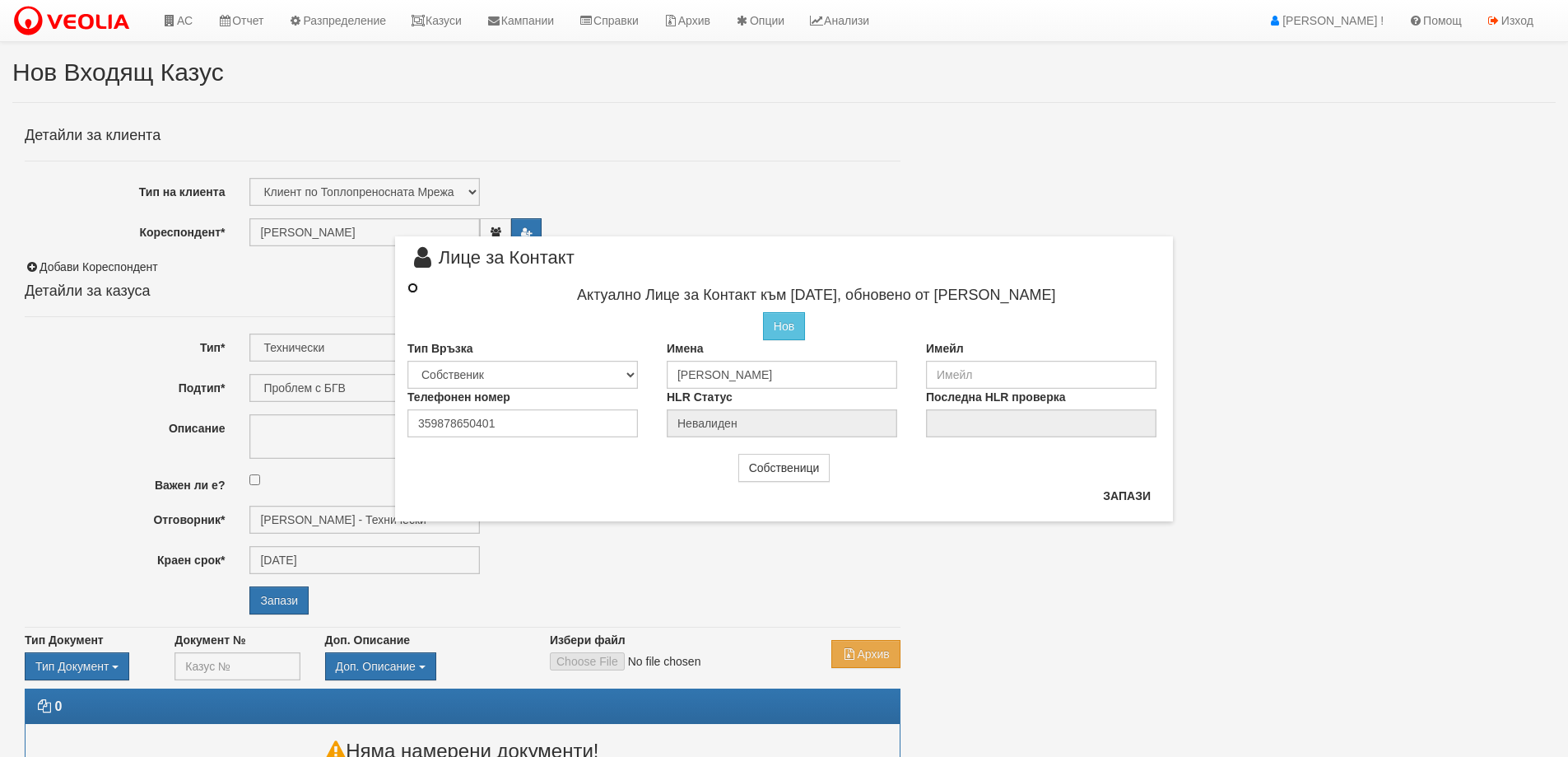
click at [415, 290] on input "radio" at bounding box center [412, 287] width 11 height 11
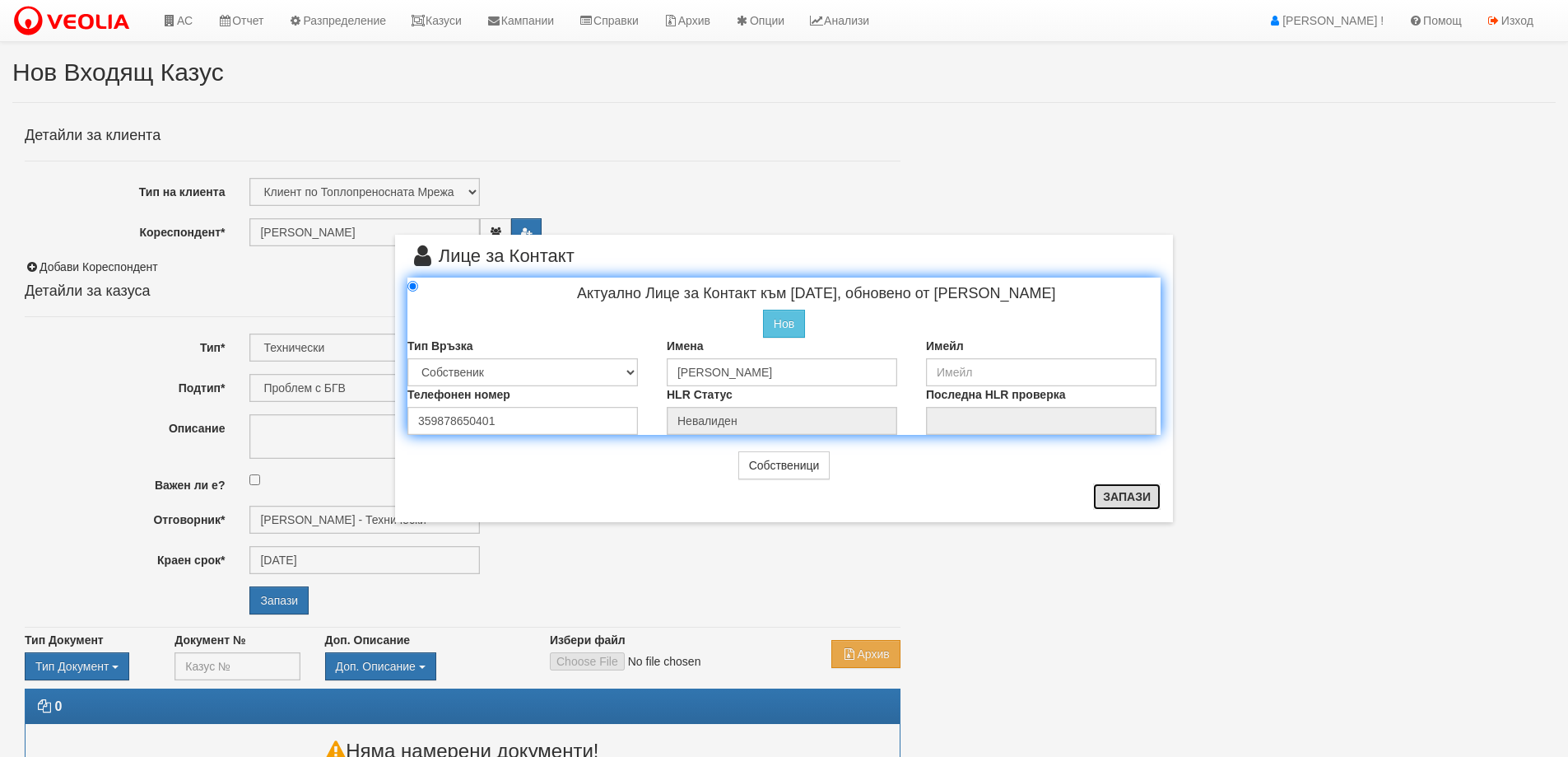
click at [1137, 493] on button "Запази" at bounding box center [1126, 496] width 67 height 26
radio input "true"
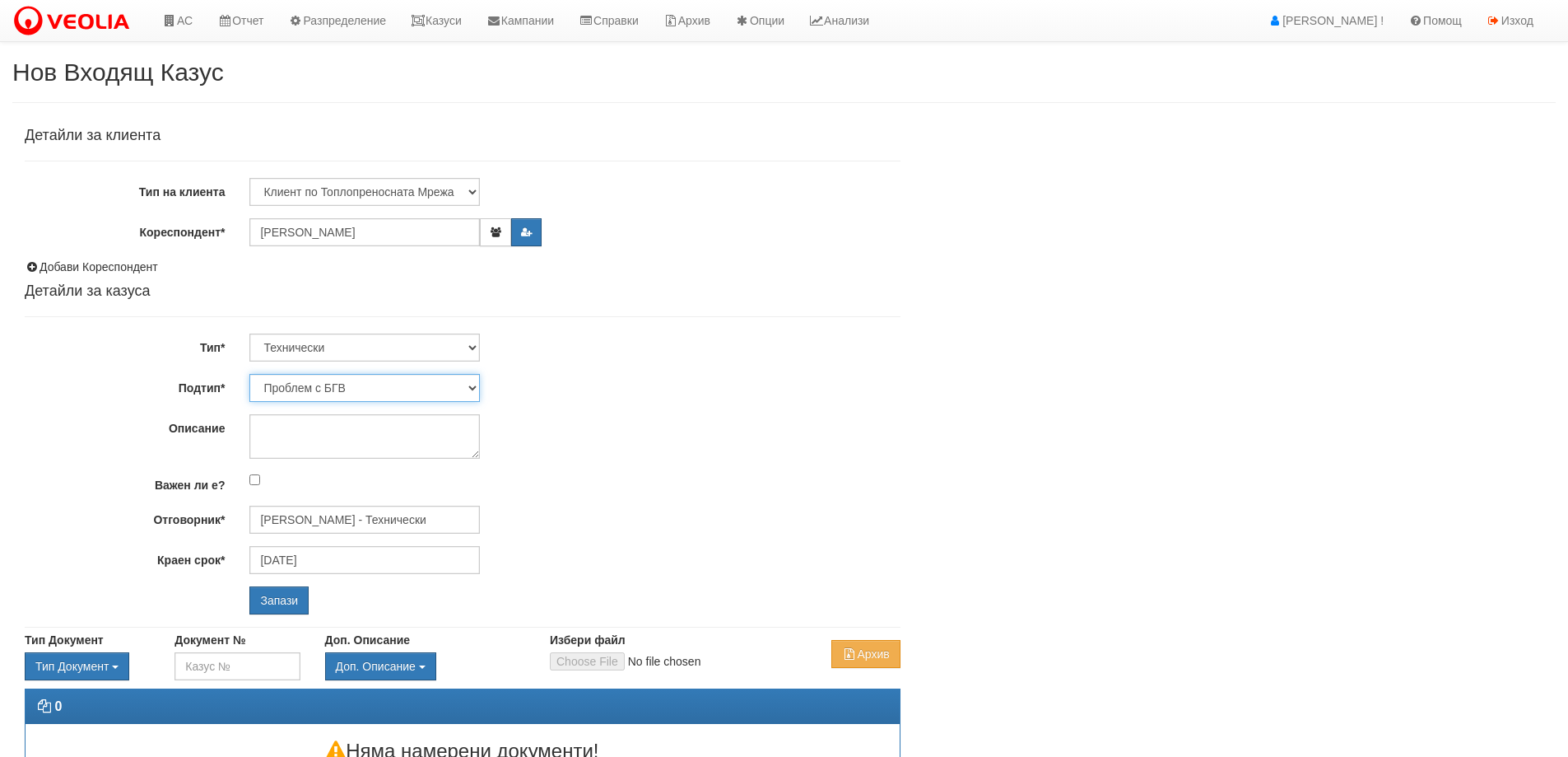
click at [383, 396] on select "Проблем с БГВ Теч ВОИ Теч БГВ Теч в АС Теч от водомер Проблем в АС Интервенция …" at bounding box center [364, 388] width 230 height 28
click at [408, 375] on select "Проблем с БГВ Теч ВОИ Теч БГВ Теч в АС Теч от водомер Проблем в АС Интервенция …" at bounding box center [364, 388] width 230 height 28
click at [413, 387] on select "Проблем с БГВ Теч ВОИ Теч БГВ Теч в АС Теч от водомер Проблем в АС Интервенция …" at bounding box center [364, 388] width 230 height 28
select select "Монтаж на водомер с дист. модул"
click at [249, 374] on select "Проблем с БГВ Теч ВОИ Теч БГВ Теч в АС Теч от водомер Проблем в АС Интервенция …" at bounding box center [364, 388] width 230 height 28
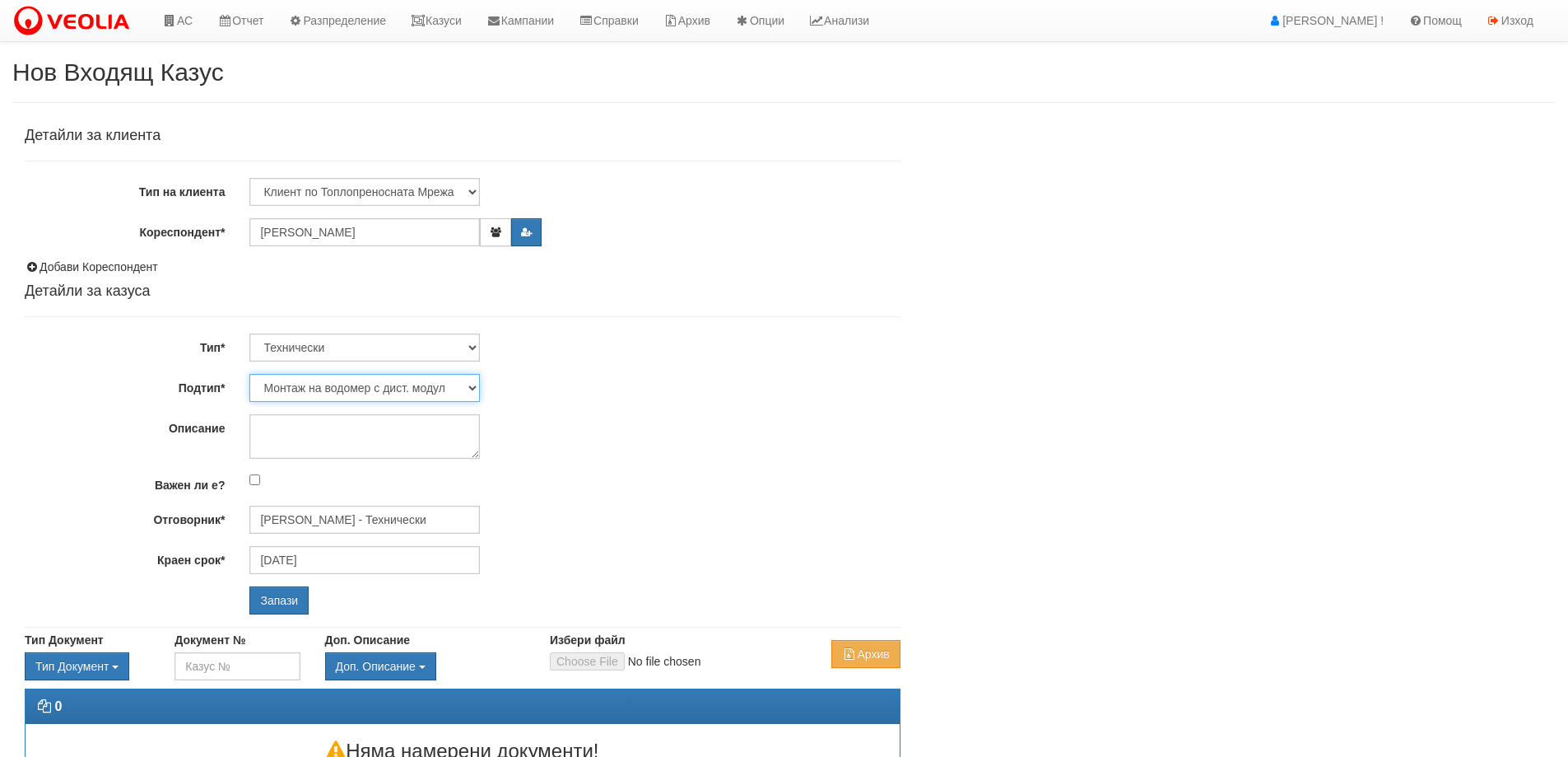
type input "[DATE]"
type input "[PERSON_NAME] - Технически"
click at [282, 606] on input "Запази" at bounding box center [278, 600] width 60 height 28
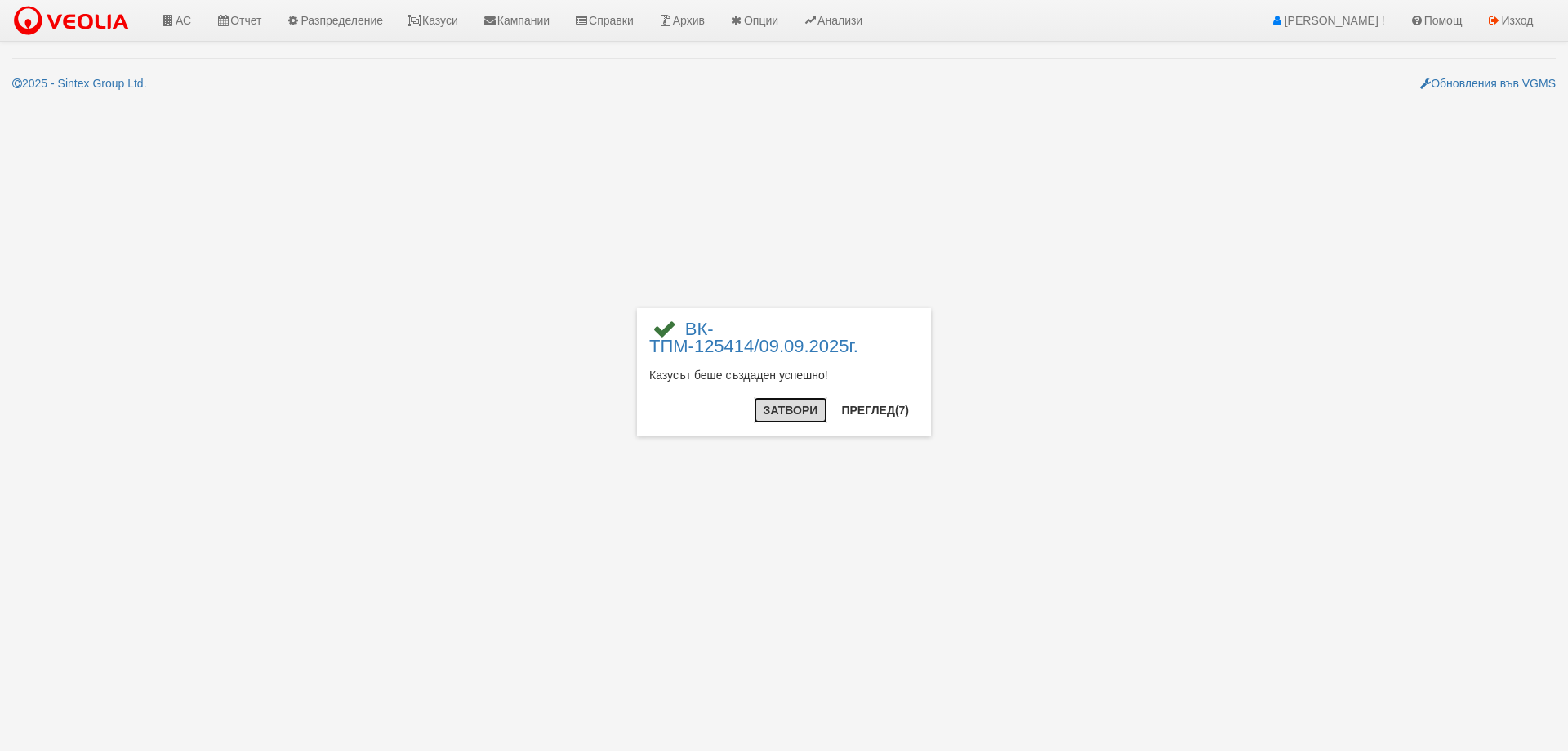
click at [808, 411] on button "Затвори" at bounding box center [790, 410] width 75 height 26
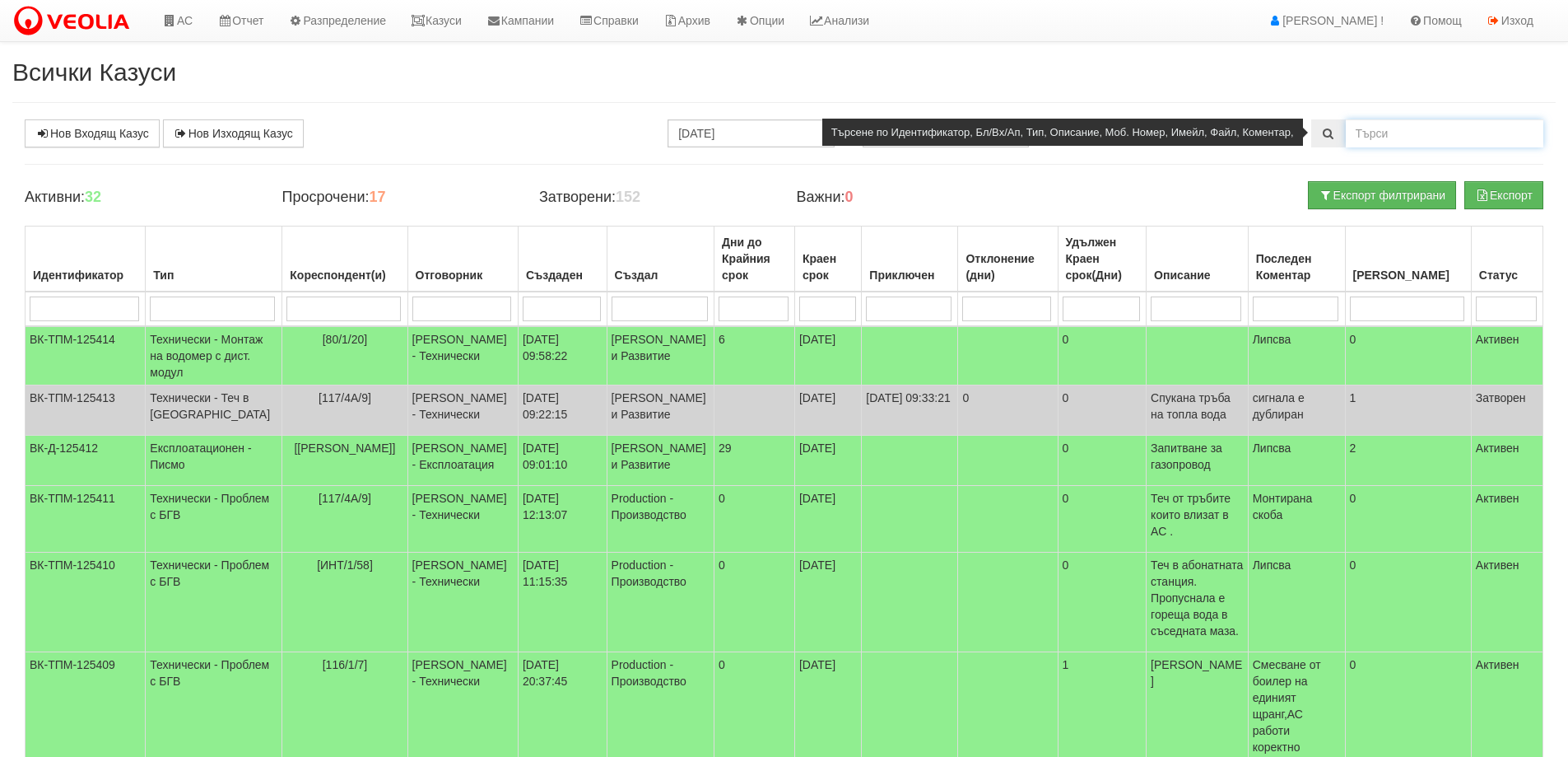
click at [1385, 140] on input "text" at bounding box center [1444, 133] width 197 height 28
type input "138/7/160"
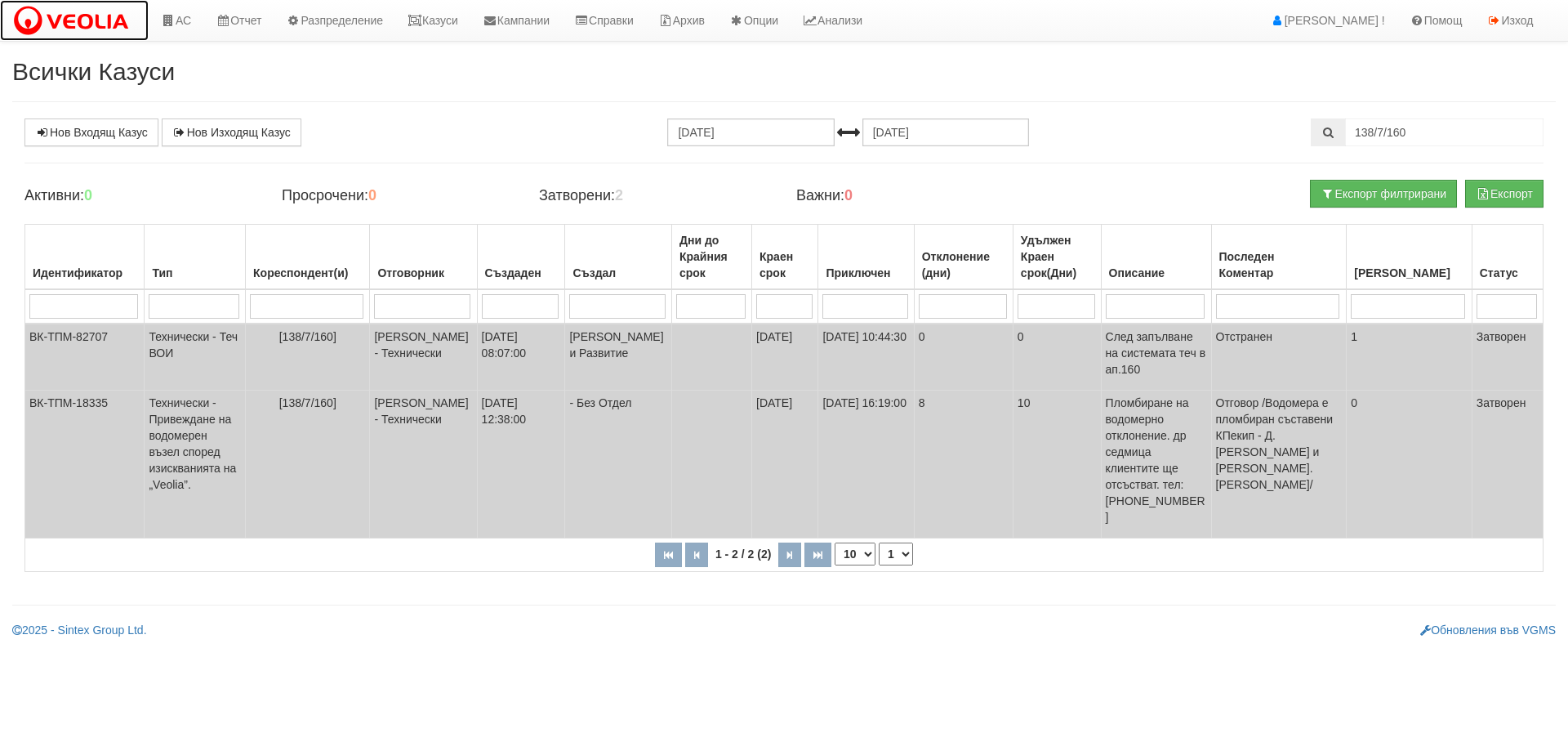
click at [106, 21] on img at bounding box center [75, 20] width 124 height 34
